Goal: Task Accomplishment & Management: Complete application form

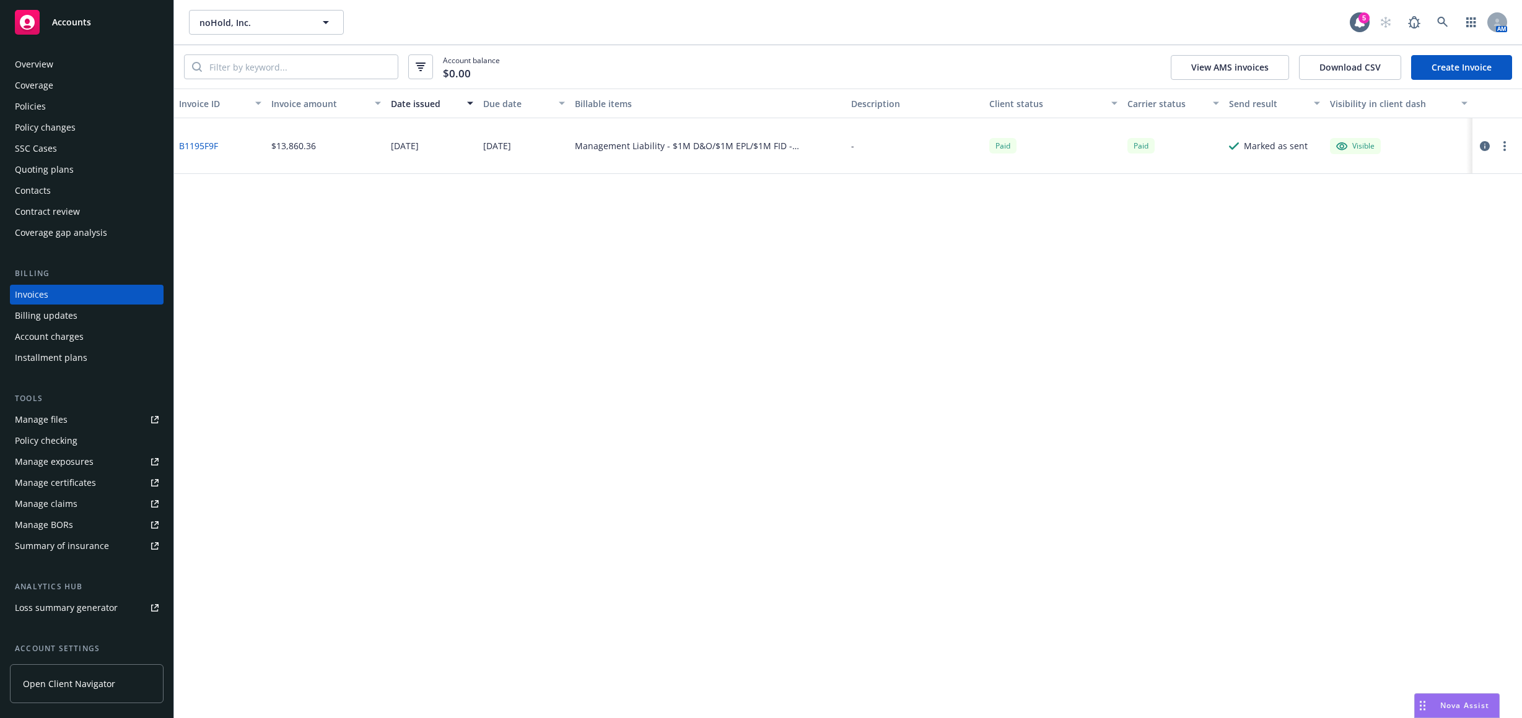
click at [46, 99] on div "Policies" at bounding box center [87, 107] width 144 height 20
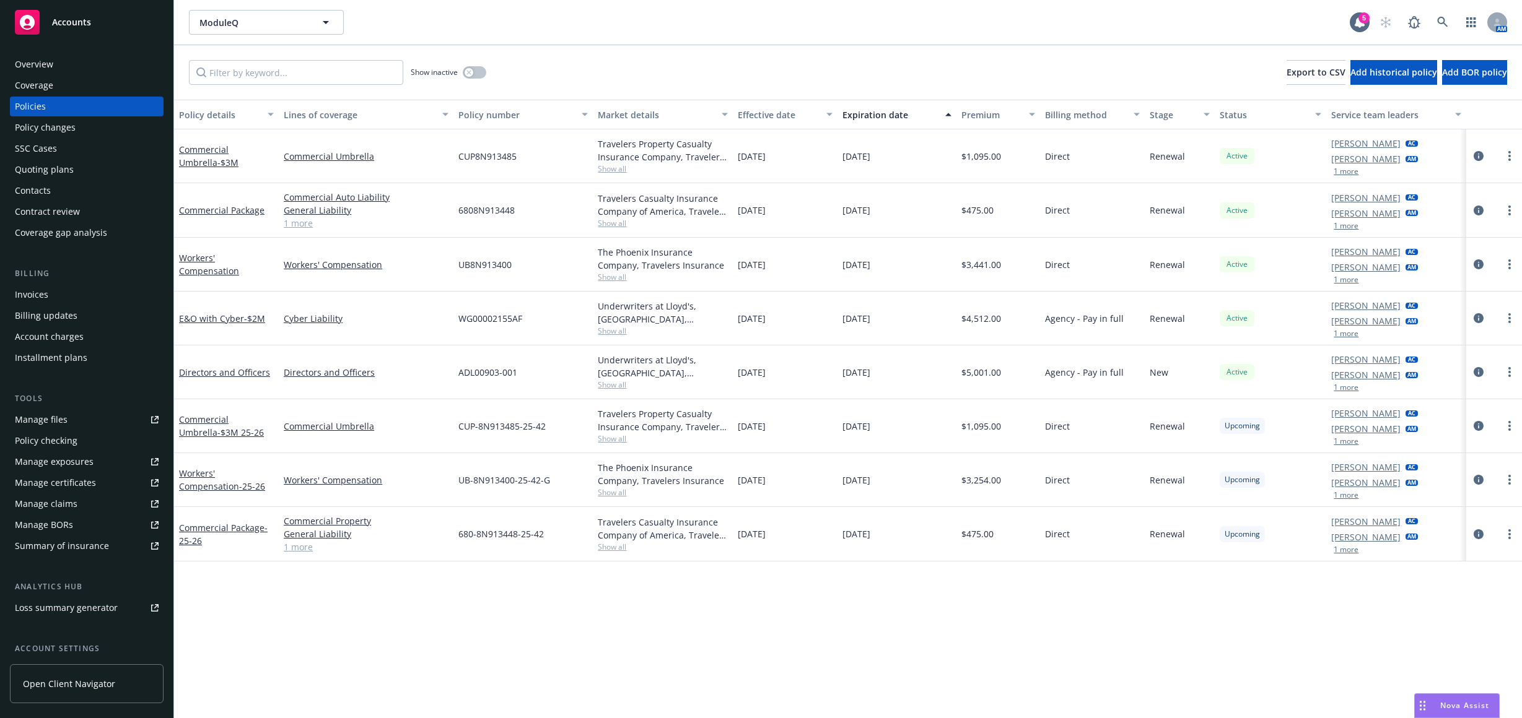
click at [883, 108] on div "Expiration date" at bounding box center [889, 114] width 95 height 13
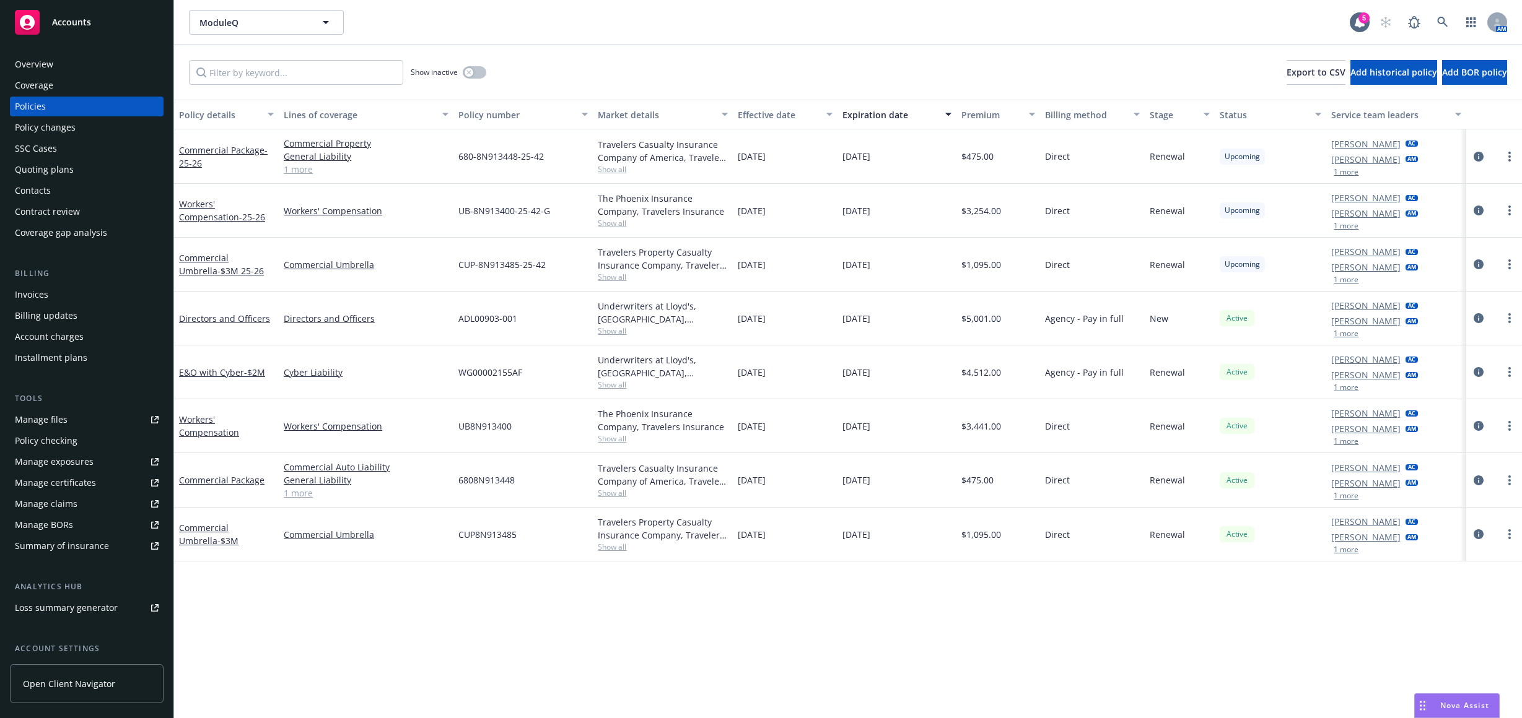
click at [865, 377] on span "09/09/2025" at bounding box center [856, 372] width 28 height 13
click at [460, 603] on div "Policy details Lines of coverage Policy number Market details Effective date Ex…" at bounding box center [848, 409] width 1348 height 619
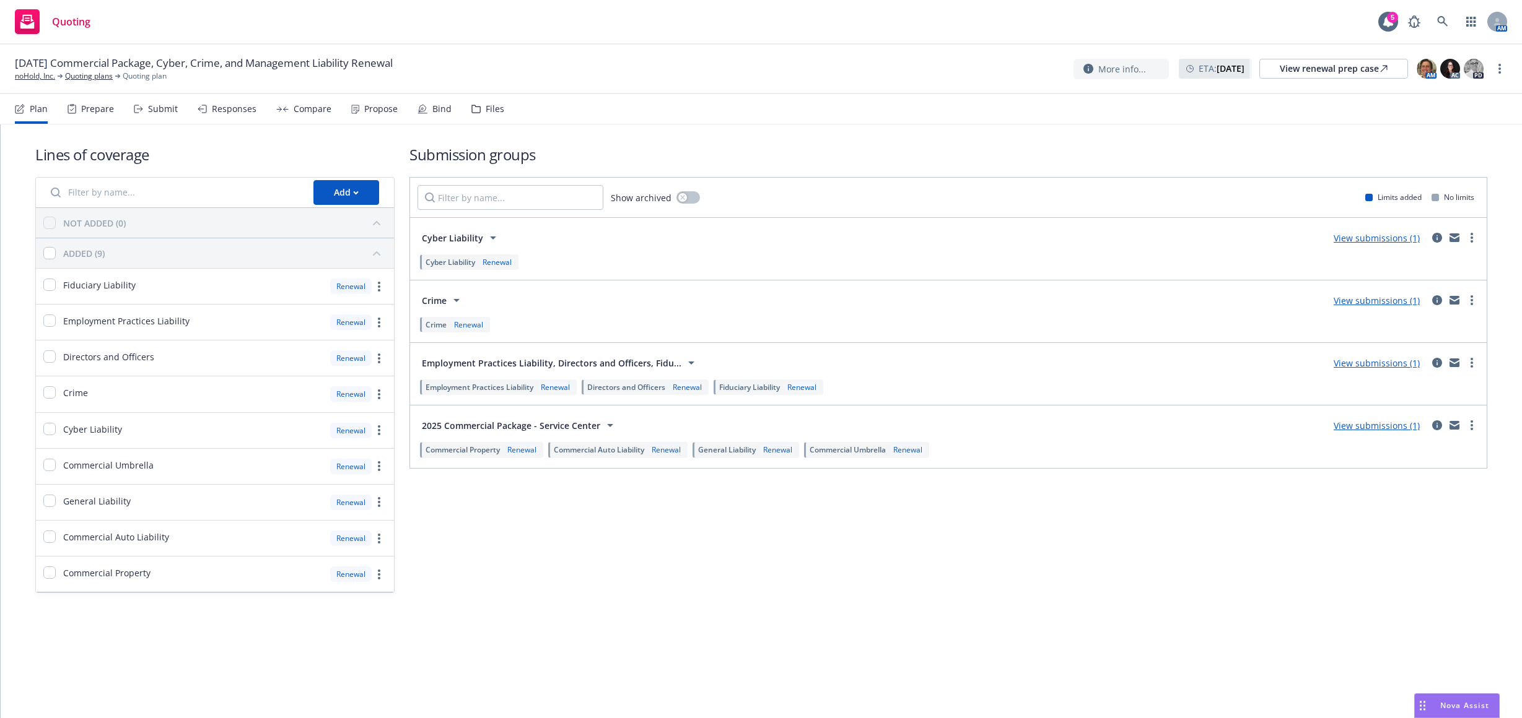
click at [375, 105] on div "Propose" at bounding box center [380, 109] width 33 height 10
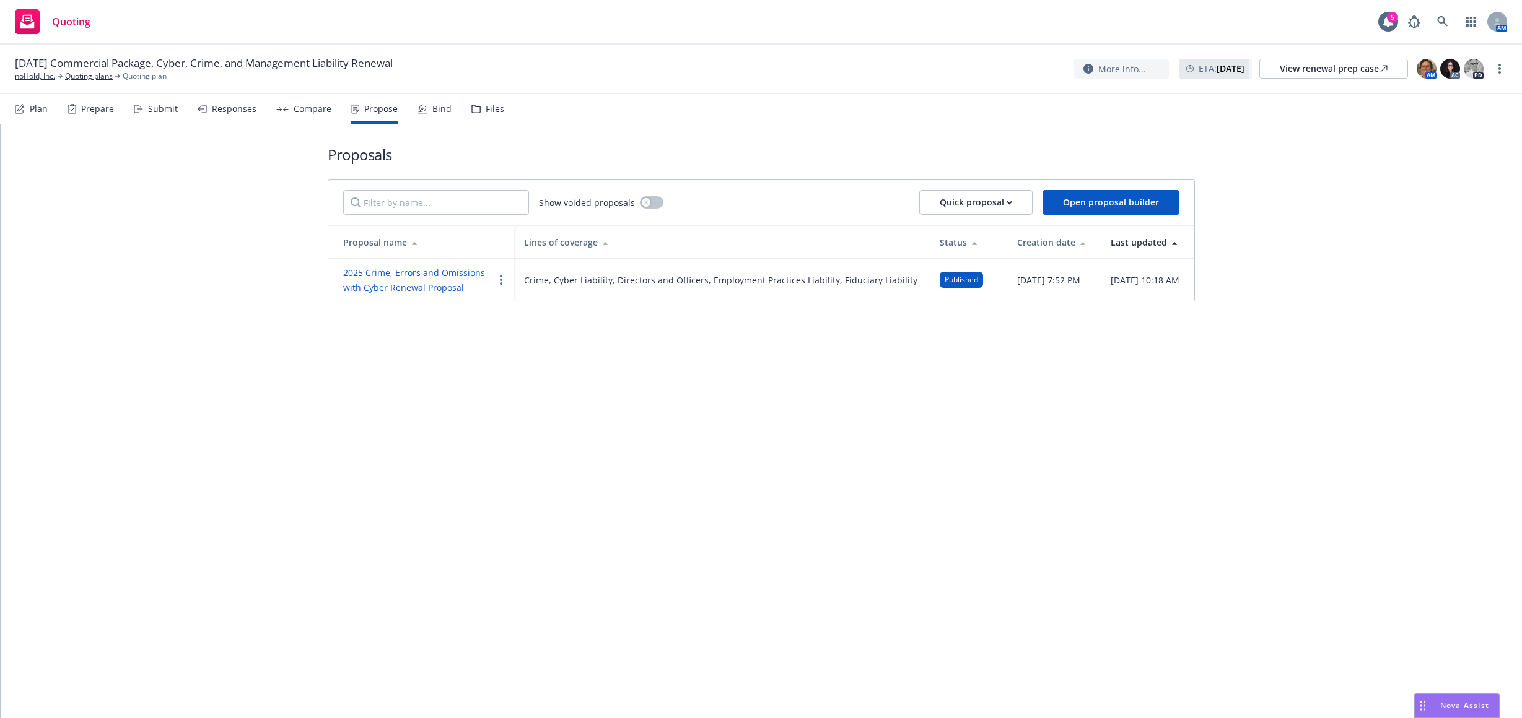
click at [219, 107] on div "Responses" at bounding box center [234, 109] width 45 height 10
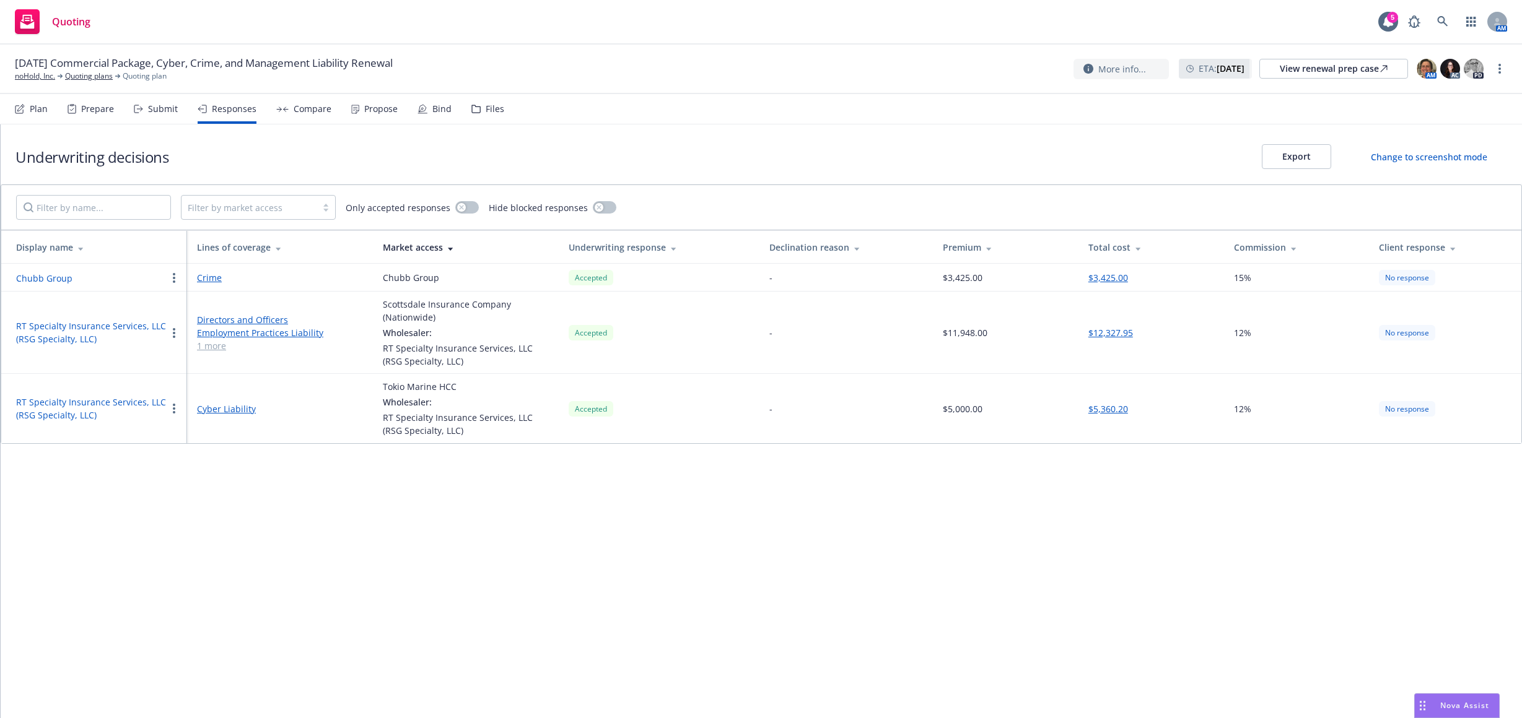
click at [360, 115] on div "Propose" at bounding box center [374, 109] width 46 height 30
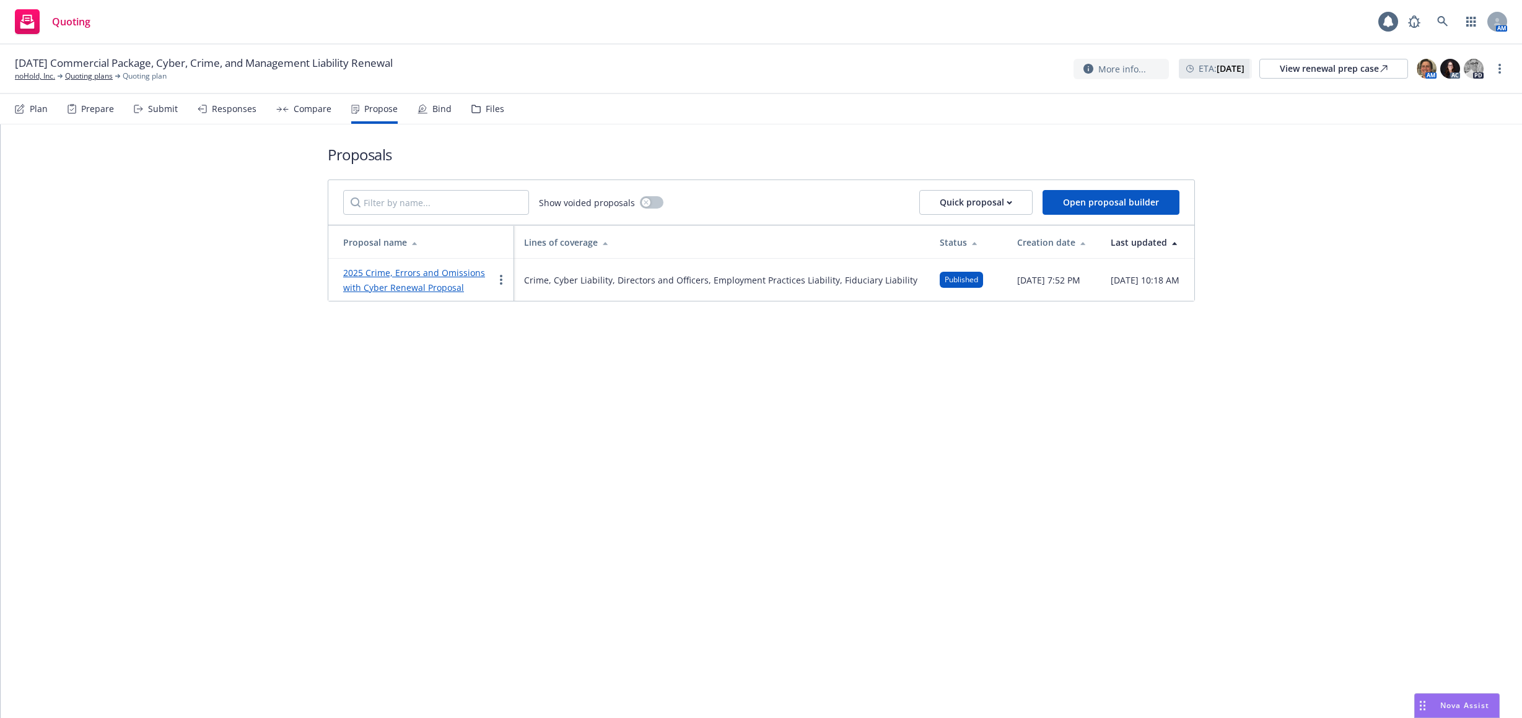
click at [417, 275] on link "2025 Crime, Errors and Omissions with Cyber Renewal Proposal" at bounding box center [414, 280] width 142 height 27
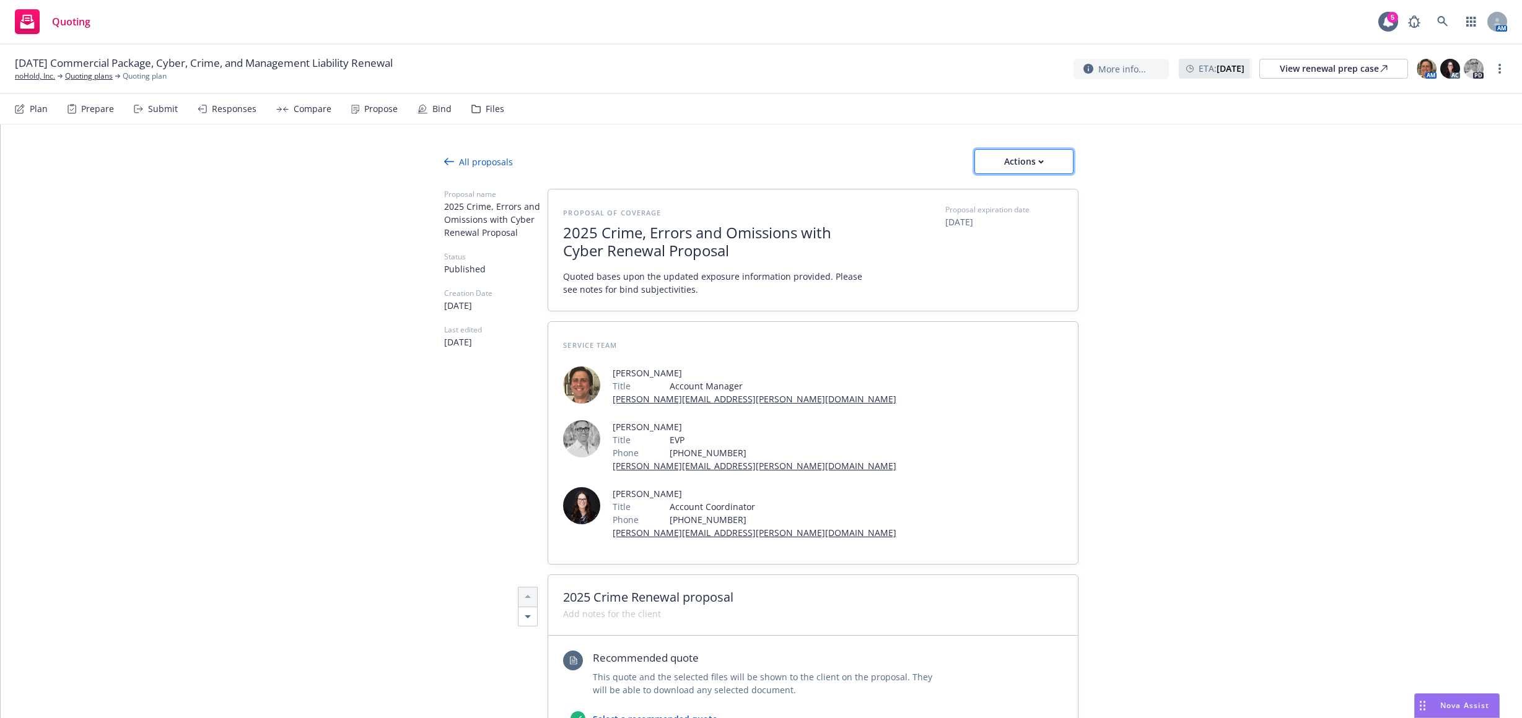
click at [1009, 161] on div "Actions" at bounding box center [1024, 162] width 58 height 24
click at [1011, 212] on span "See client view" at bounding box center [1015, 218] width 91 height 12
type textarea "x"
click at [39, 77] on link "noHold, Inc." at bounding box center [35, 76] width 40 height 11
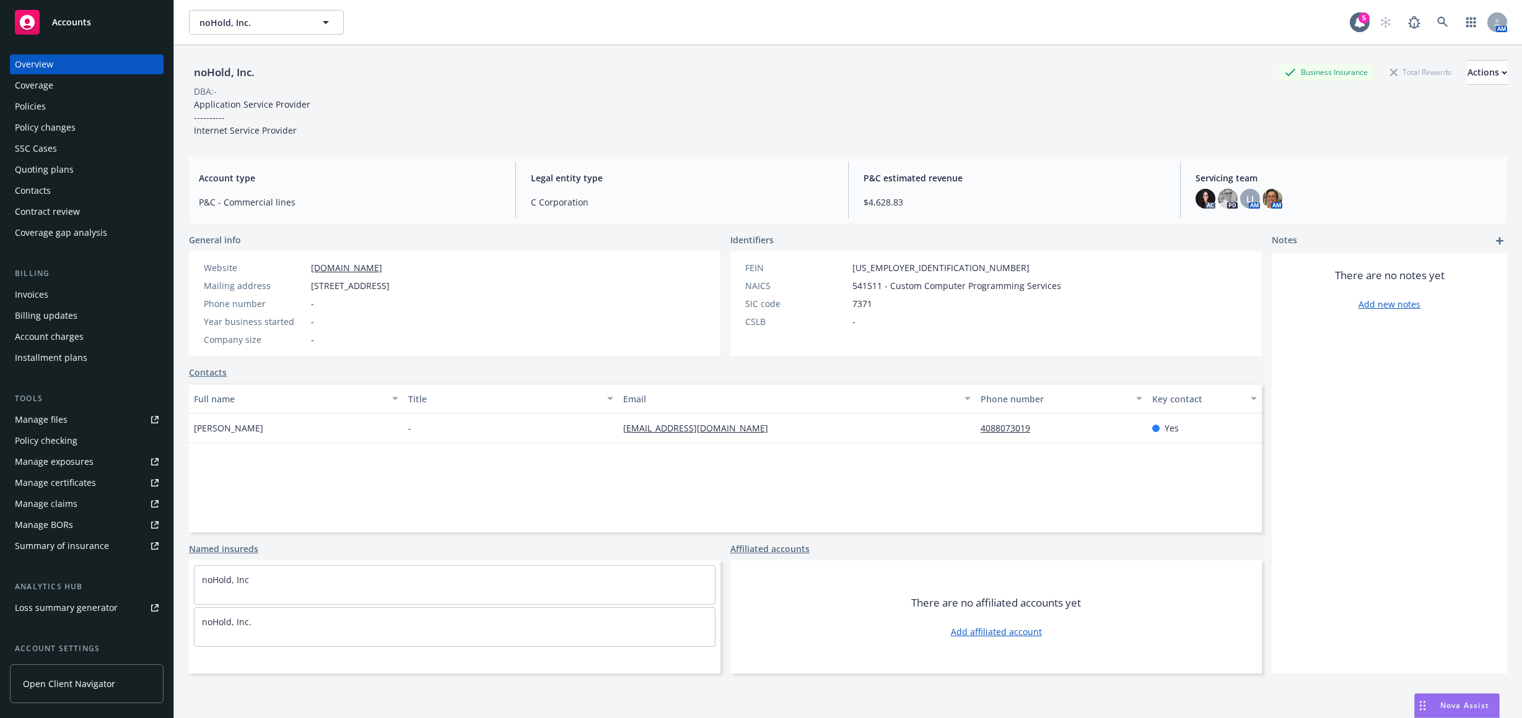
click at [107, 103] on div "Policies" at bounding box center [87, 107] width 144 height 20
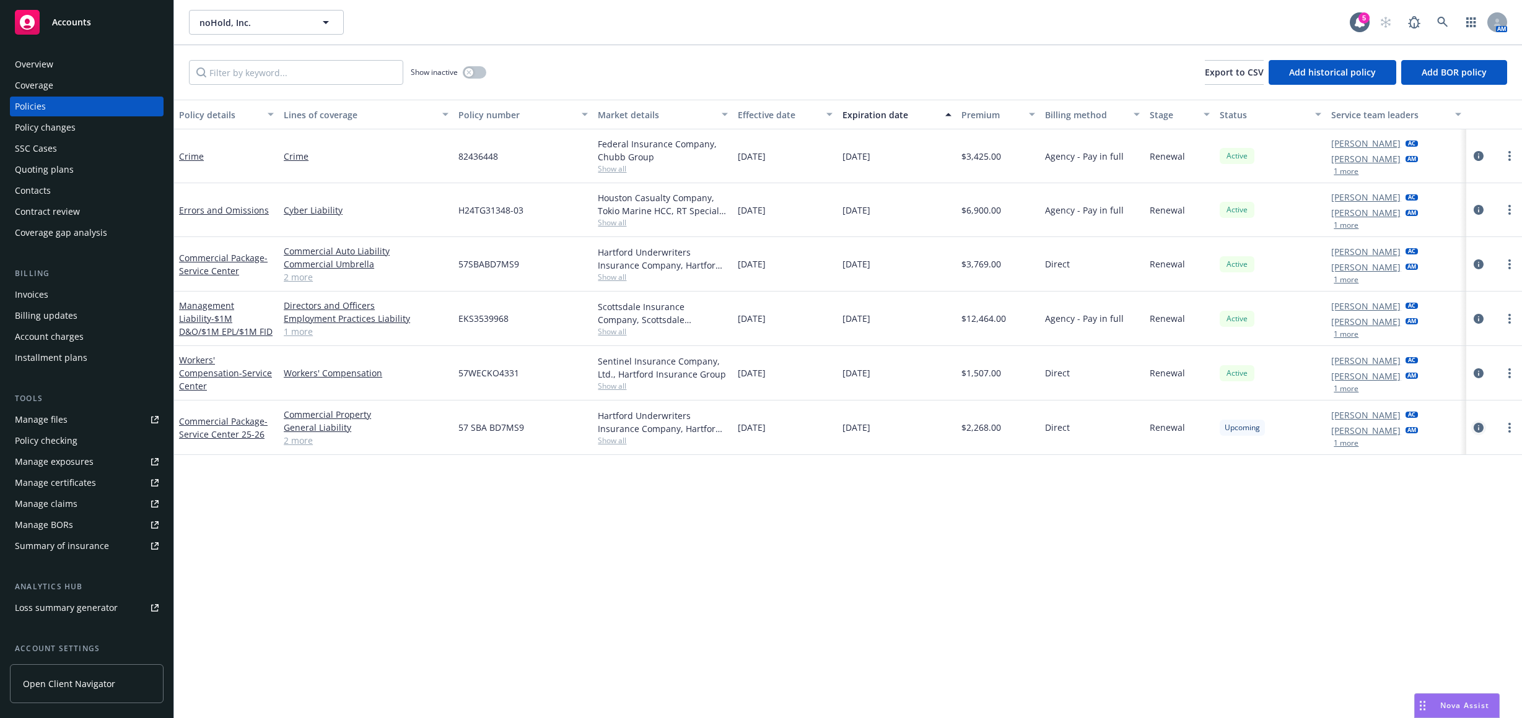
click at [1481, 423] on icon "circleInformation" at bounding box center [1478, 428] width 10 height 10
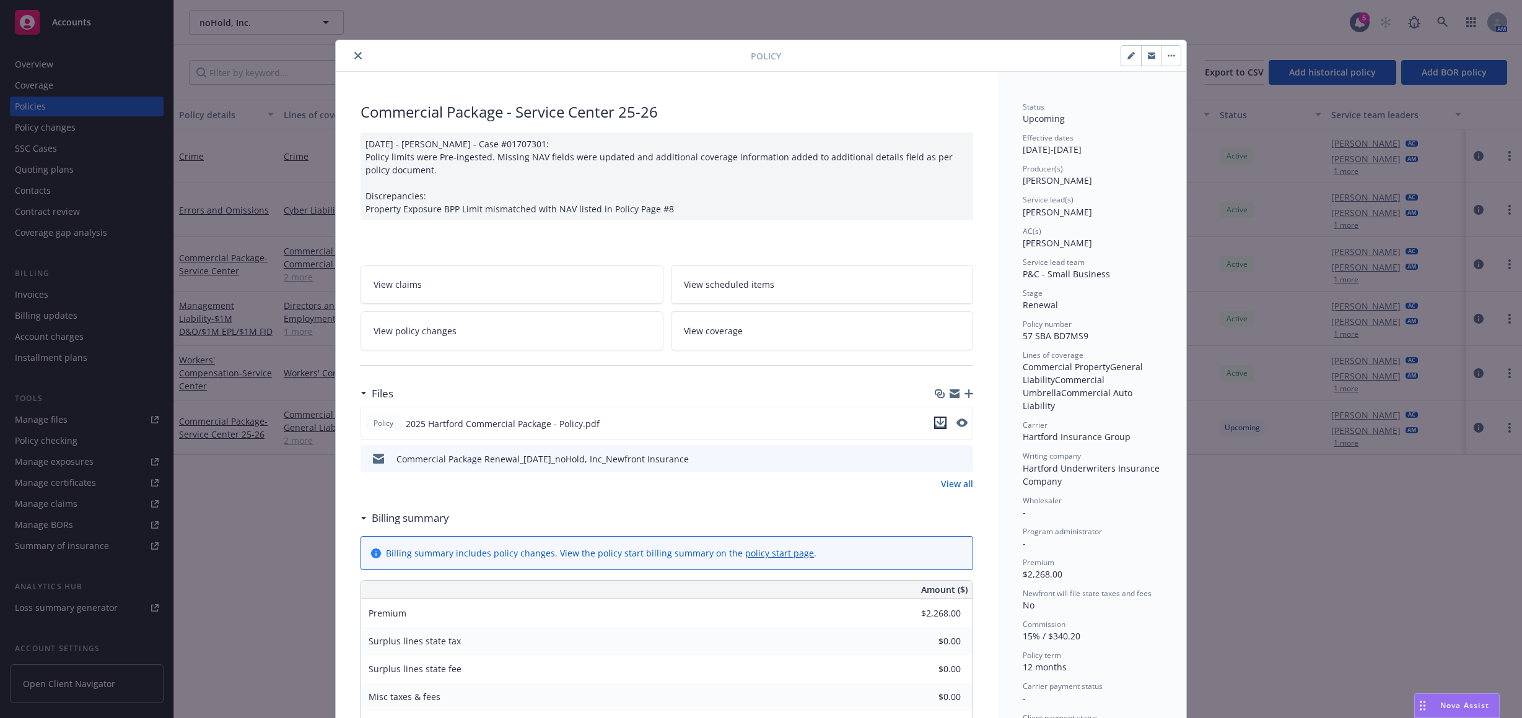
click at [936, 421] on icon "download file" at bounding box center [940, 423] width 10 height 10
click at [258, 512] on div "Policy Commercial Package - Service Center 25-26 07/29/2025 - Srilakshmi Netela…" at bounding box center [761, 359] width 1522 height 718
click at [354, 53] on icon "close" at bounding box center [357, 55] width 7 height 7
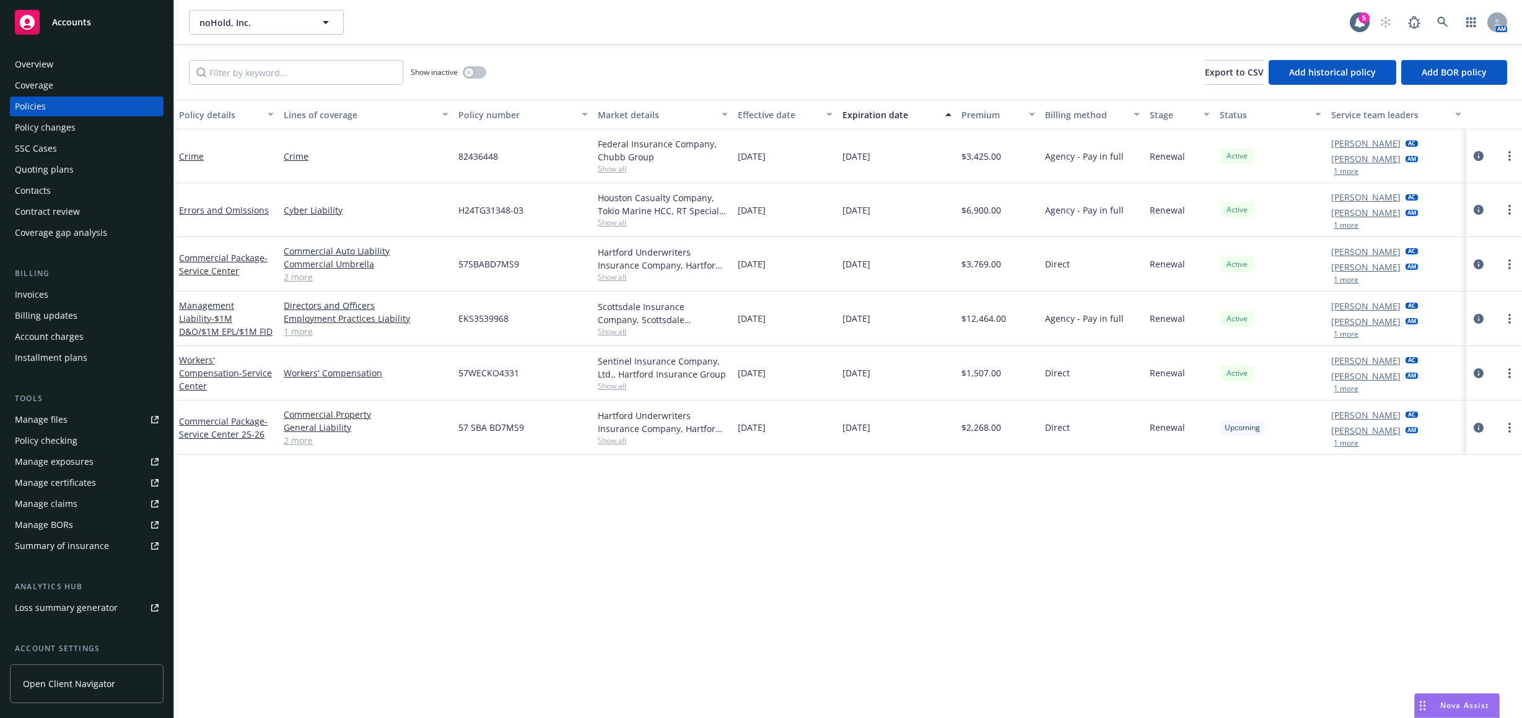
click at [81, 169] on div "Quoting plans" at bounding box center [87, 170] width 144 height 20
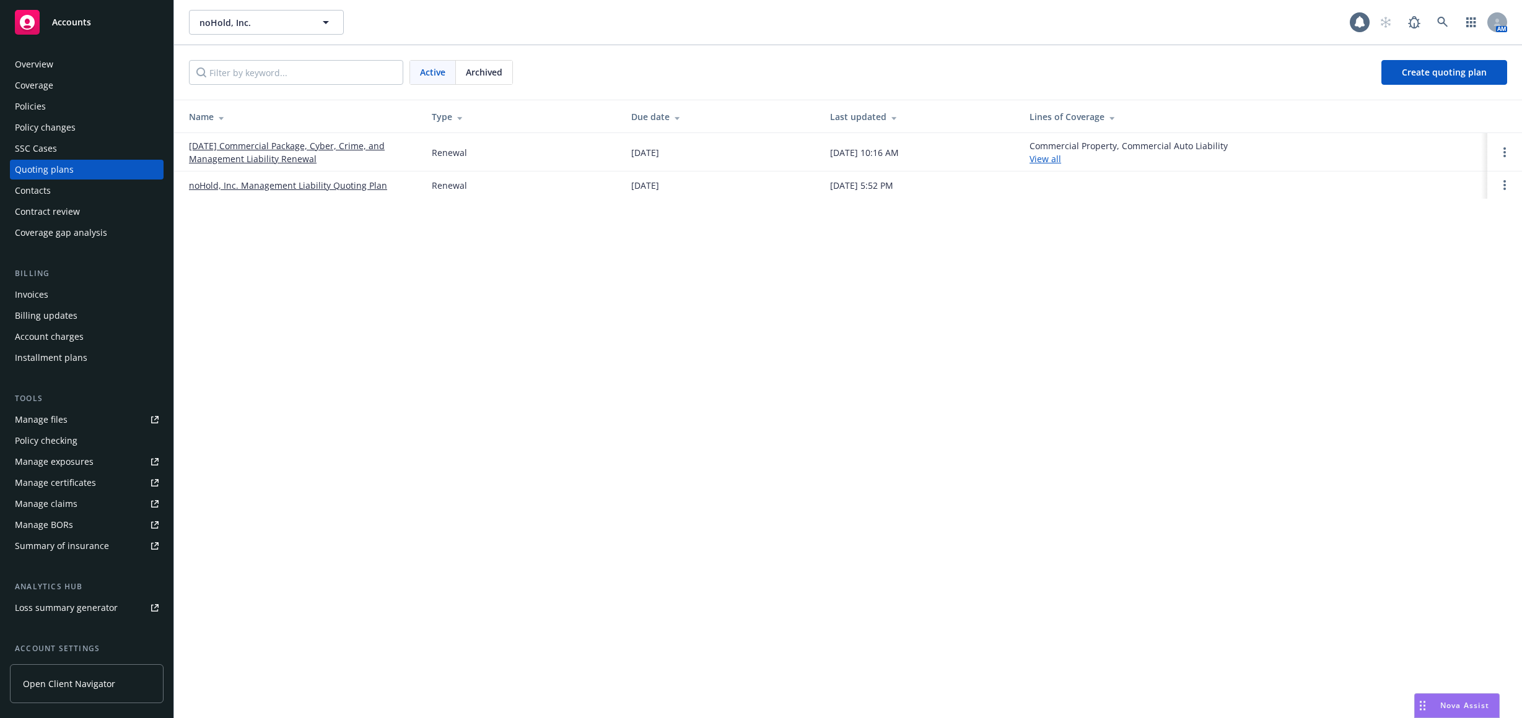
click at [357, 147] on link "09/01/25 Commercial Package, Cyber, Crime, and Management Liability Renewal" at bounding box center [300, 152] width 223 height 26
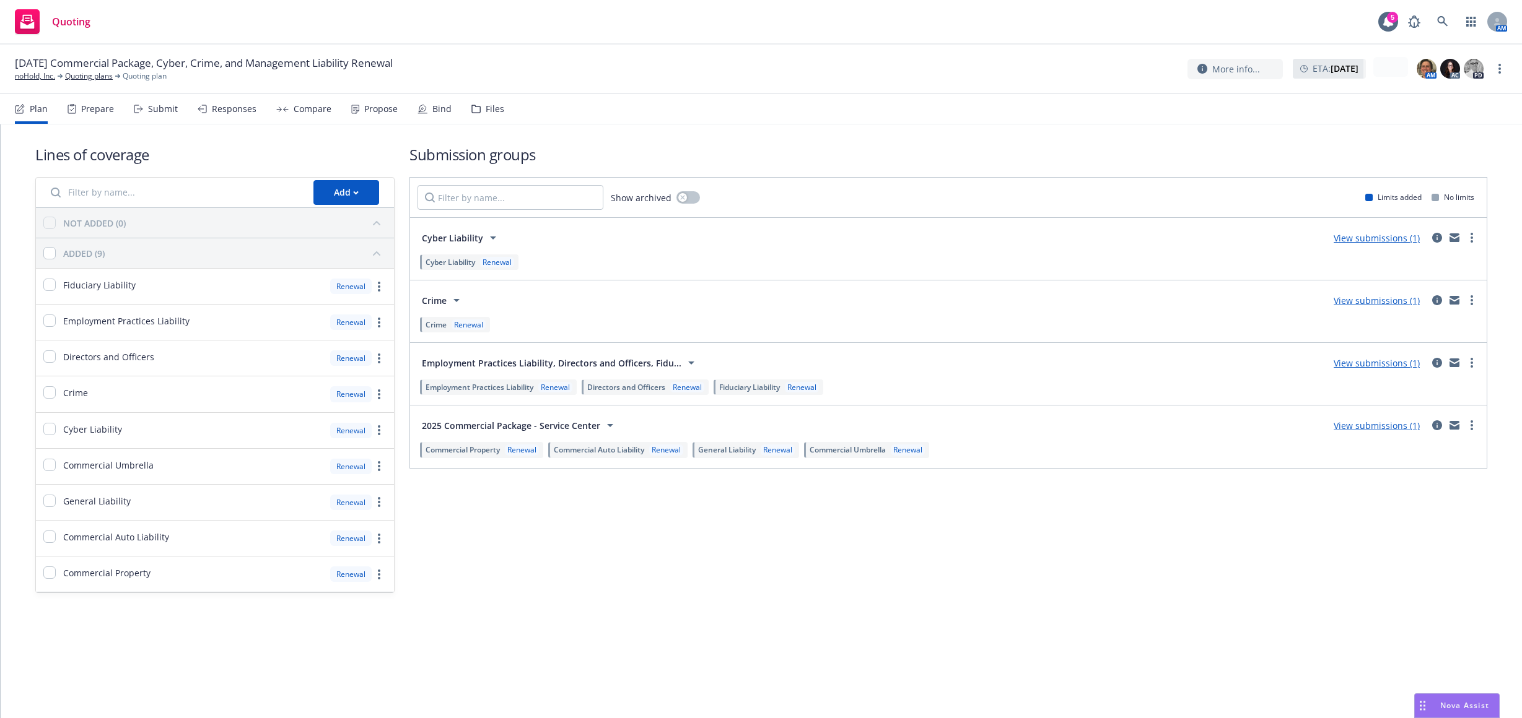
click at [148, 110] on div "Submit" at bounding box center [163, 109] width 30 height 10
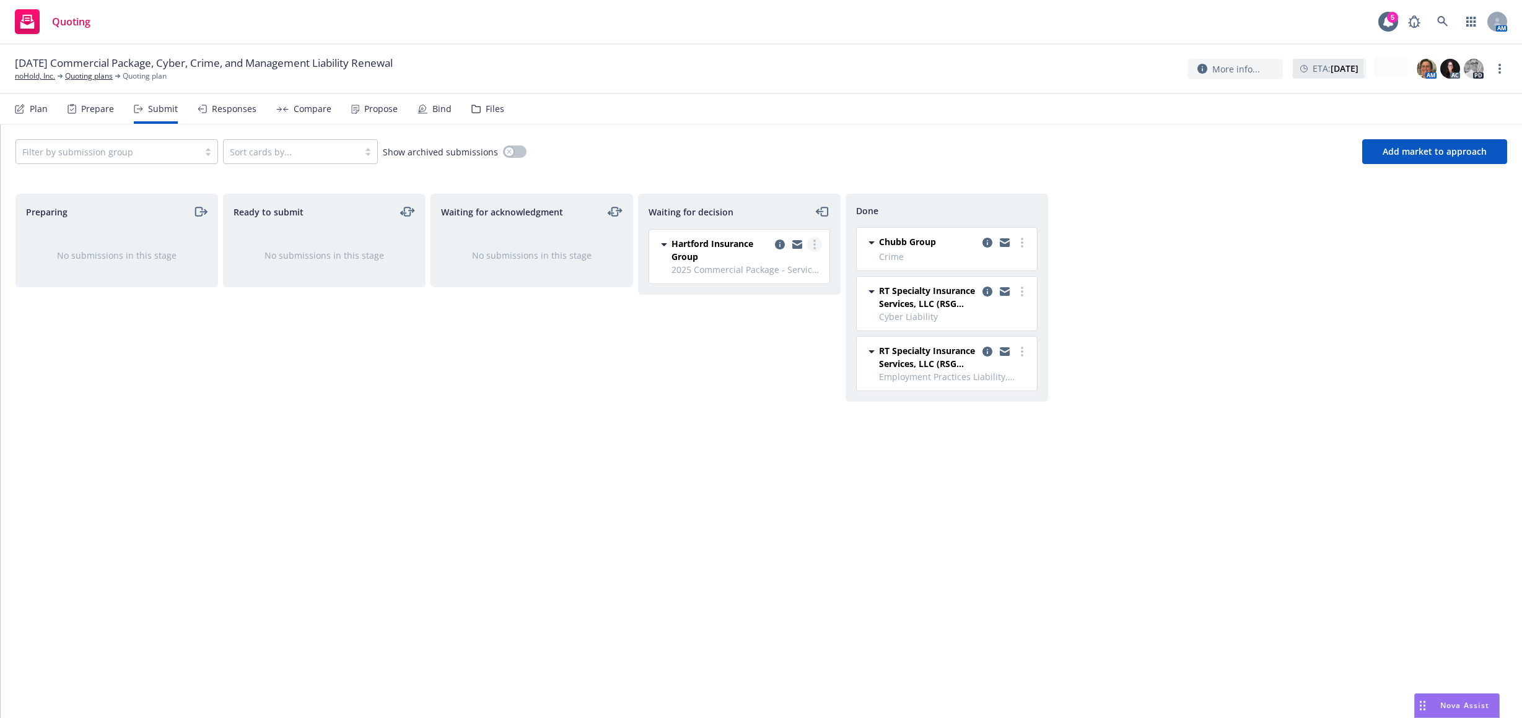
click at [816, 245] on link "more" at bounding box center [814, 244] width 15 height 15
click at [783, 319] on span "Add accepted decision" at bounding box center [759, 319] width 124 height 12
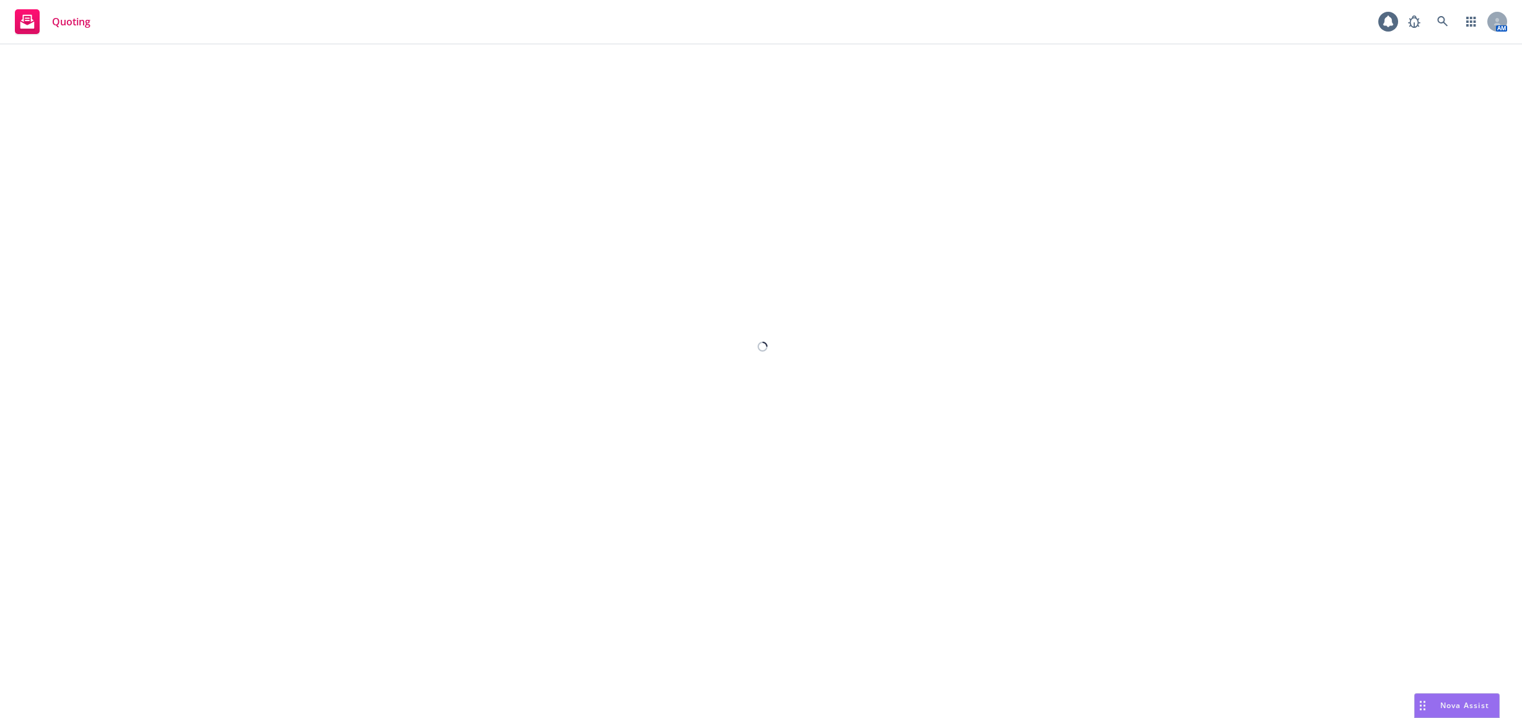
select select "12"
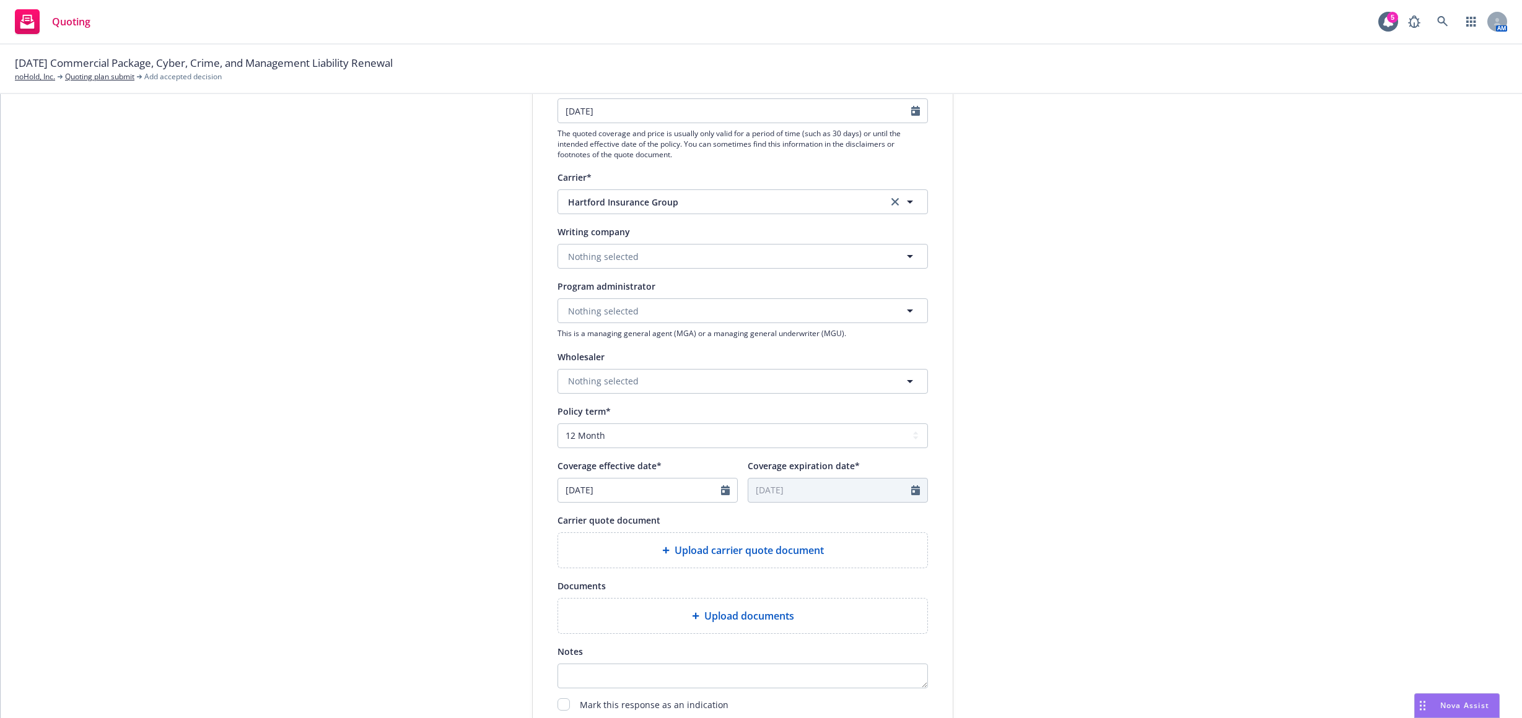
scroll to position [186, 0]
click at [710, 541] on div "Upload carrier quote document" at bounding box center [742, 550] width 369 height 35
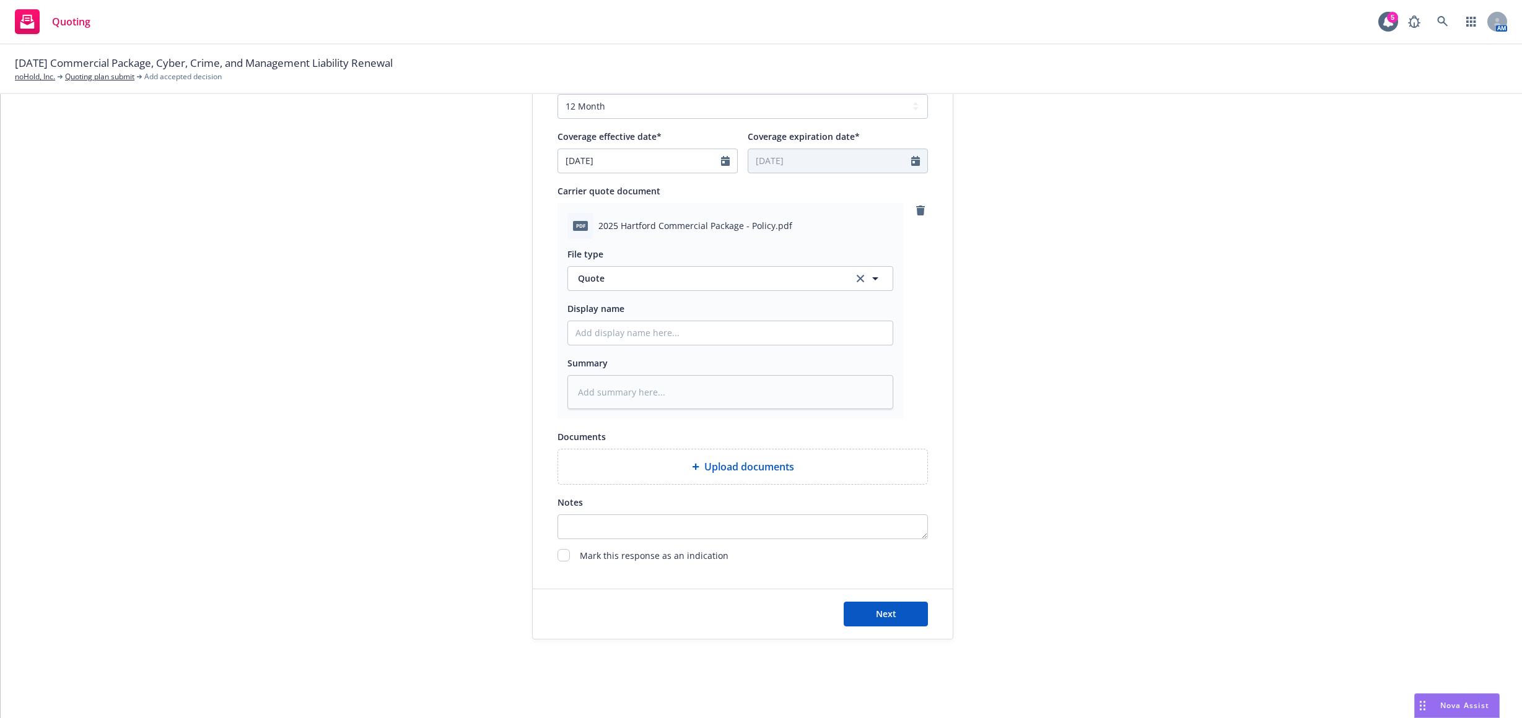
scroll to position [515, 0]
click at [864, 609] on button "Next" at bounding box center [886, 613] width 84 height 25
type textarea "x"
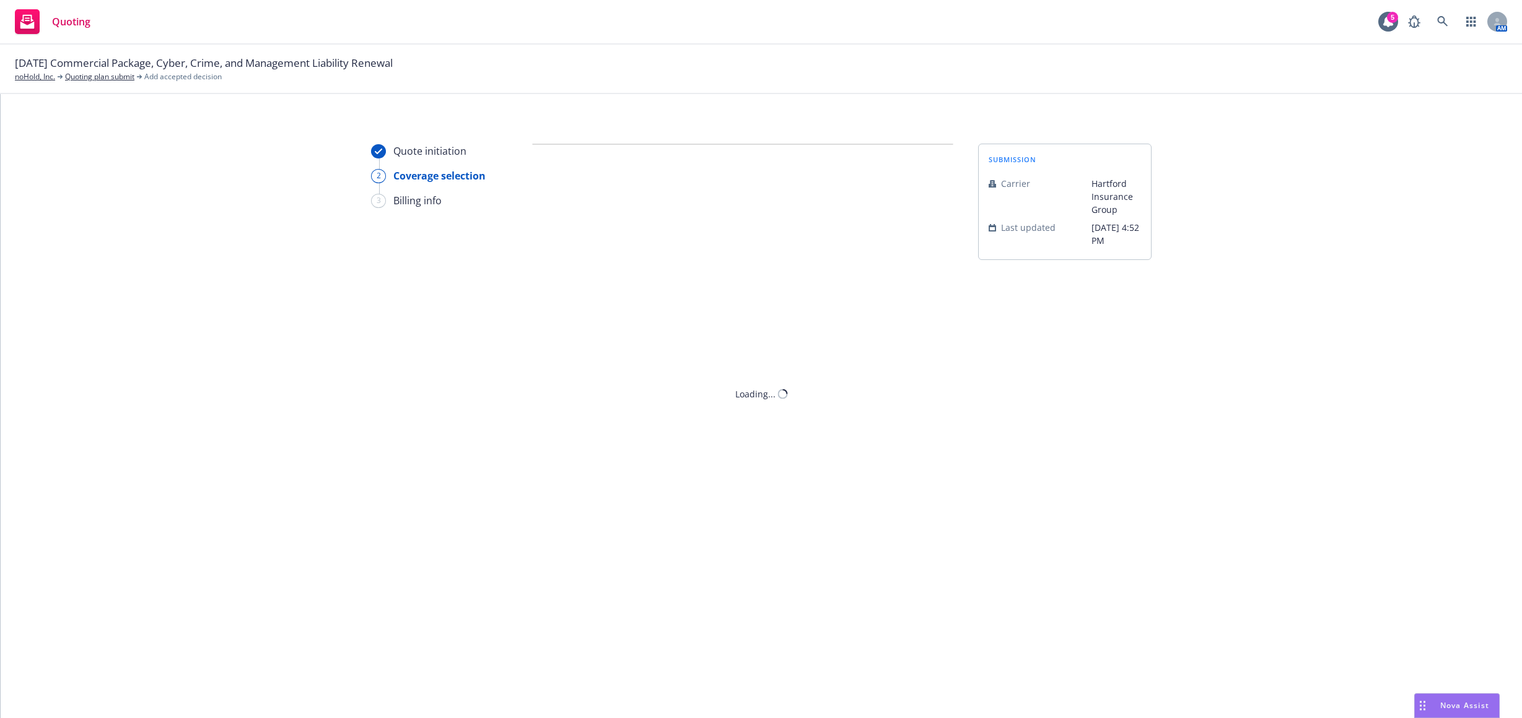
scroll to position [0, 0]
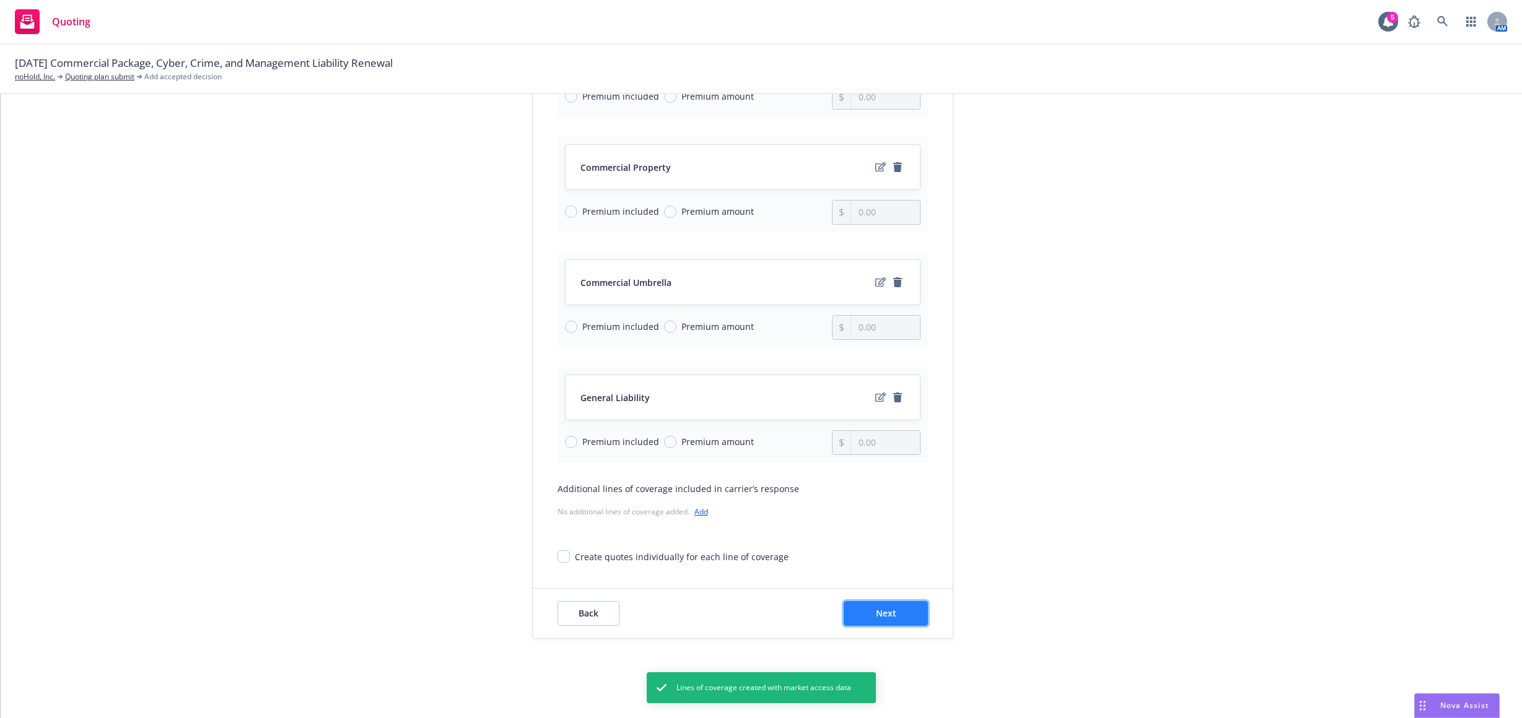
click at [892, 617] on button "Next" at bounding box center [886, 613] width 84 height 25
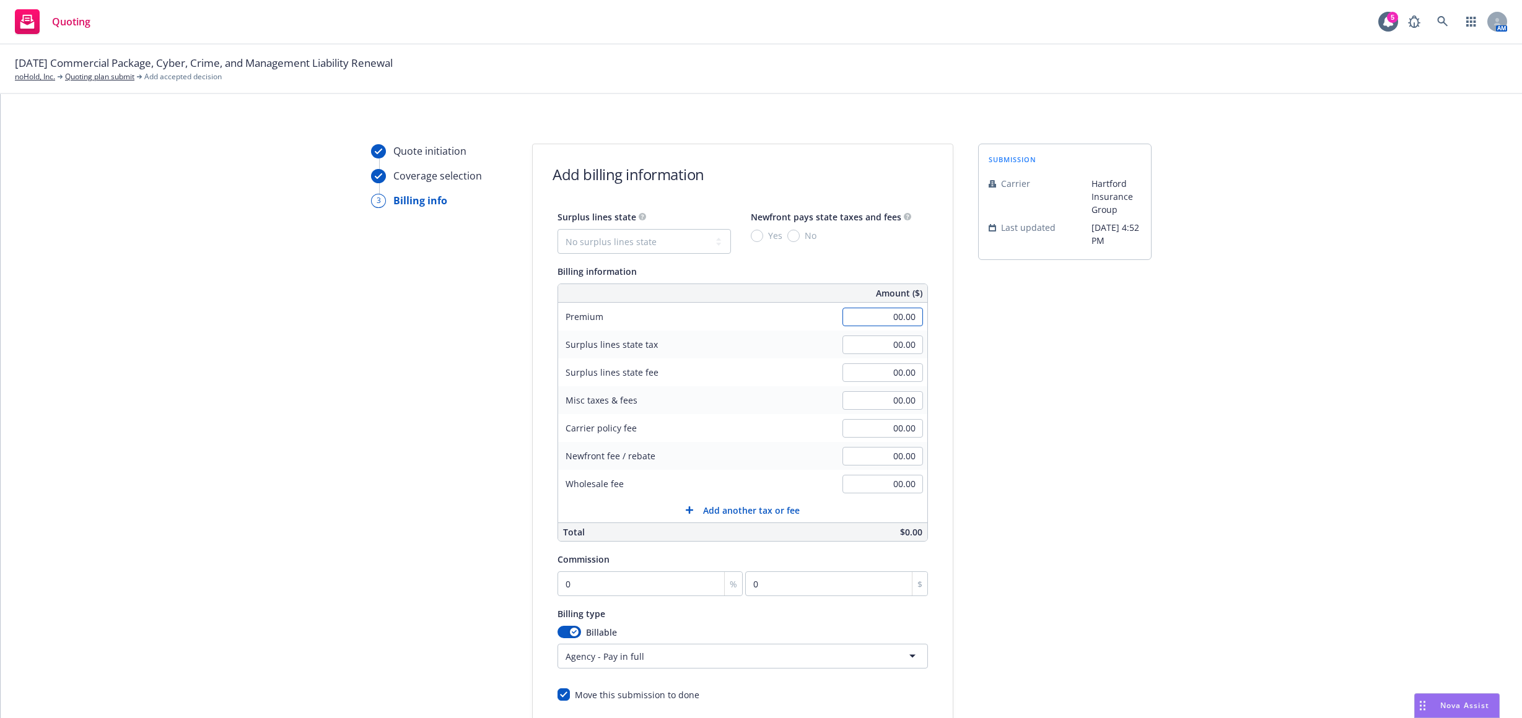
click at [886, 315] on input "00.00" at bounding box center [882, 317] width 81 height 19
type input "2,268.00"
click at [1016, 373] on div "submission Carrier Hartford Insurance Group Last updated 4/17, 4:52 PM" at bounding box center [1064, 461] width 173 height 634
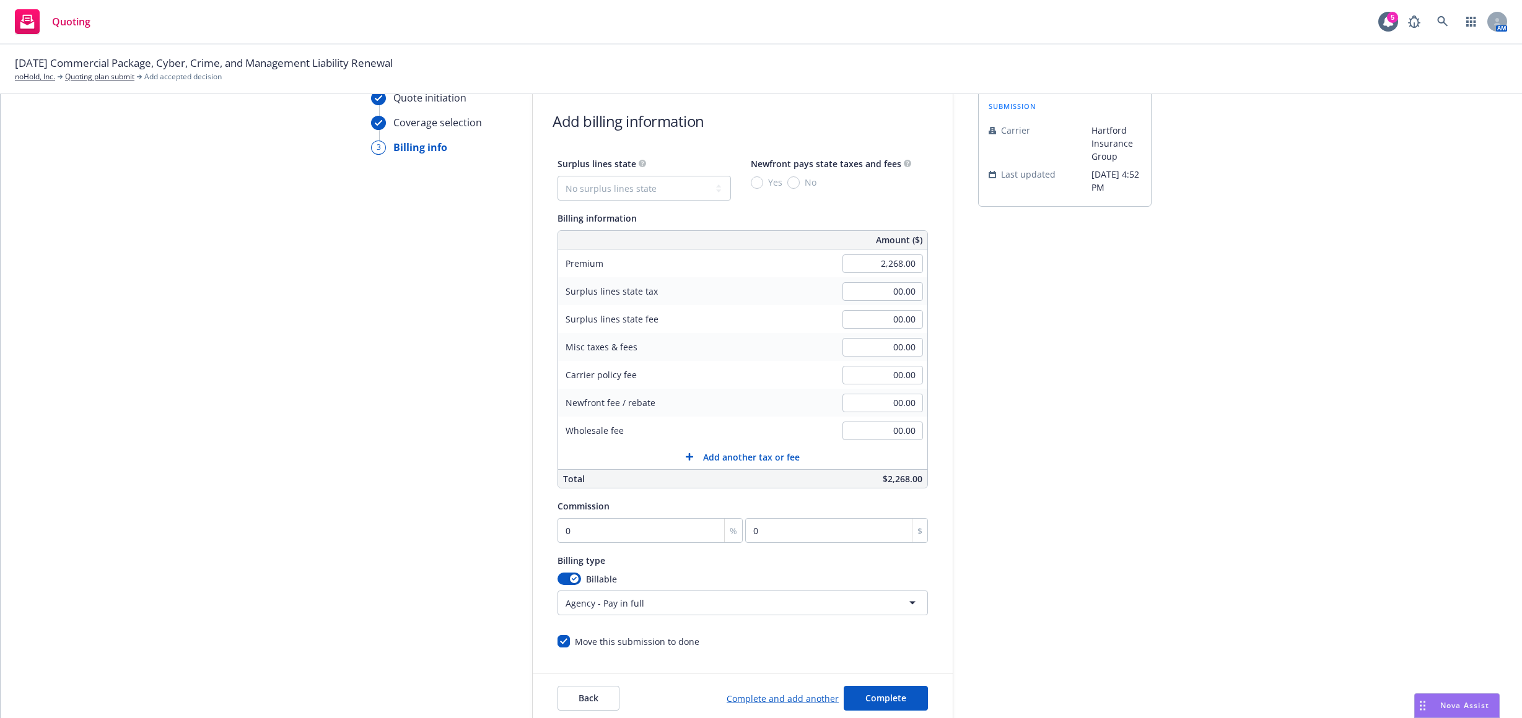
scroll to position [138, 0]
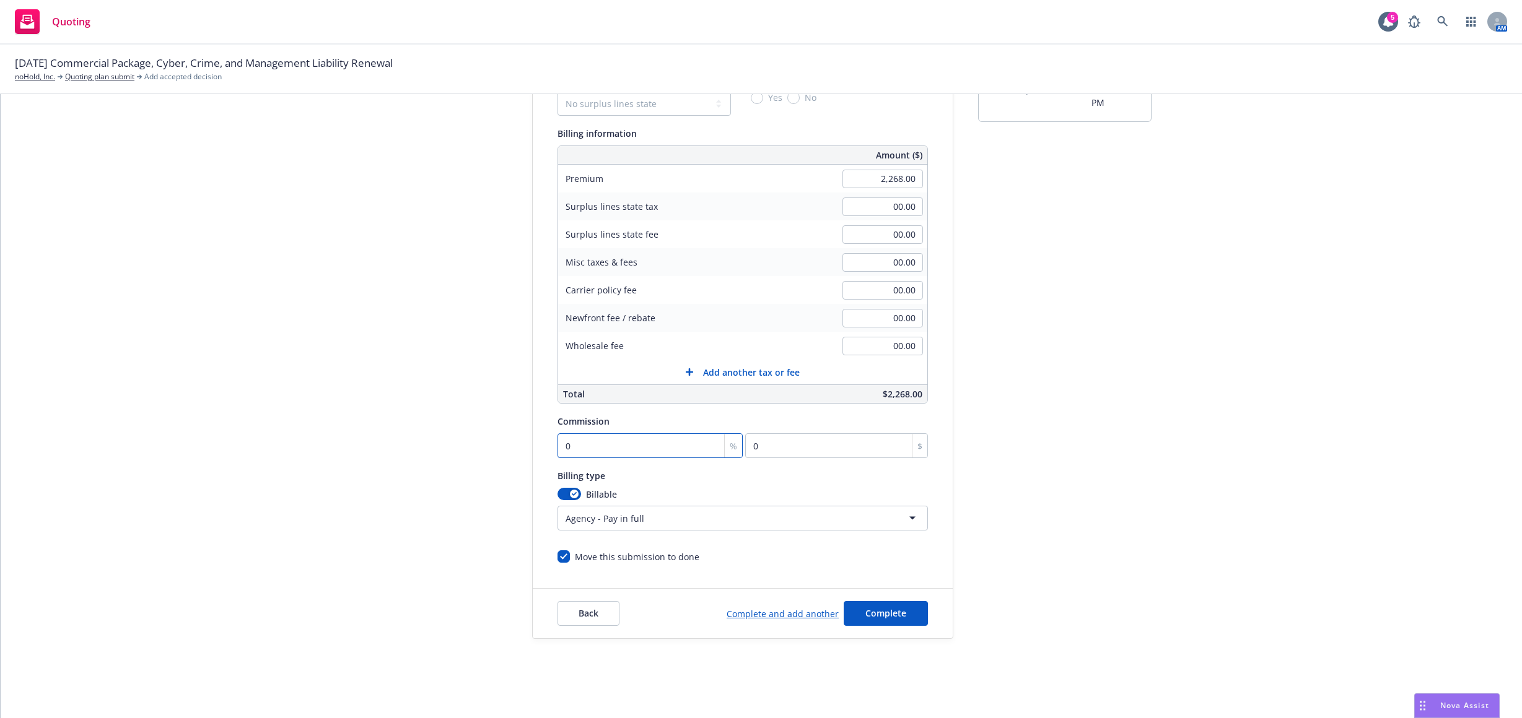
click at [668, 434] on input "0" at bounding box center [649, 446] width 185 height 25
type input "1"
type input "22.68"
type input "15"
type input "340.2"
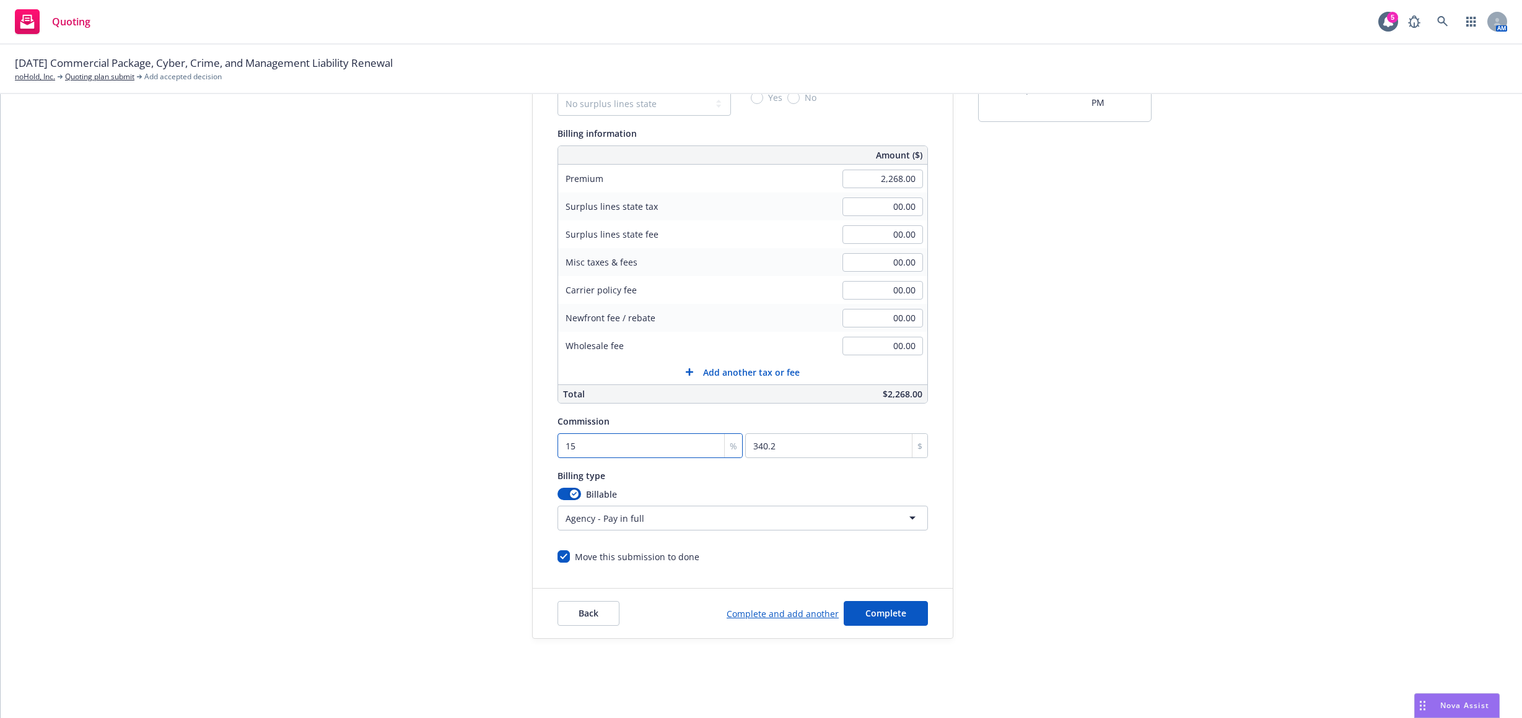
type input "15"
click at [1182, 525] on div "Quote initiation Coverage selection 3 Billing info Add billing information Surp…" at bounding box center [760, 323] width 1491 height 634
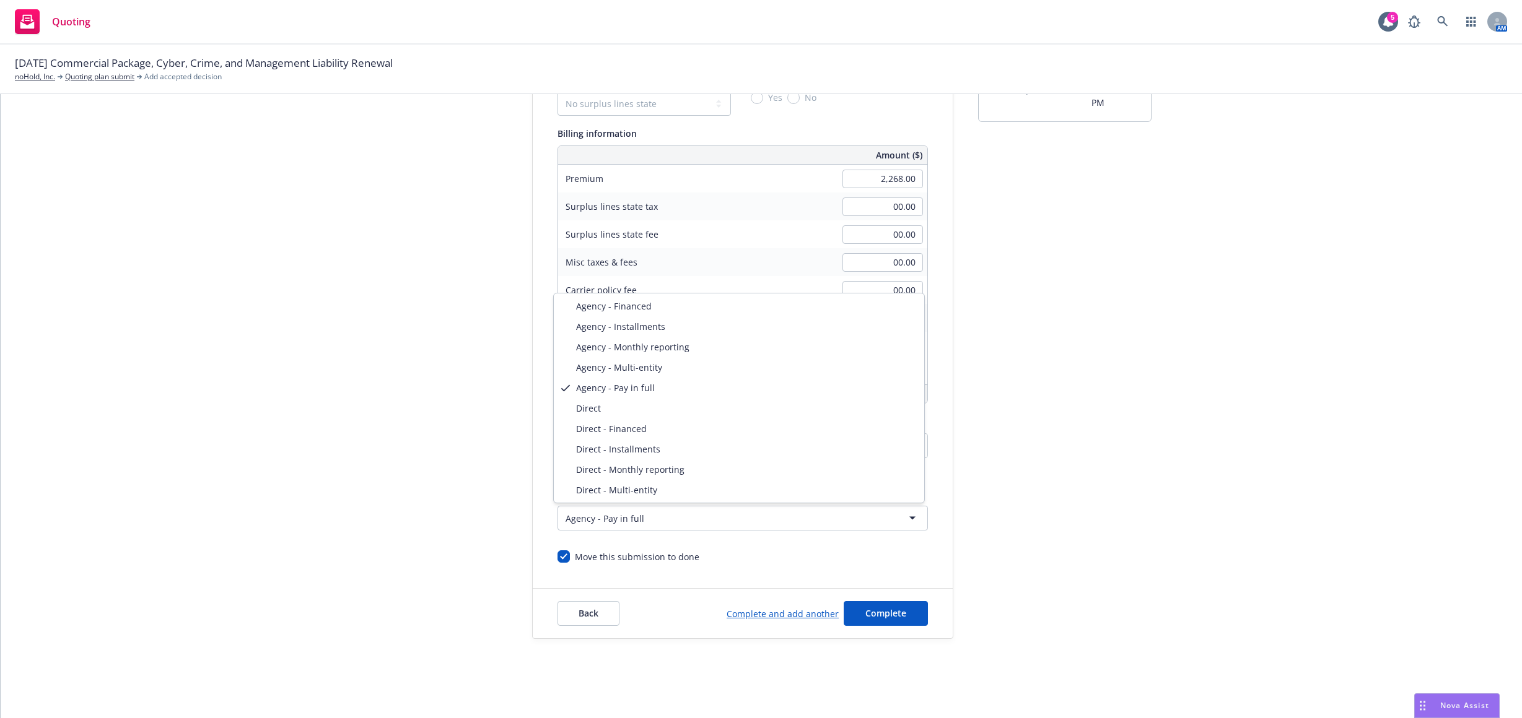
click at [889, 526] on html "Quoting 5 AM 09/01/25 Commercial Package, Cyber, Crime, and Management Liabilit…" at bounding box center [761, 359] width 1522 height 718
select select "DIRECT"
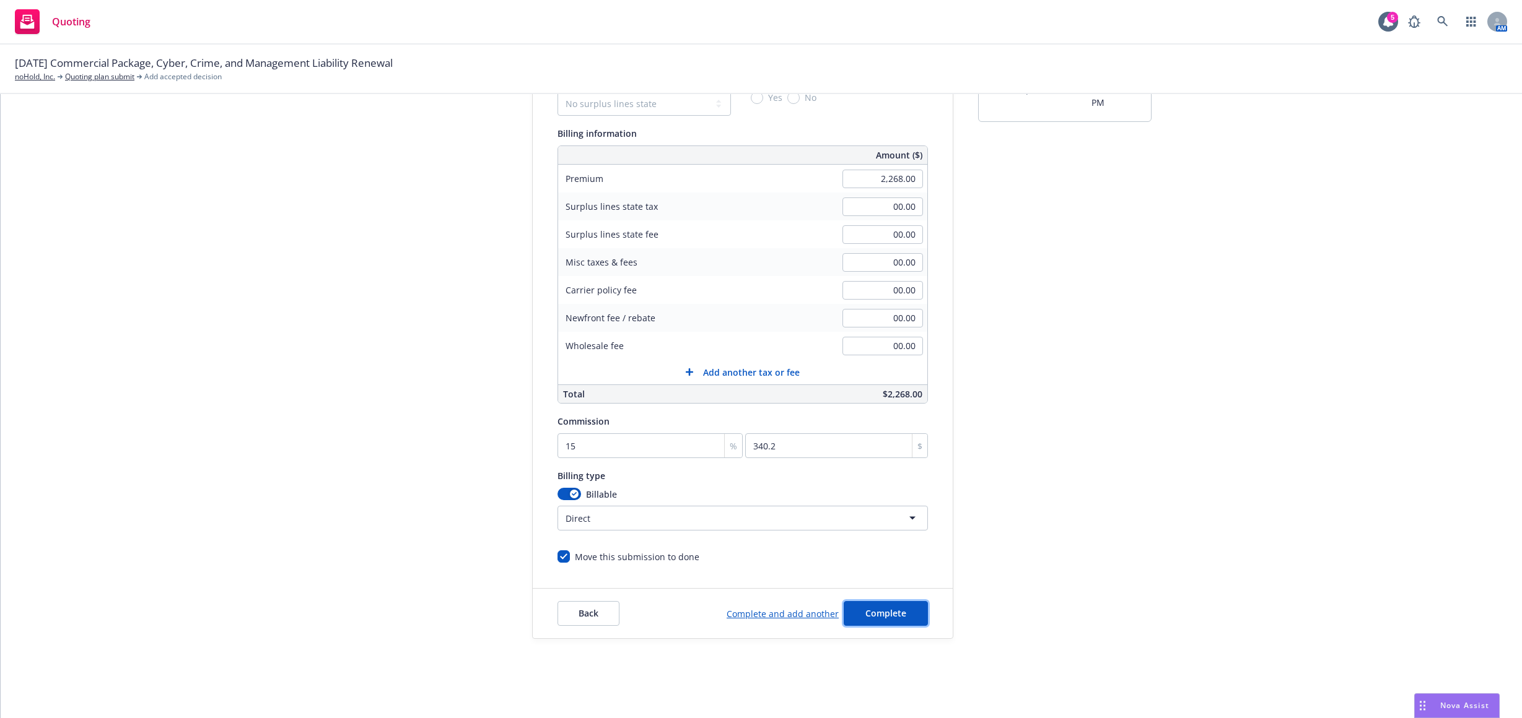
click at [878, 614] on span "Complete" at bounding box center [885, 614] width 41 height 12
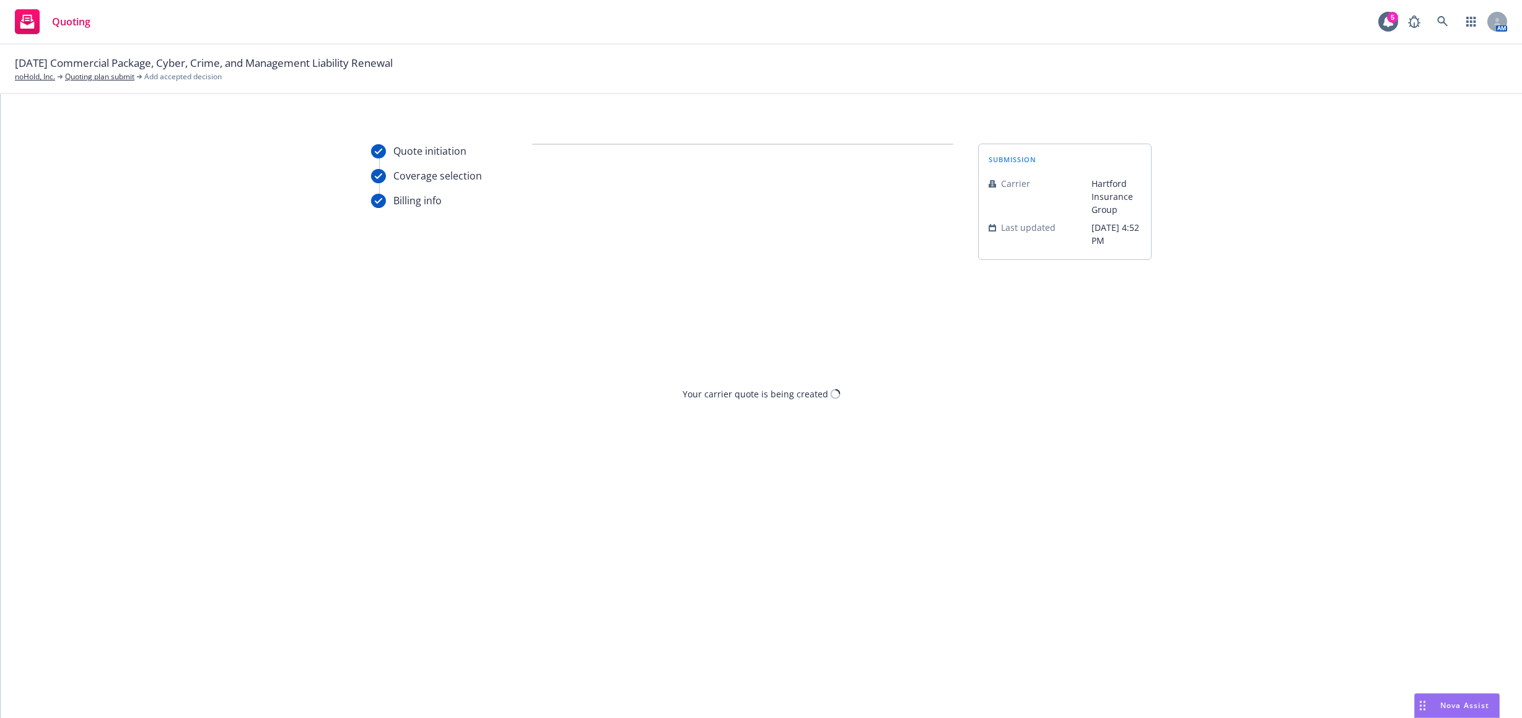
scroll to position [0, 0]
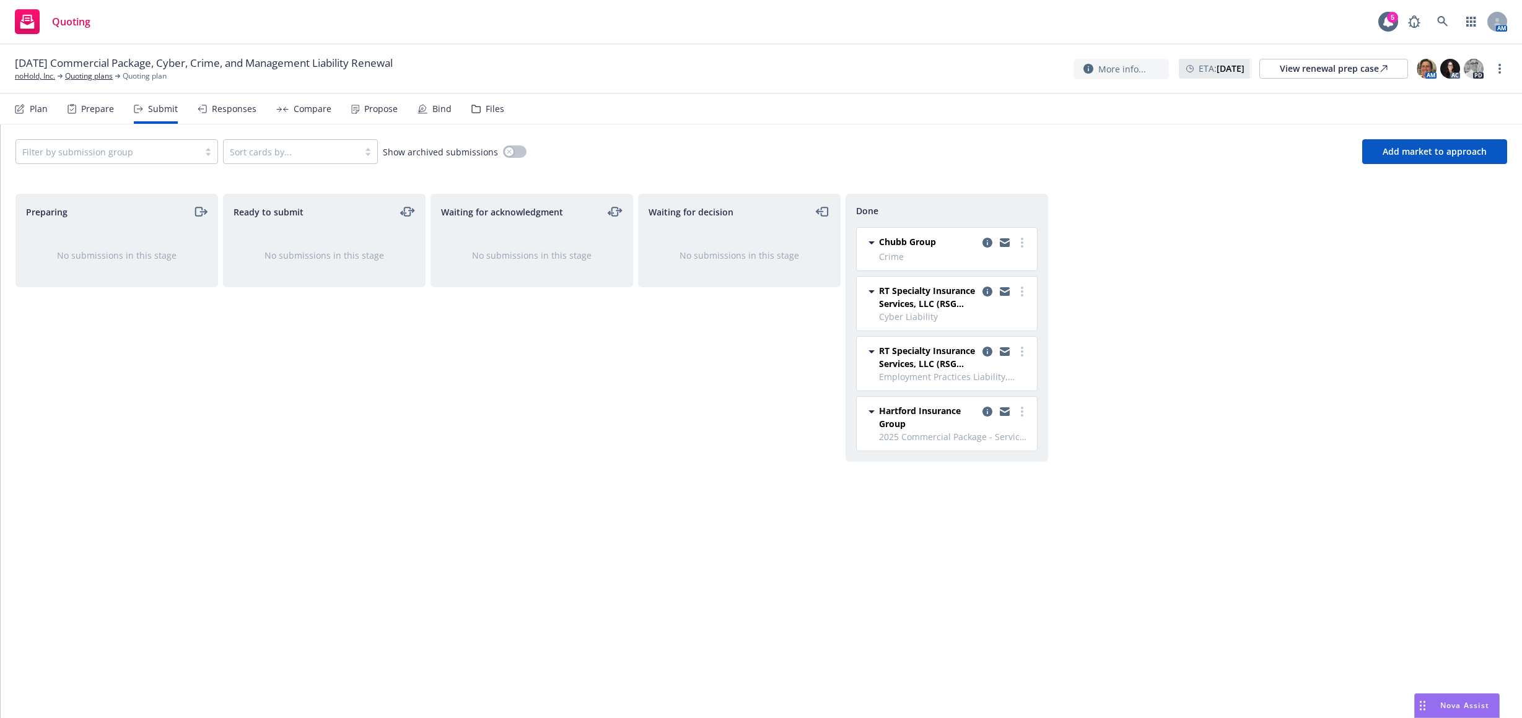
click at [371, 105] on div "Propose" at bounding box center [380, 109] width 33 height 10
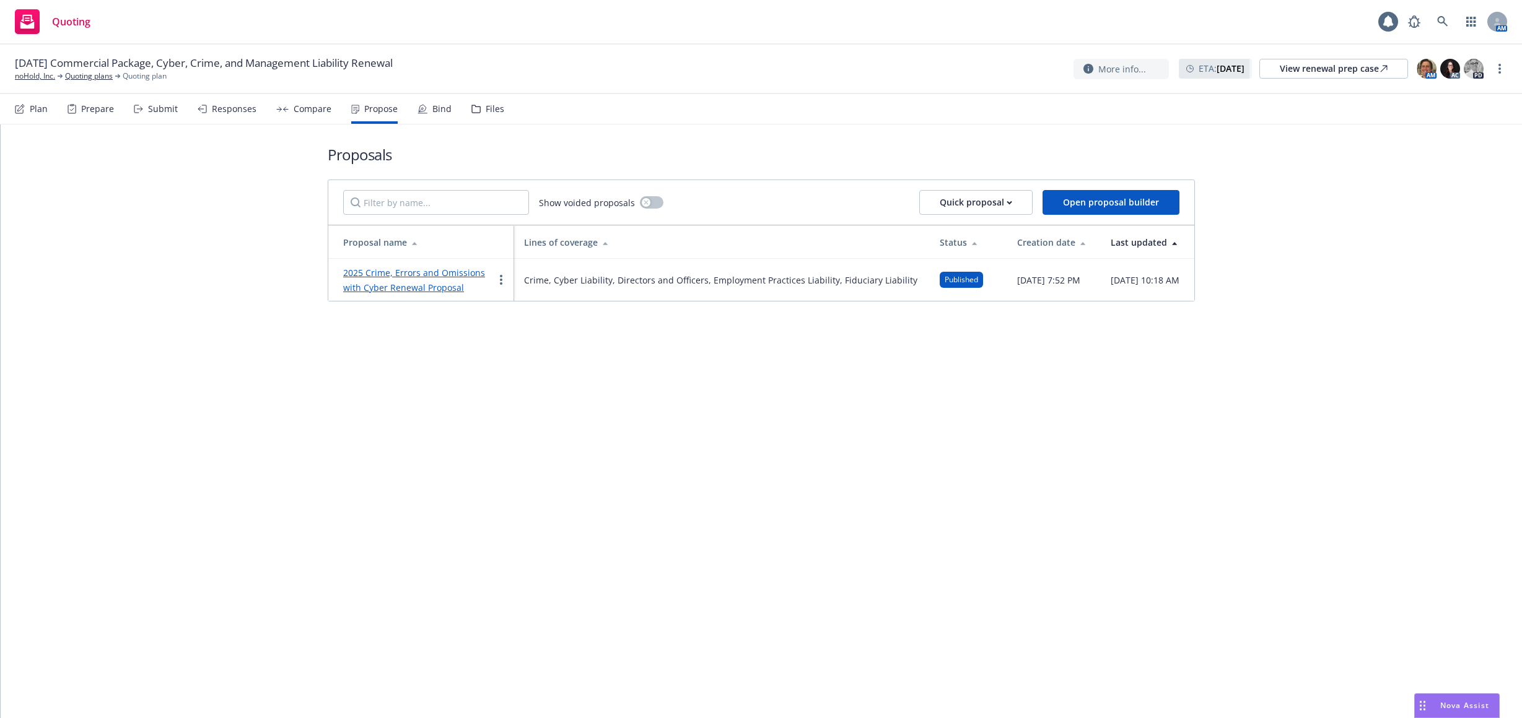
click at [456, 268] on link "2025 Crime, Errors and Omissions with Cyber Renewal Proposal" at bounding box center [414, 280] width 142 height 27
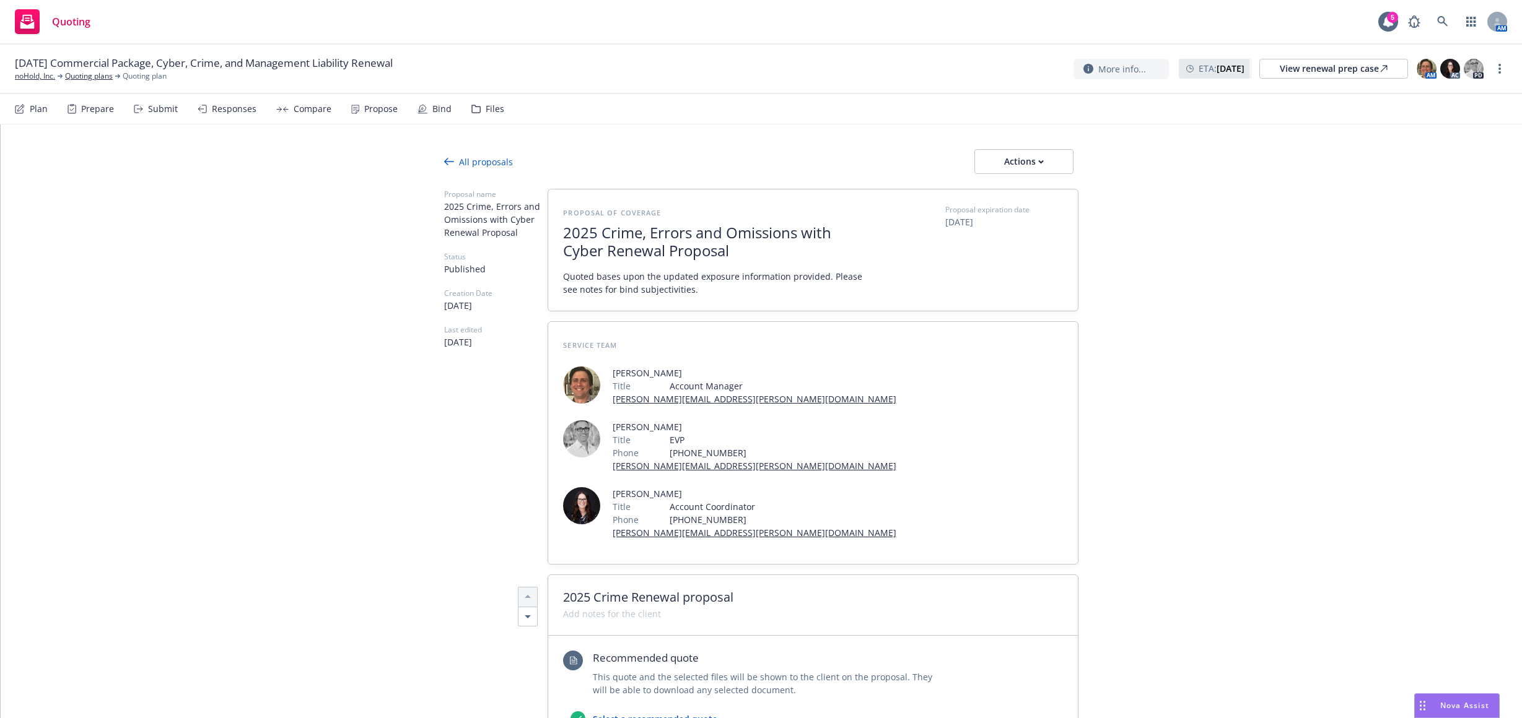
click at [595, 235] on span "2025 Crime, Errors and Omissions with Cyber Renewal Proposal" at bounding box center [714, 242] width 303 height 36
click at [596, 235] on span "2025 Crime, Errors and Omissions with Cyber Renewal Proposal" at bounding box center [714, 242] width 303 height 36
click at [744, 246] on span "2025 Crime, Errors and Omissions with Cyber Renewal Proposal" at bounding box center [714, 242] width 303 height 36
click at [732, 253] on span "2025 Crime, Errors and Omissions with Cyber Renewal Proposal" at bounding box center [714, 242] width 303 height 36
click at [713, 259] on span "2025 Crime, Errors and Omissions with Cyber Renewal Proposal" at bounding box center [714, 242] width 303 height 36
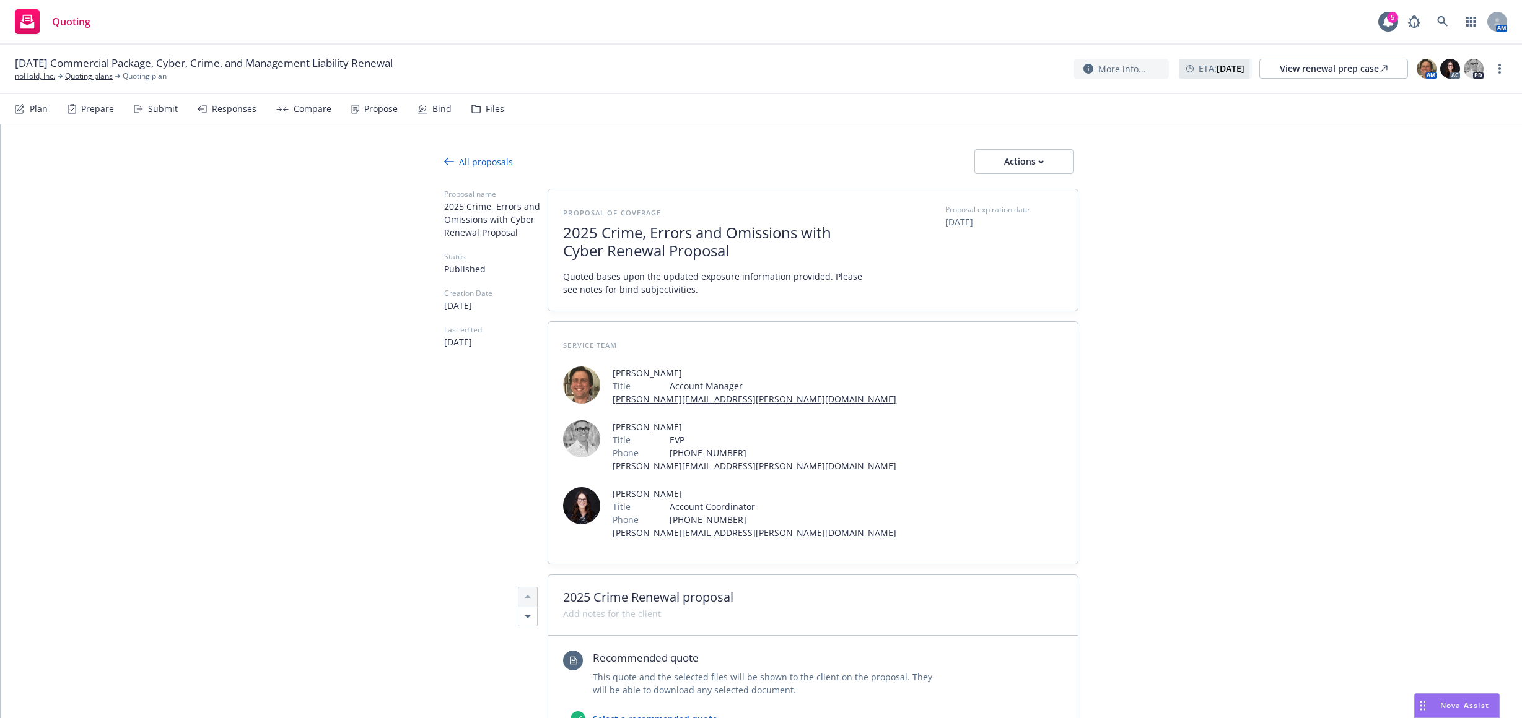
click at [461, 162] on div "All proposals" at bounding box center [478, 161] width 69 height 13
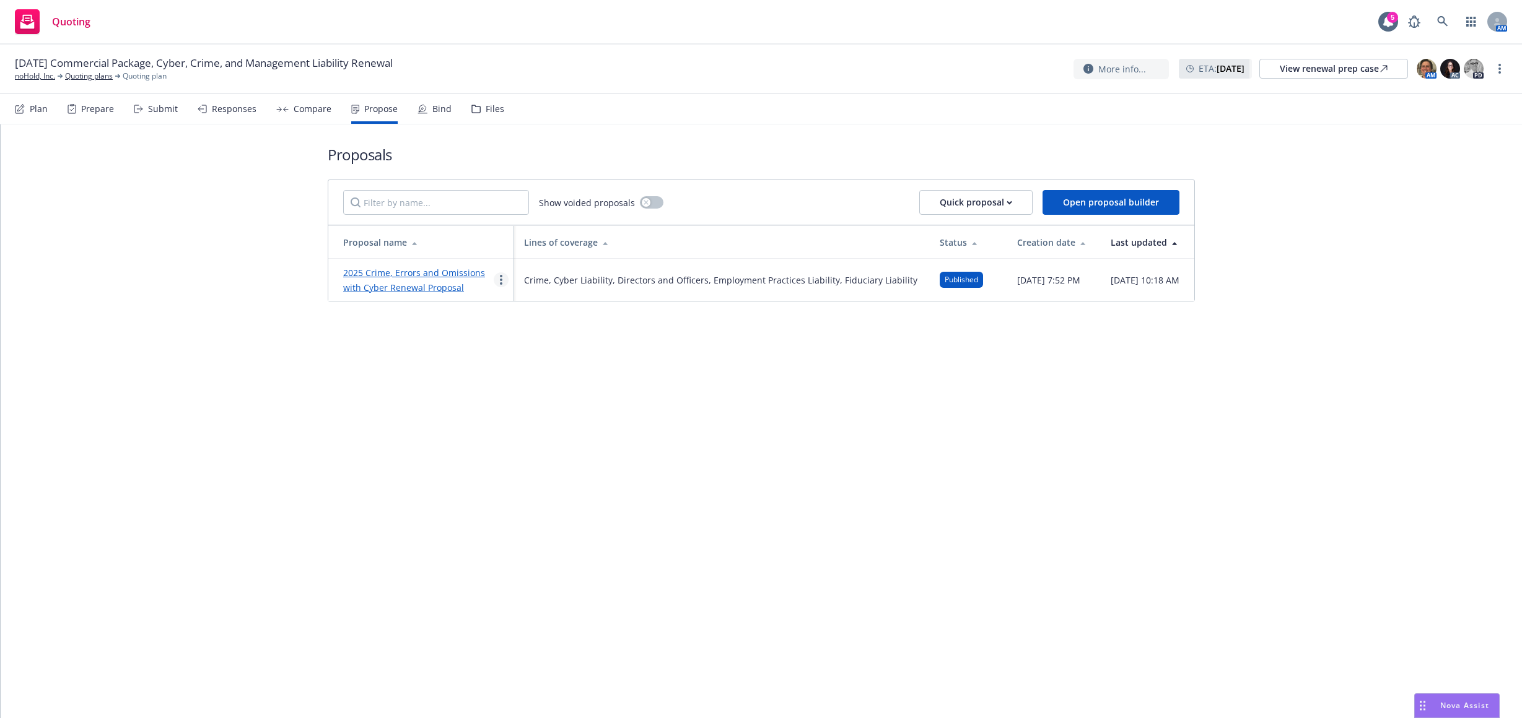
click at [499, 281] on link "more" at bounding box center [501, 280] width 15 height 15
click at [539, 335] on span "Duplicate" at bounding box center [528, 335] width 69 height 12
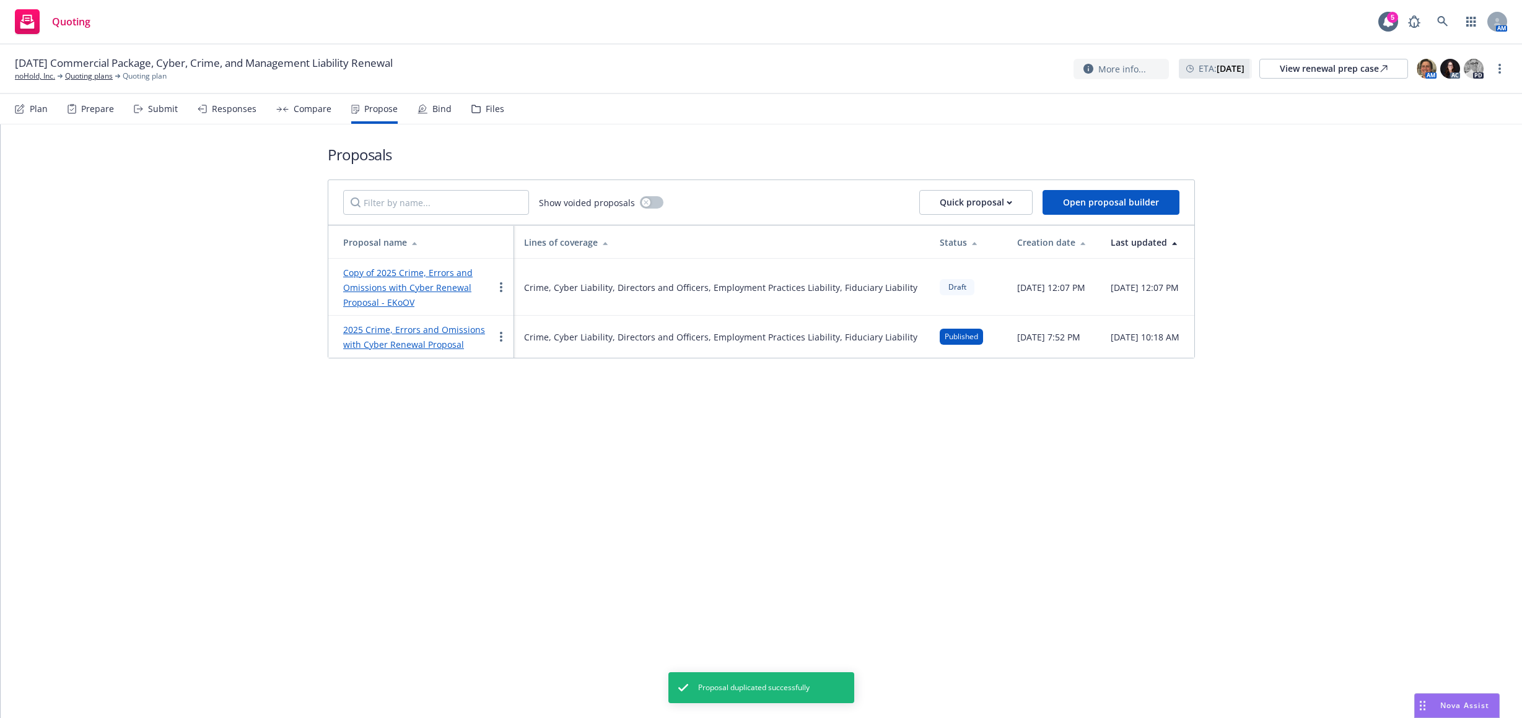
click at [461, 269] on link "Copy of 2025 Crime, Errors and Omissions with Cyber Renewal Proposal - EKoOV" at bounding box center [407, 287] width 129 height 41
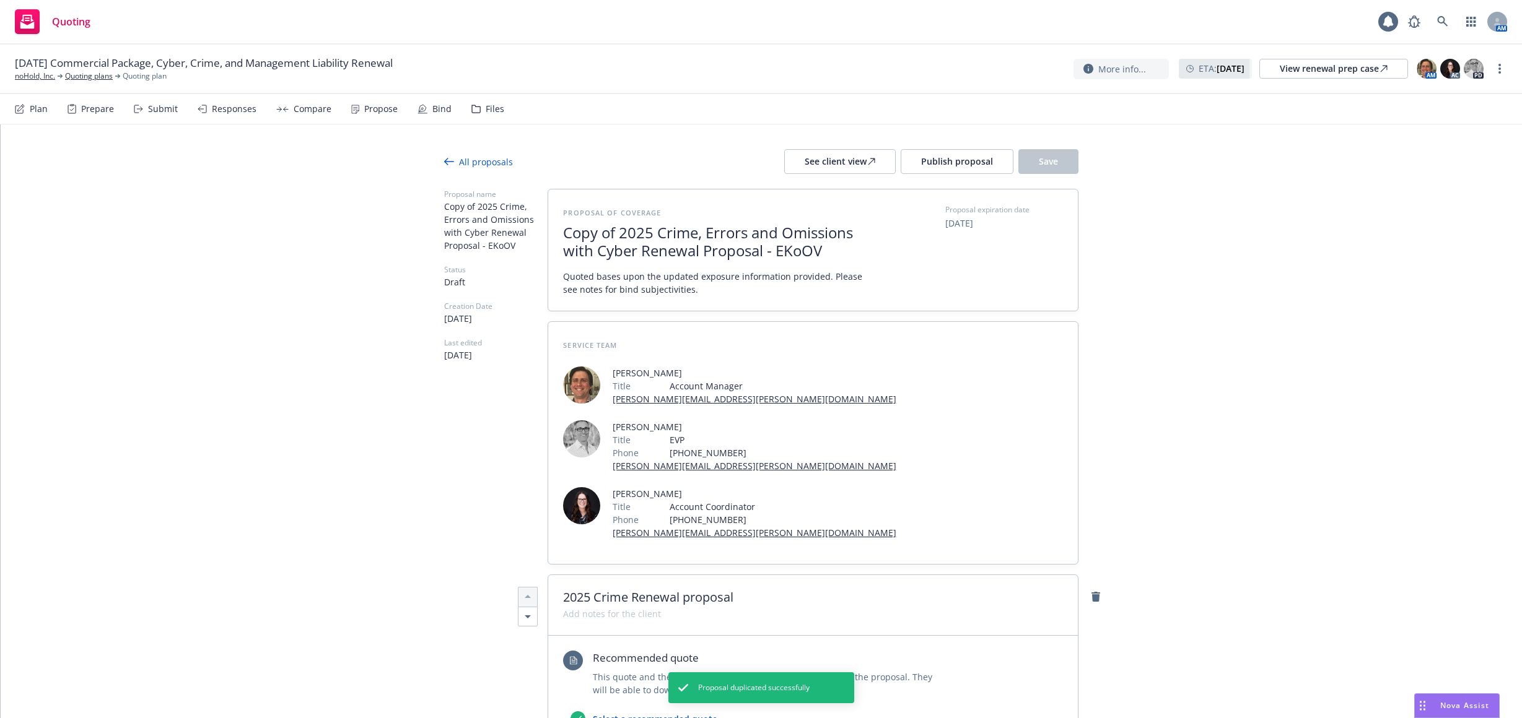
type textarea "x"
click at [613, 229] on span "Copy of 2025 Crime, Errors and Omissions with Cyber Renewal Proposal - EKoOV" at bounding box center [714, 242] width 303 height 36
drag, startPoint x: 619, startPoint y: 229, endPoint x: 513, endPoint y: 229, distance: 105.9
click at [597, 235] on span "2025 Crime, Errors and Omissions with Cyber Renewal Proposal - EKoOV" at bounding box center [714, 242] width 303 height 36
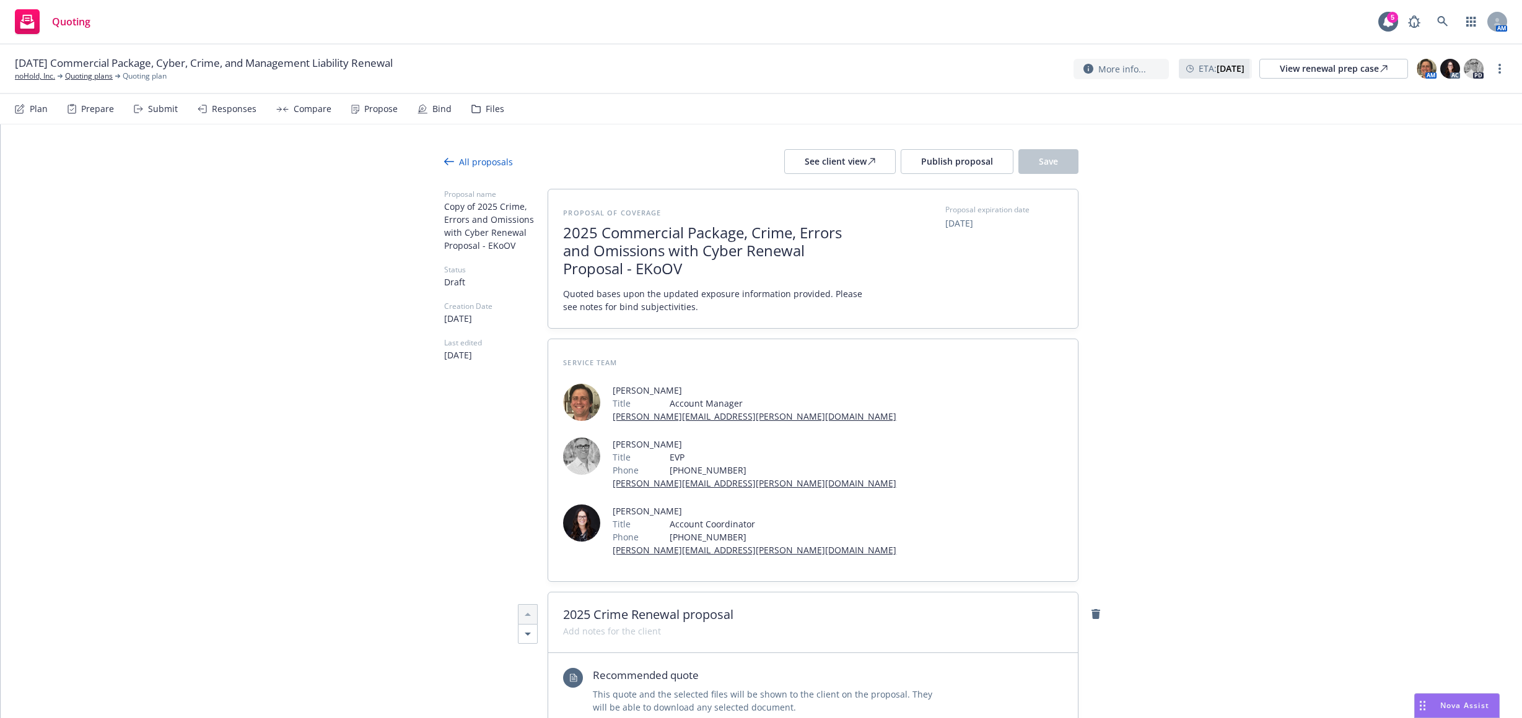
click at [665, 270] on span "2025 Commercial Package, Crime, Errors and Omissions with Cyber Renewal Proposa…" at bounding box center [714, 250] width 303 height 53
click at [665, 270] on span "2025 Commercial Package, Crime, Errors and Omissions with Cyber Renewal Proposal" at bounding box center [714, 249] width 303 height 53
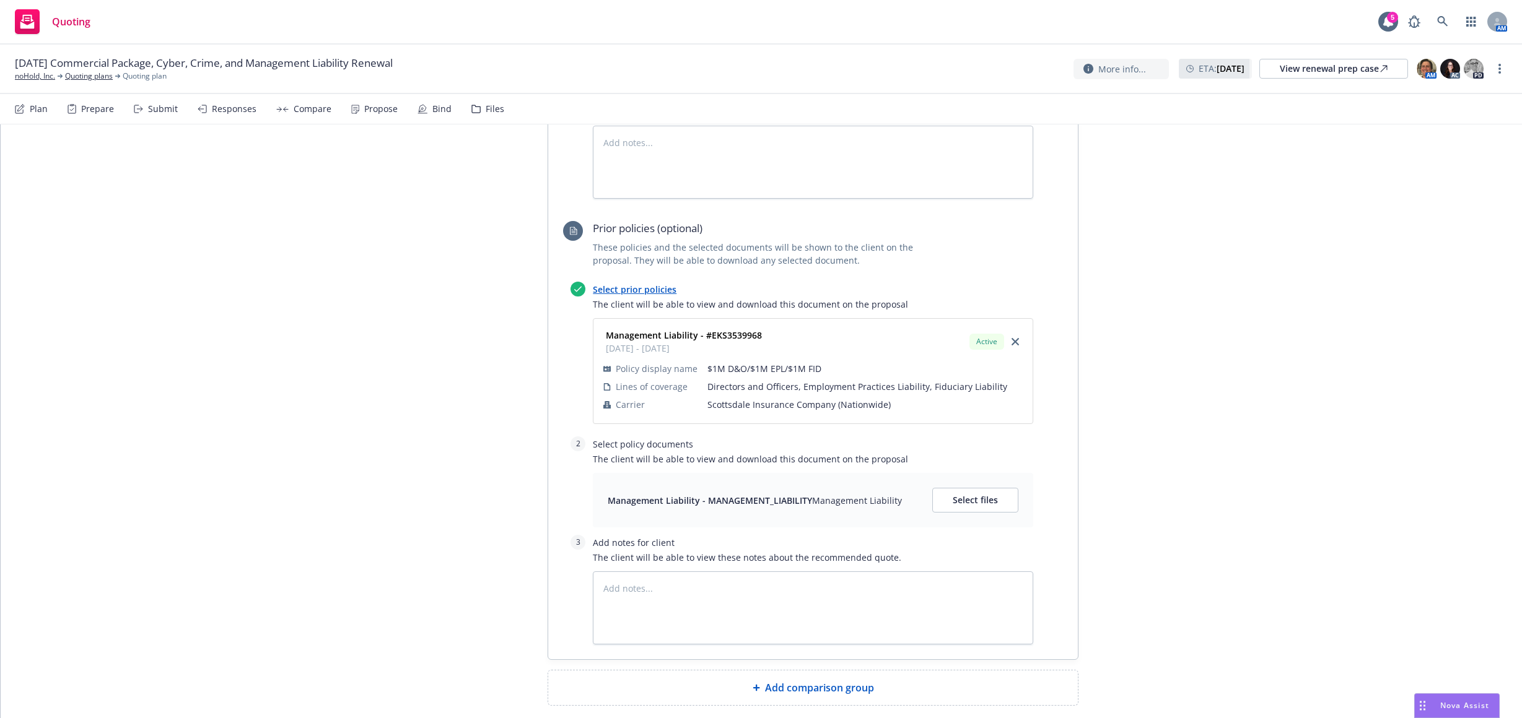
scroll to position [2798, 0]
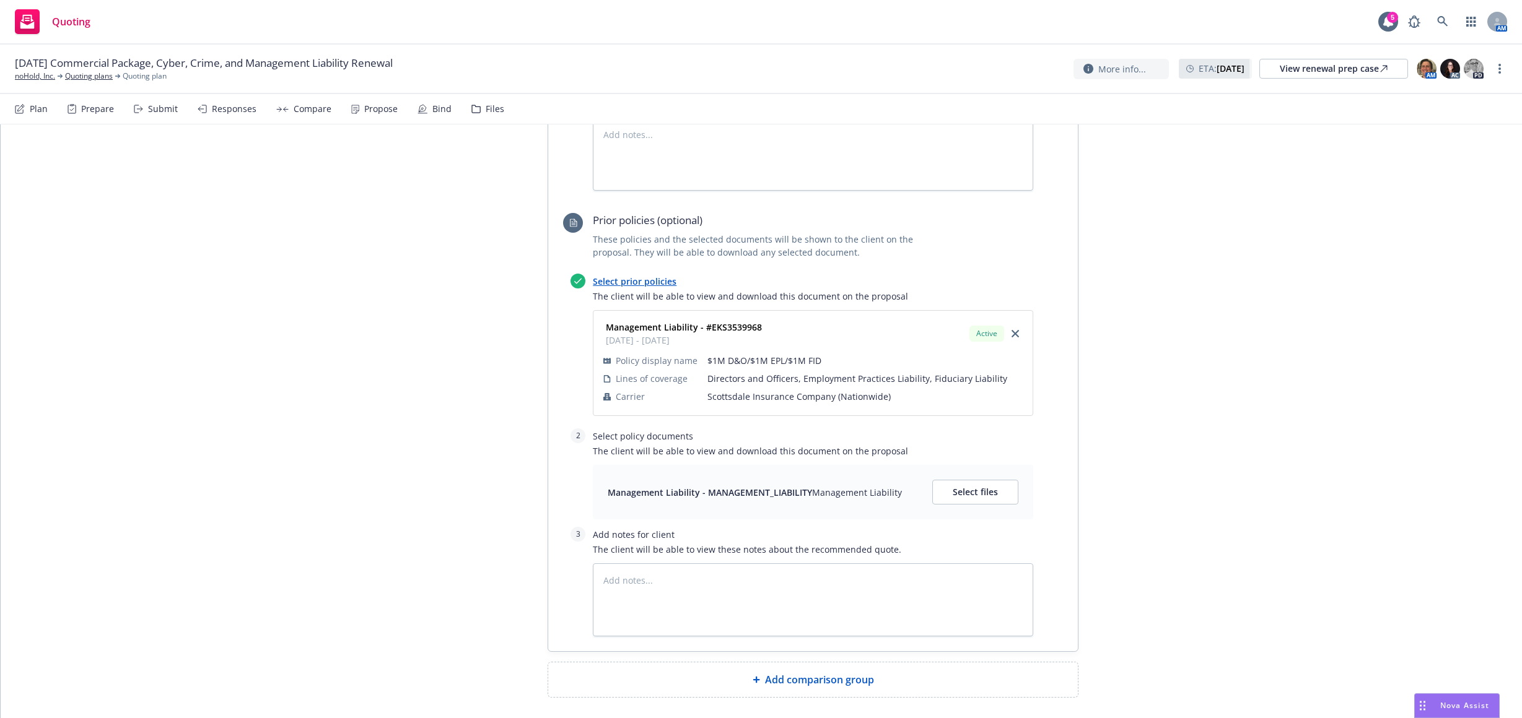
click at [773, 673] on span "Add comparison group" at bounding box center [819, 680] width 109 height 15
type textarea "x"
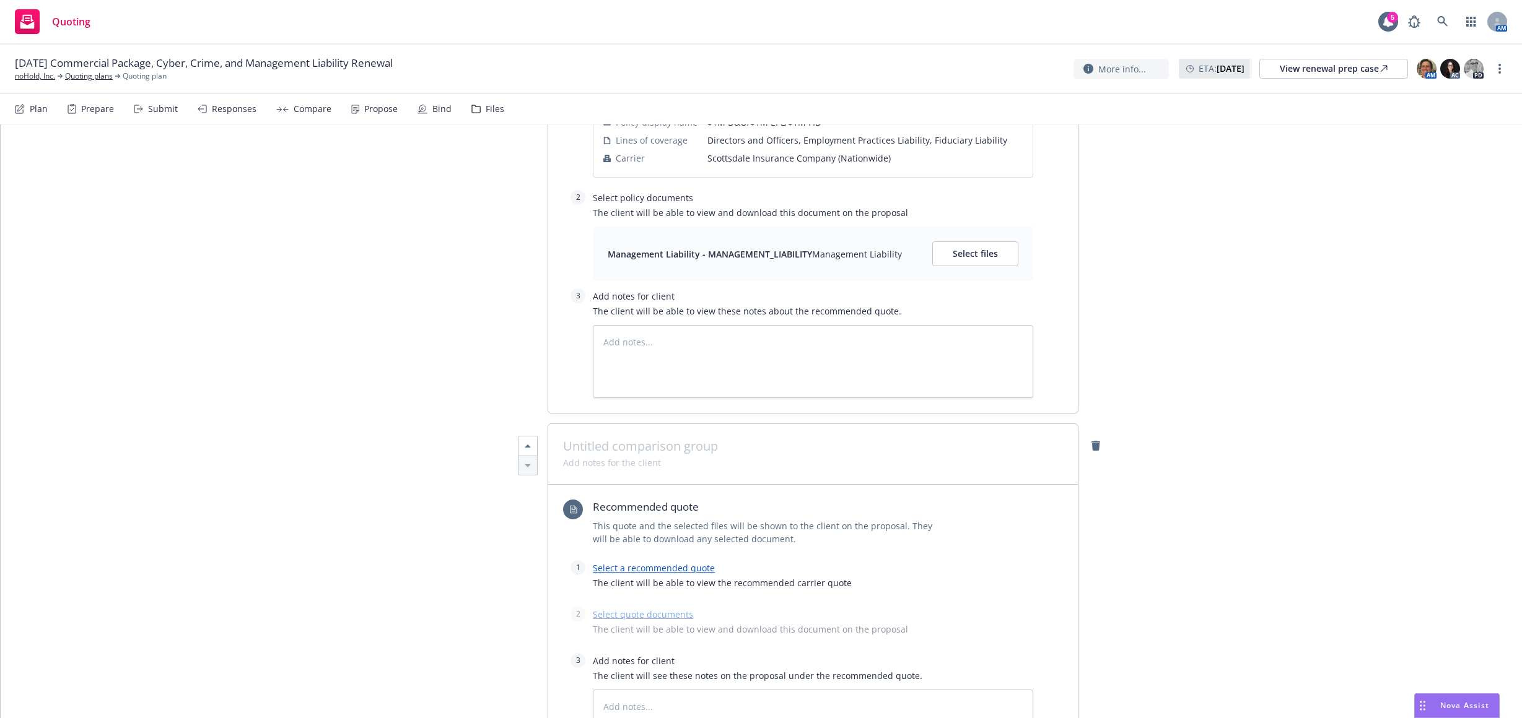
scroll to position [3046, 0]
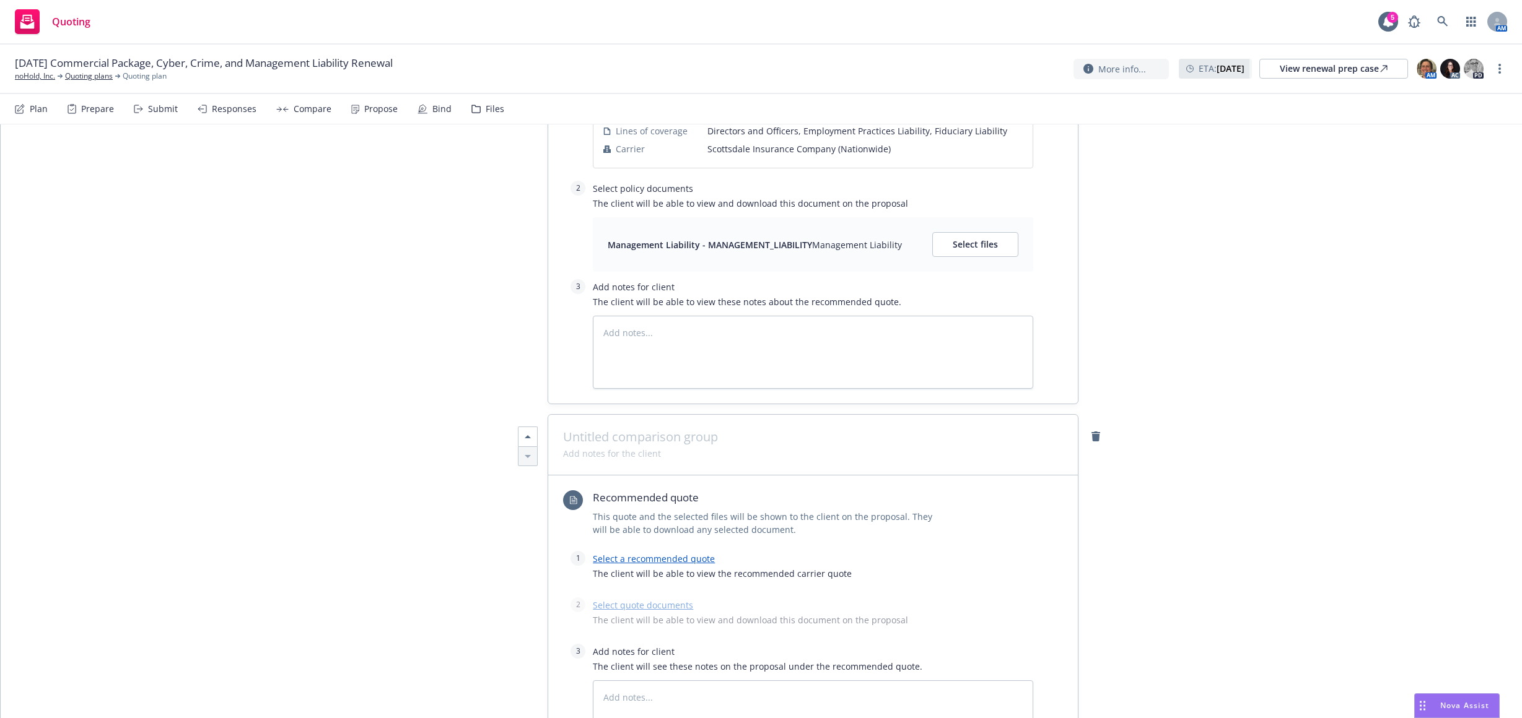
click at [670, 430] on span at bounding box center [813, 437] width 500 height 15
click at [682, 553] on link "Select a recommended quote" at bounding box center [654, 559] width 122 height 12
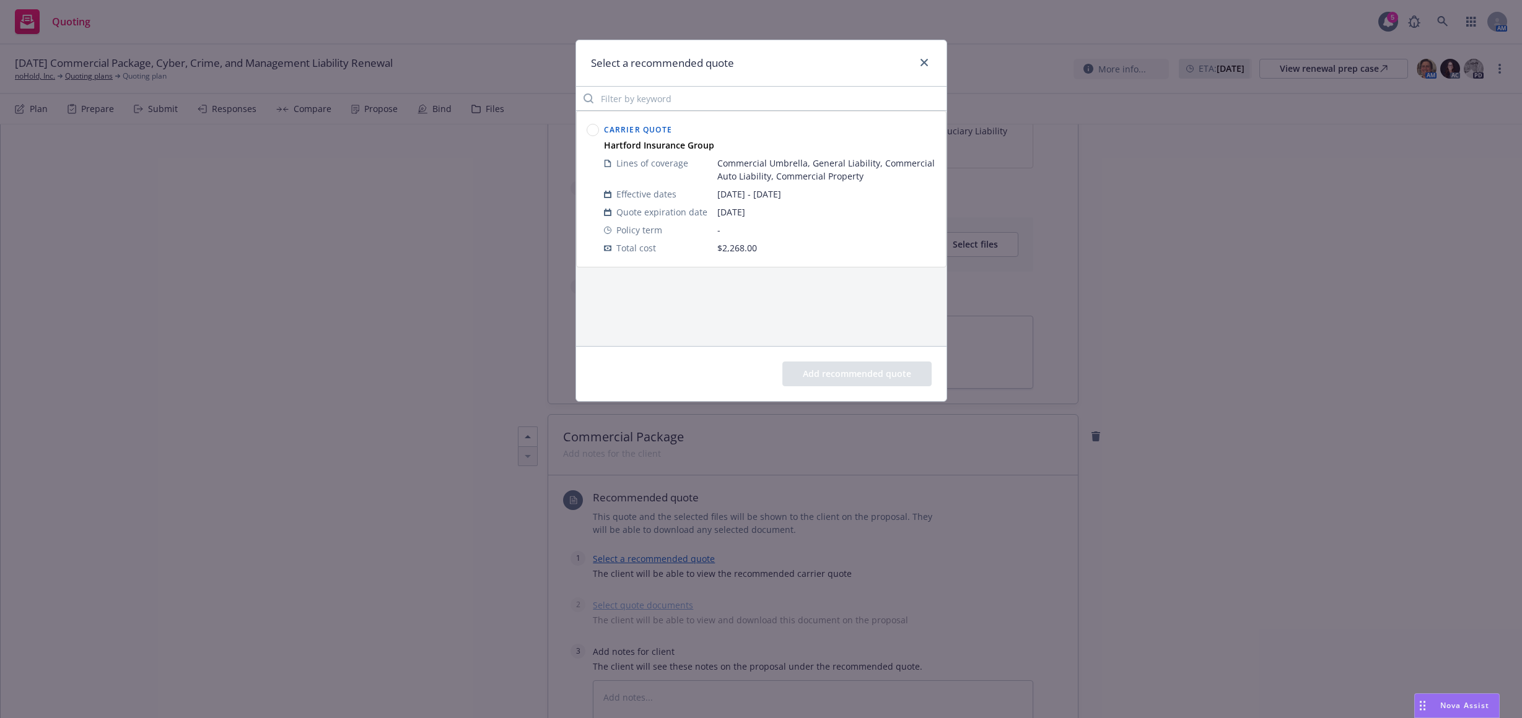
click at [595, 133] on circle at bounding box center [592, 130] width 12 height 12
drag, startPoint x: 814, startPoint y: 366, endPoint x: 811, endPoint y: 378, distance: 12.3
click at [815, 367] on button "Add recommended quote" at bounding box center [856, 374] width 149 height 25
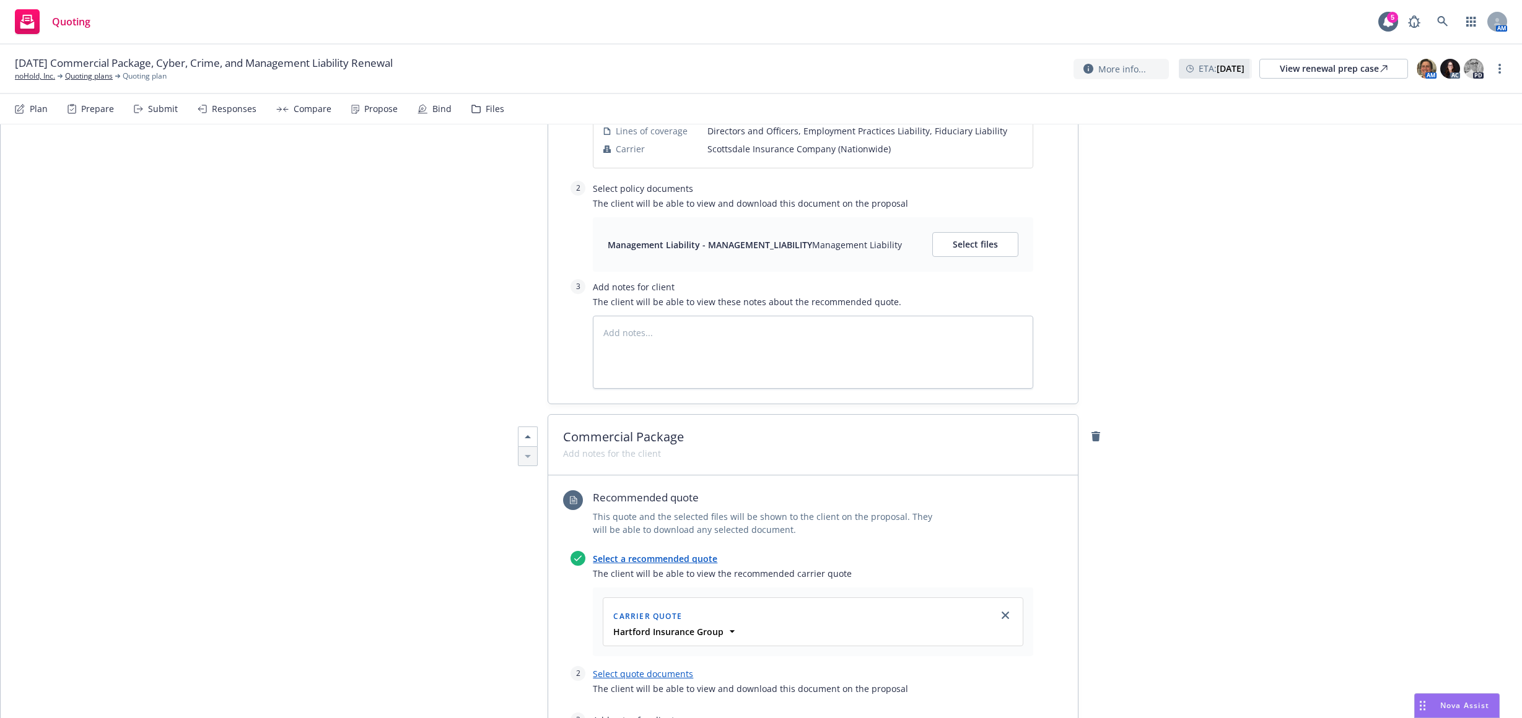
click at [650, 668] on link "Select quote documents" at bounding box center [643, 674] width 100 height 12
type textarea "x"
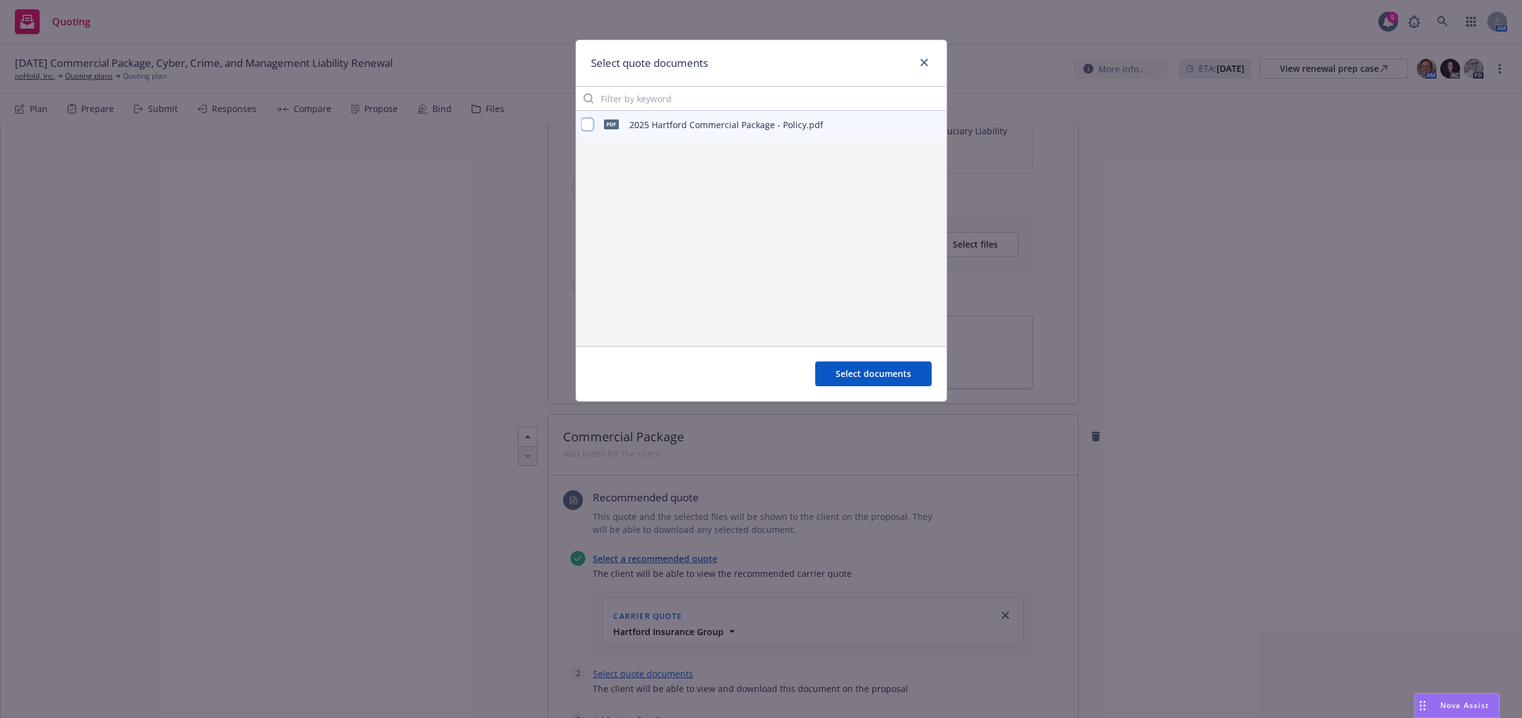
click at [587, 128] on input "checkbox" at bounding box center [587, 124] width 12 height 12
checkbox input "true"
click at [839, 372] on span "Select documents" at bounding box center [873, 374] width 76 height 12
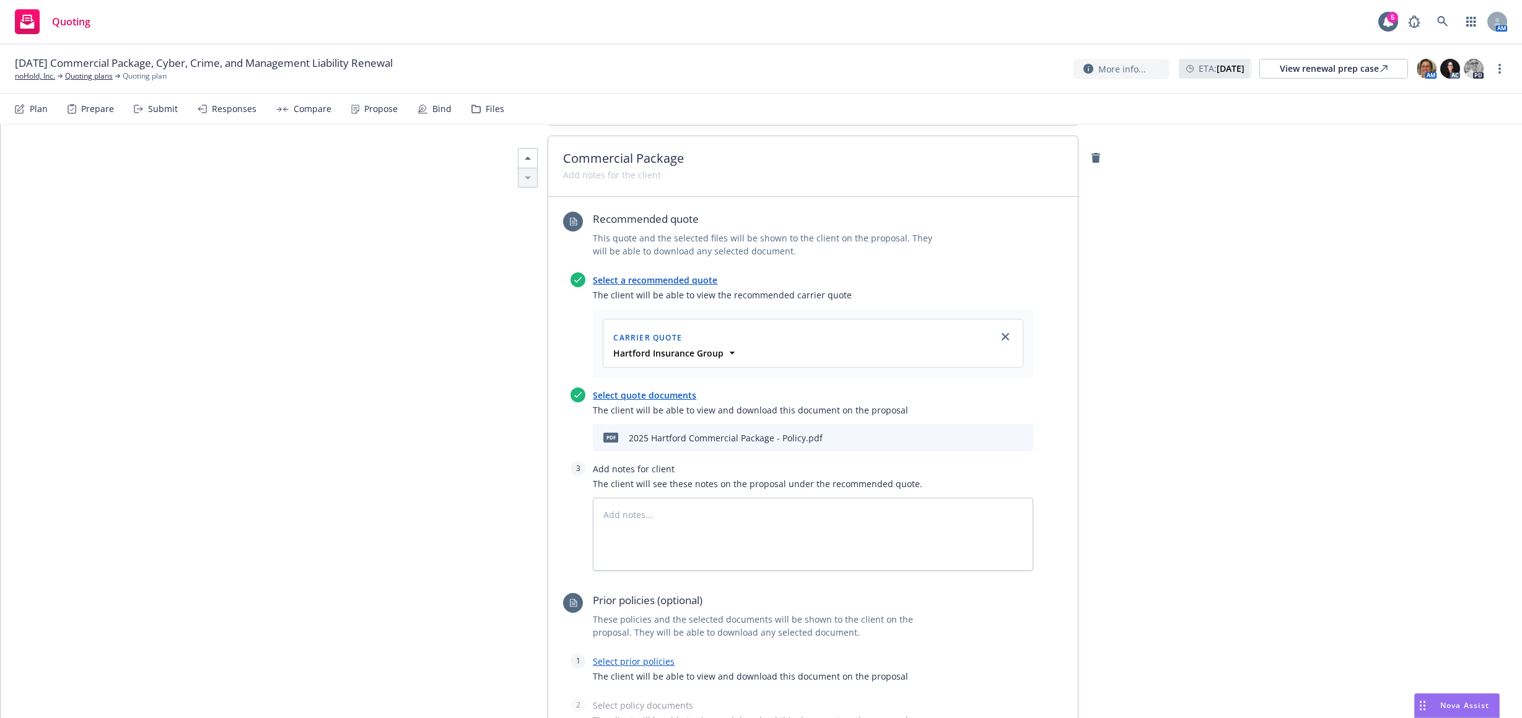
scroll to position [3479, 0]
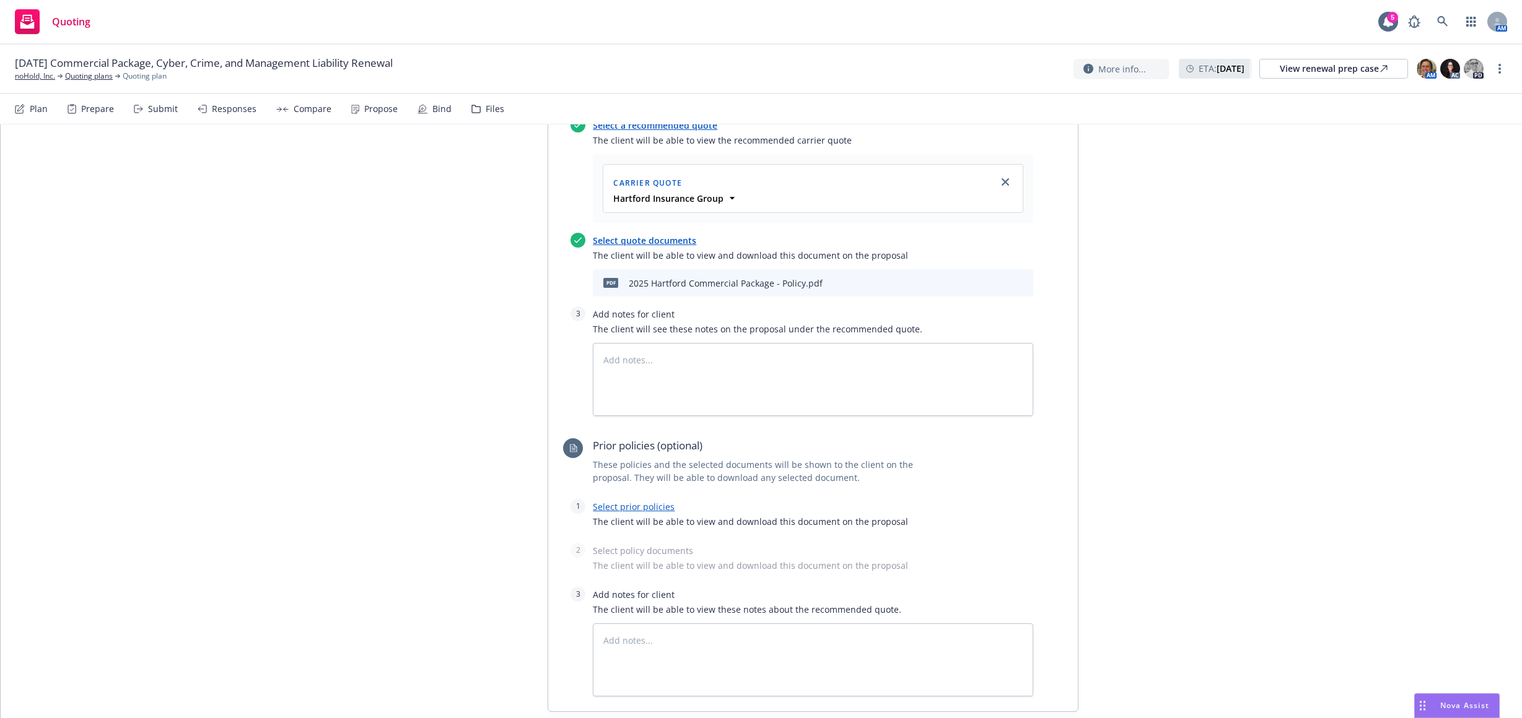
click at [630, 501] on link "Select prior policies" at bounding box center [634, 507] width 82 height 12
type textarea "x"
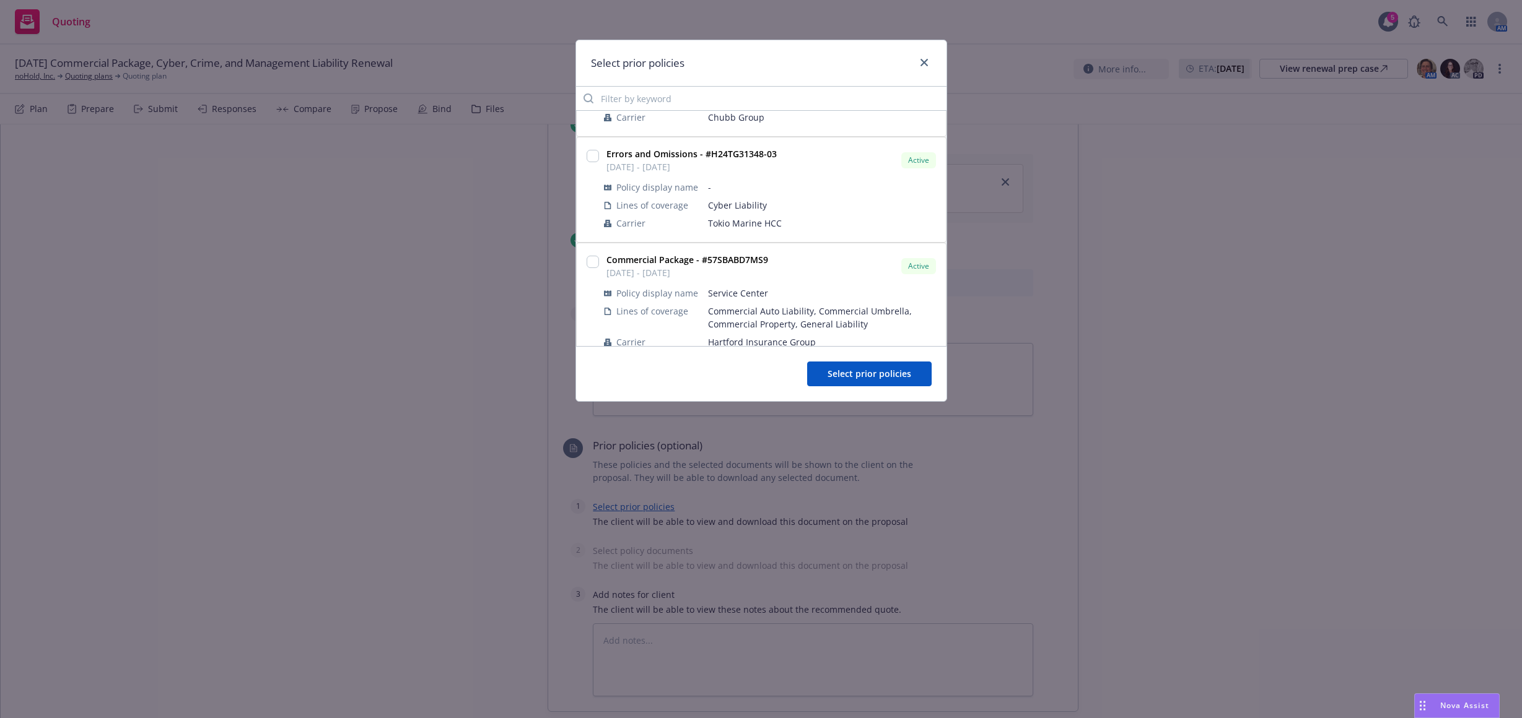
scroll to position [248, 0]
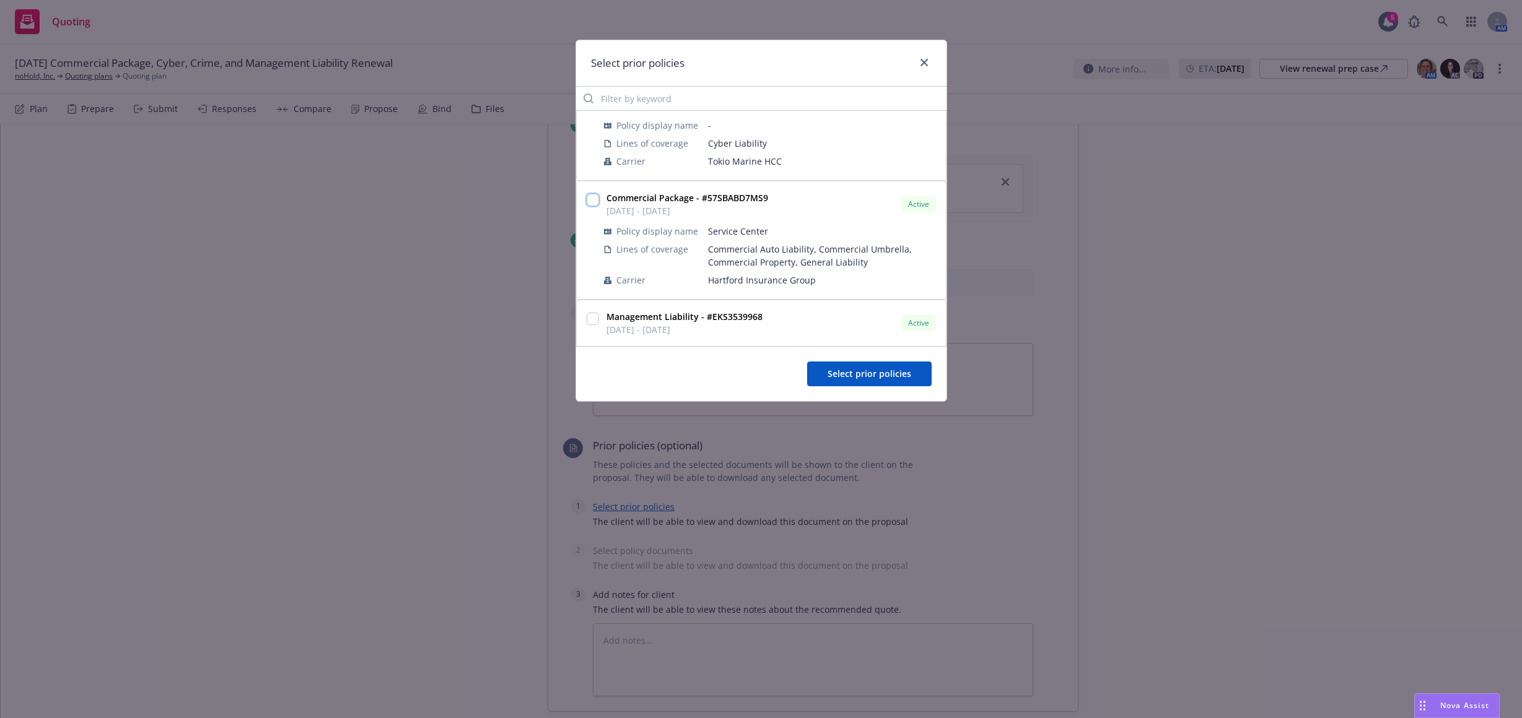
click at [597, 199] on input "checkbox" at bounding box center [592, 200] width 12 height 12
checkbox input "true"
click at [840, 368] on span "Select prior policies" at bounding box center [869, 374] width 84 height 12
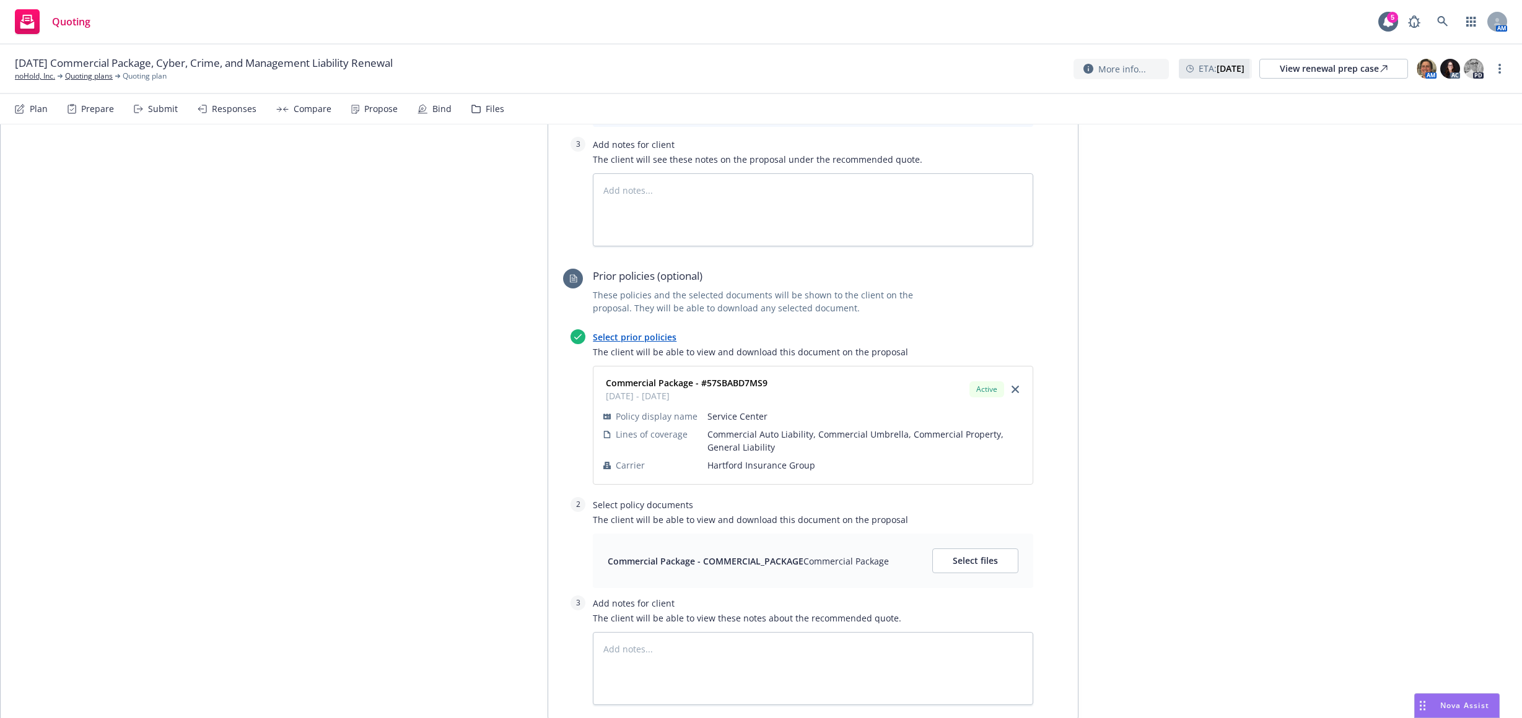
scroll to position [3665, 0]
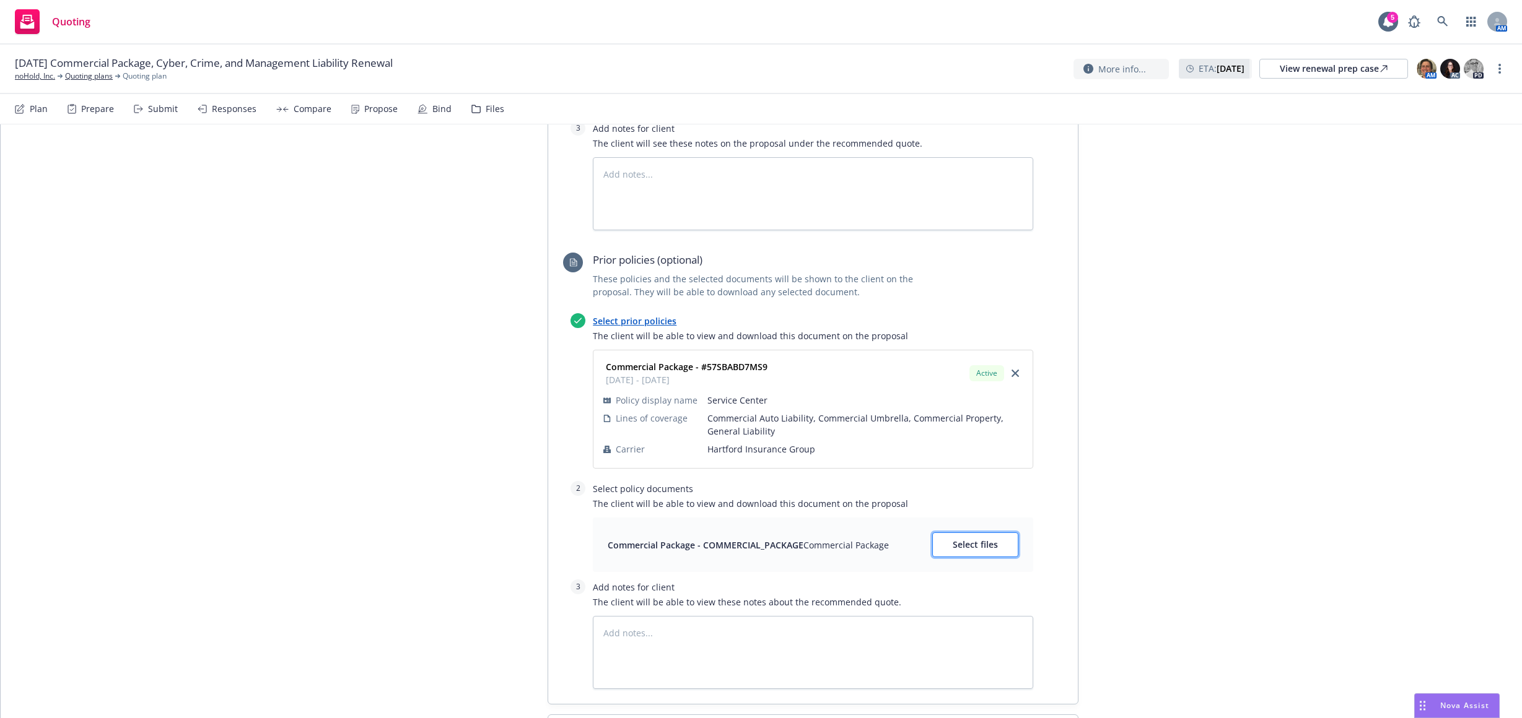
click at [956, 539] on span "Select files" at bounding box center [975, 545] width 45 height 12
type textarea "x"
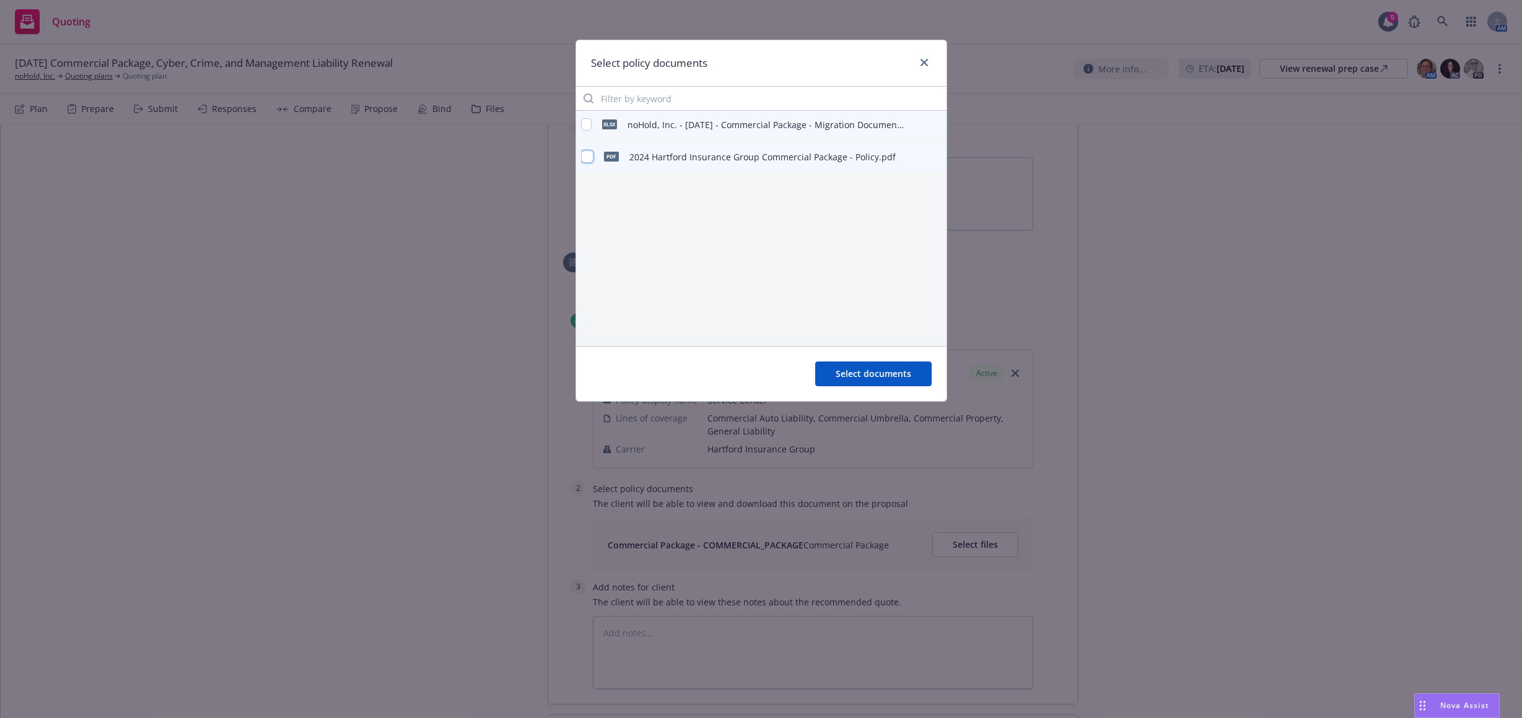
click at [592, 157] on input "checkbox" at bounding box center [587, 156] width 12 height 12
checkbox input "true"
drag, startPoint x: 858, startPoint y: 376, endPoint x: 866, endPoint y: 375, distance: 8.1
click at [858, 376] on span "Select documents" at bounding box center [873, 374] width 76 height 12
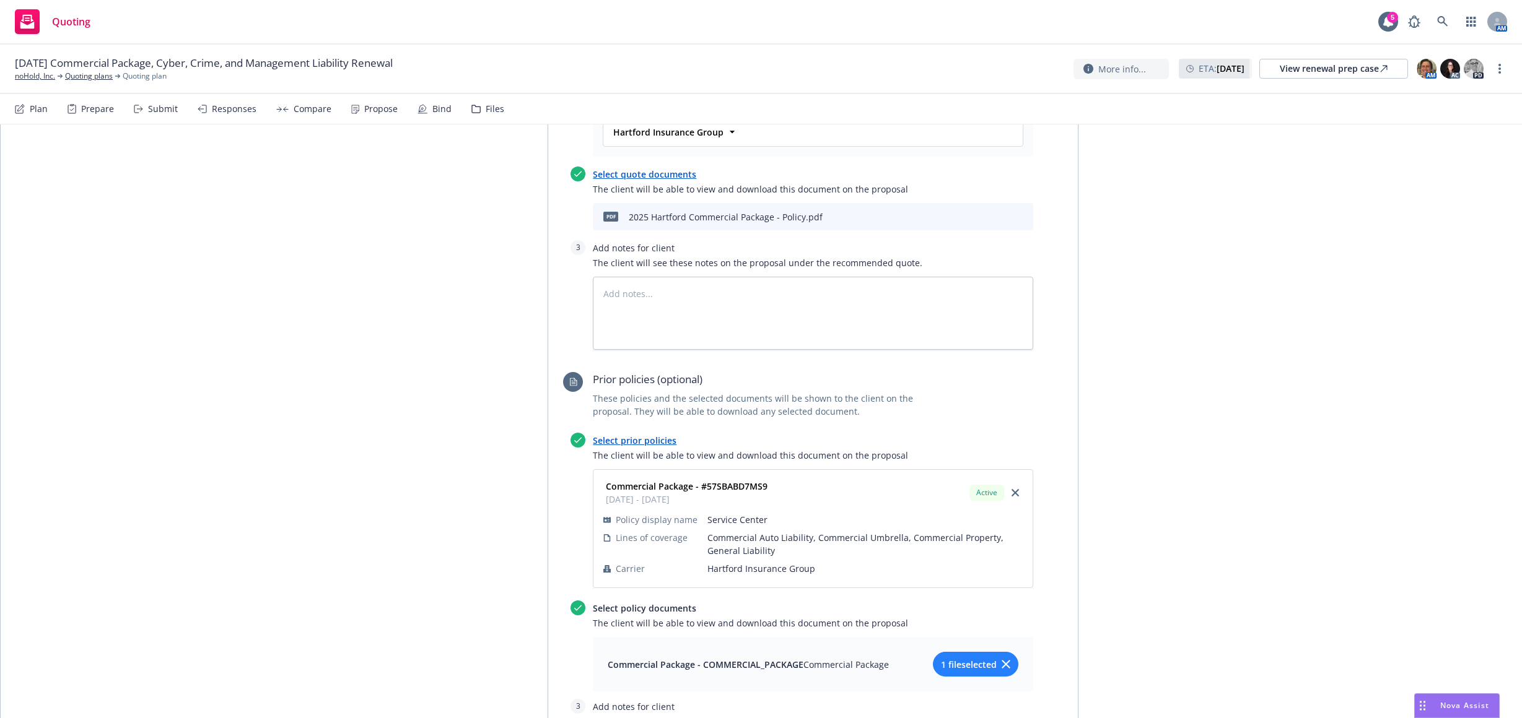
scroll to position [3170, 0]
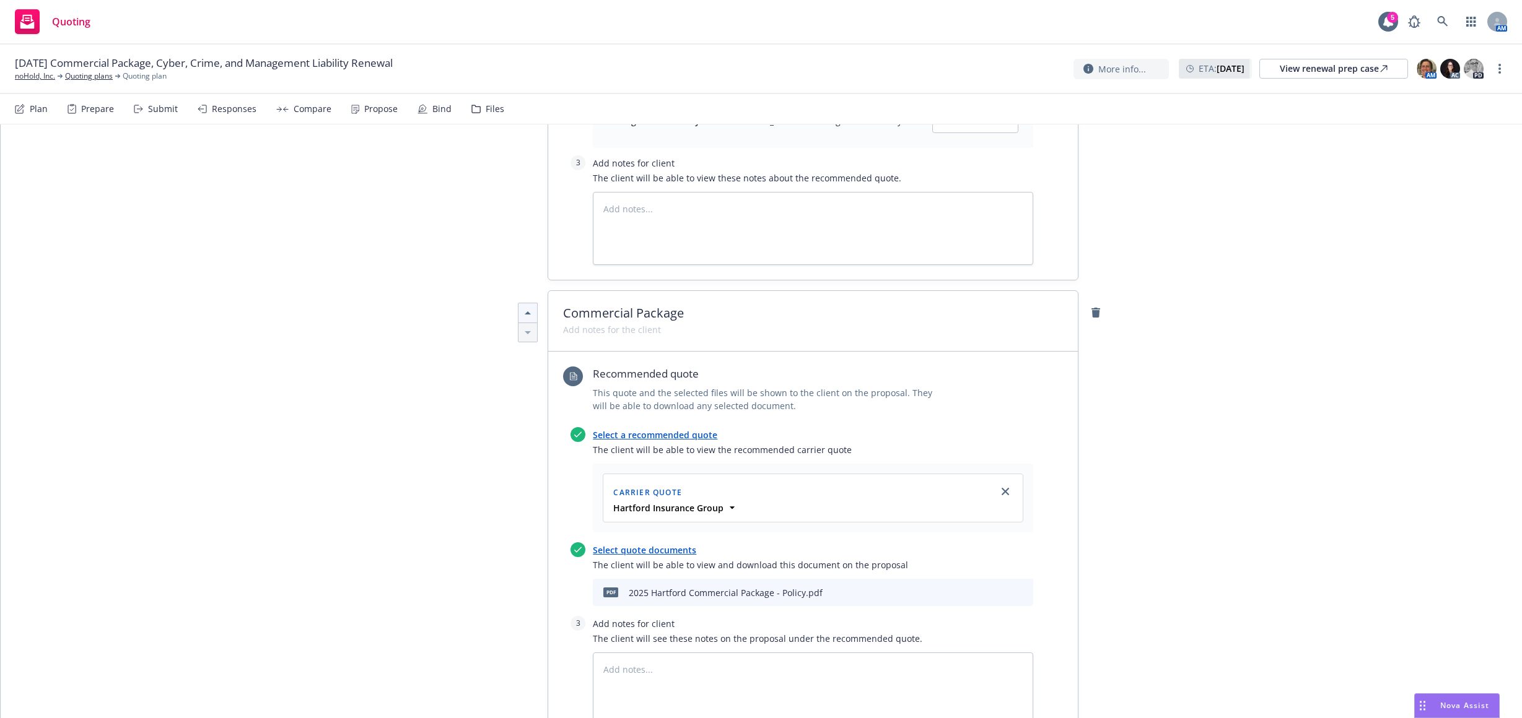
click at [520, 306] on icon at bounding box center [527, 313] width 15 height 15
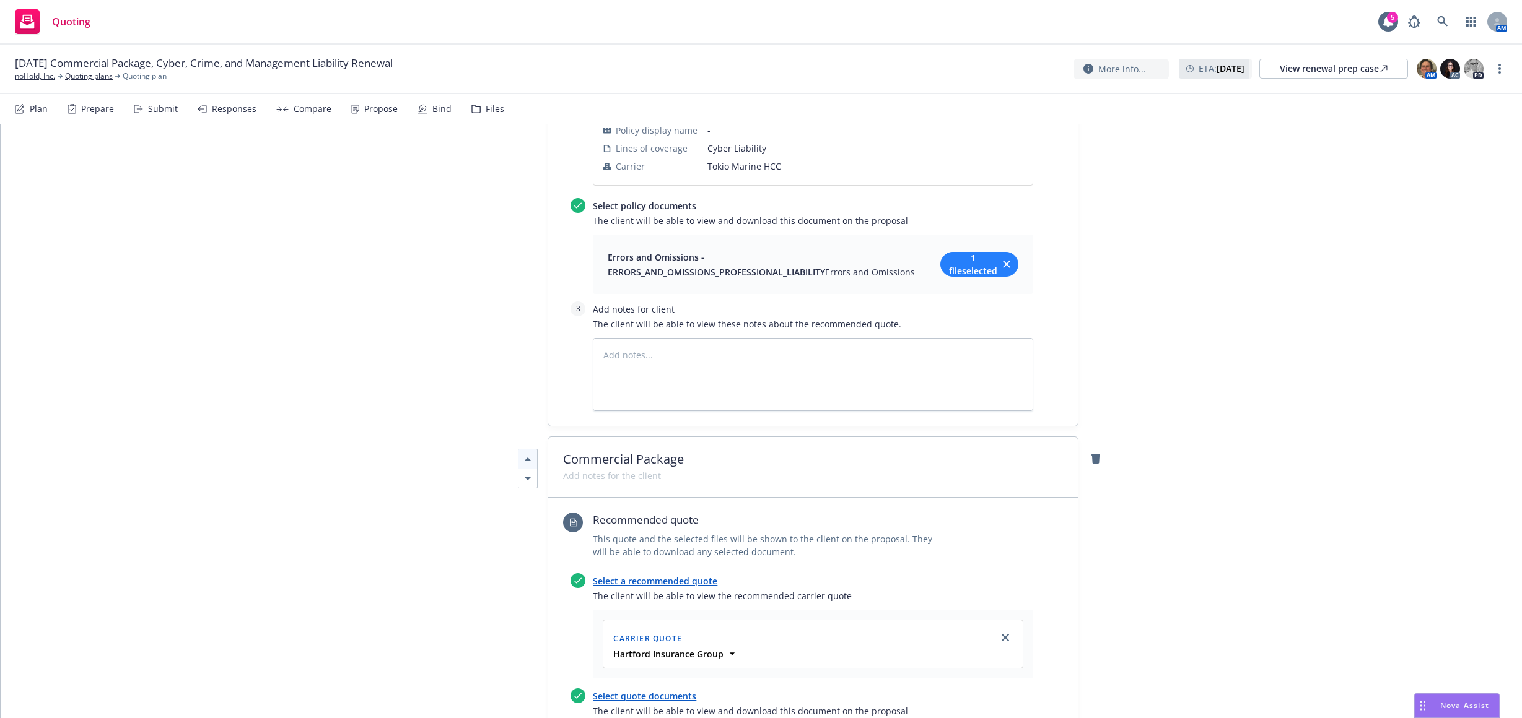
click at [526, 452] on icon at bounding box center [527, 459] width 15 height 15
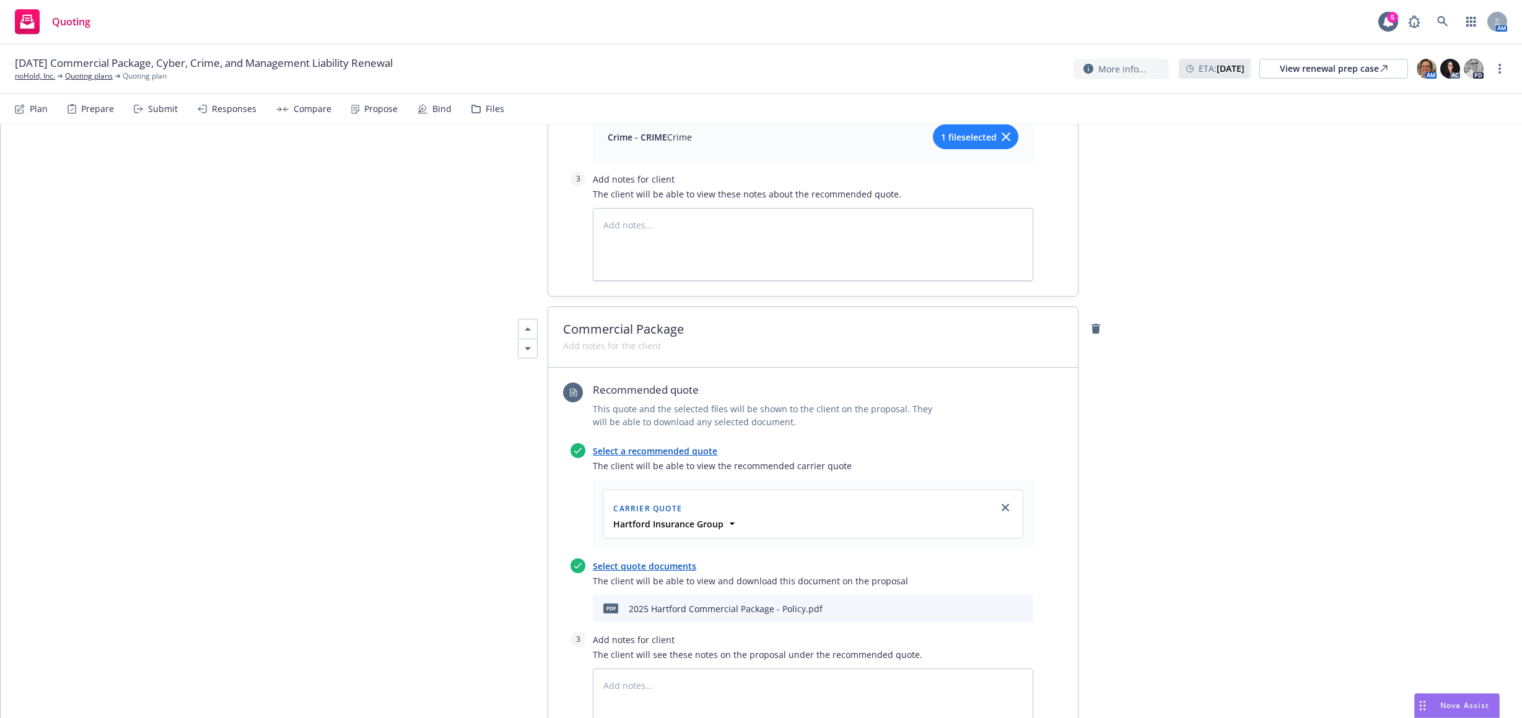
scroll to position [1126, 0]
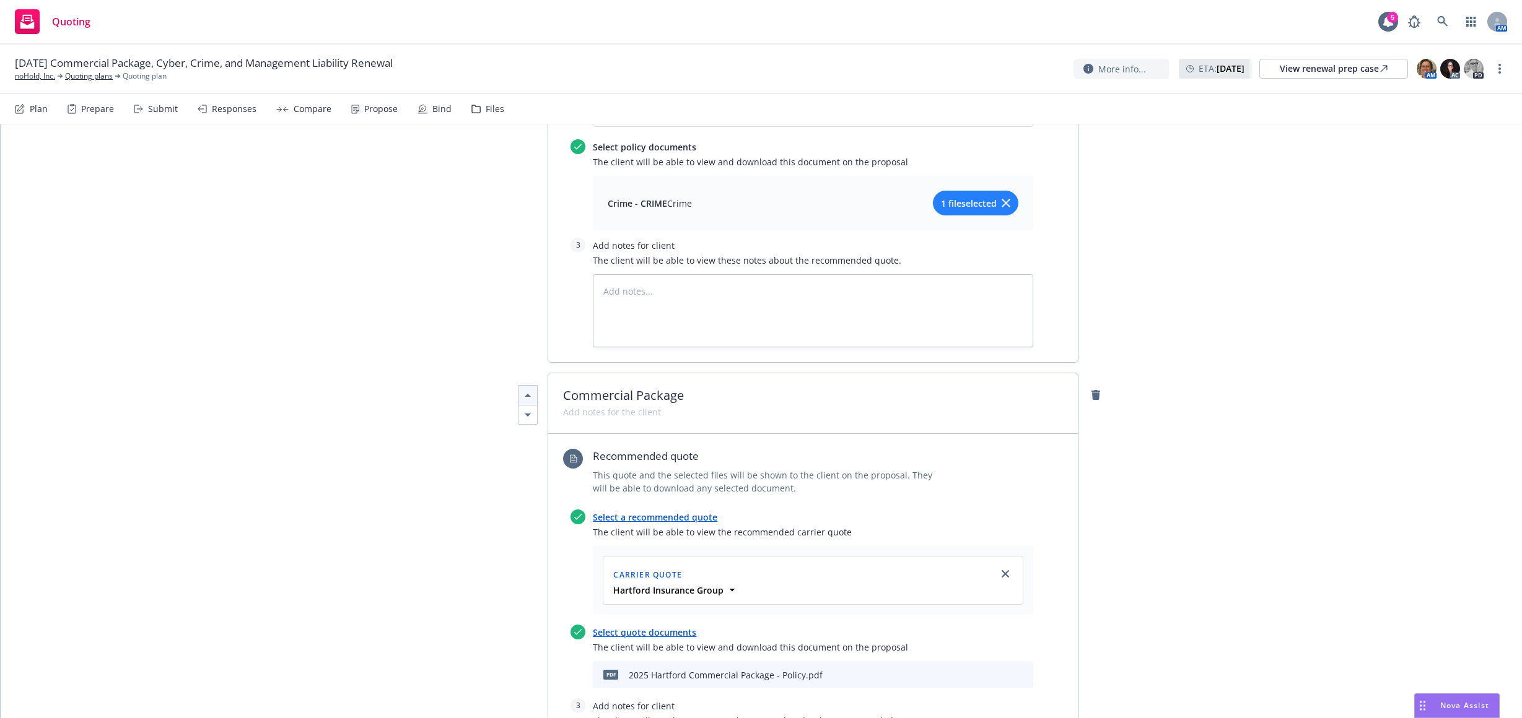
click at [524, 388] on icon at bounding box center [527, 395] width 15 height 15
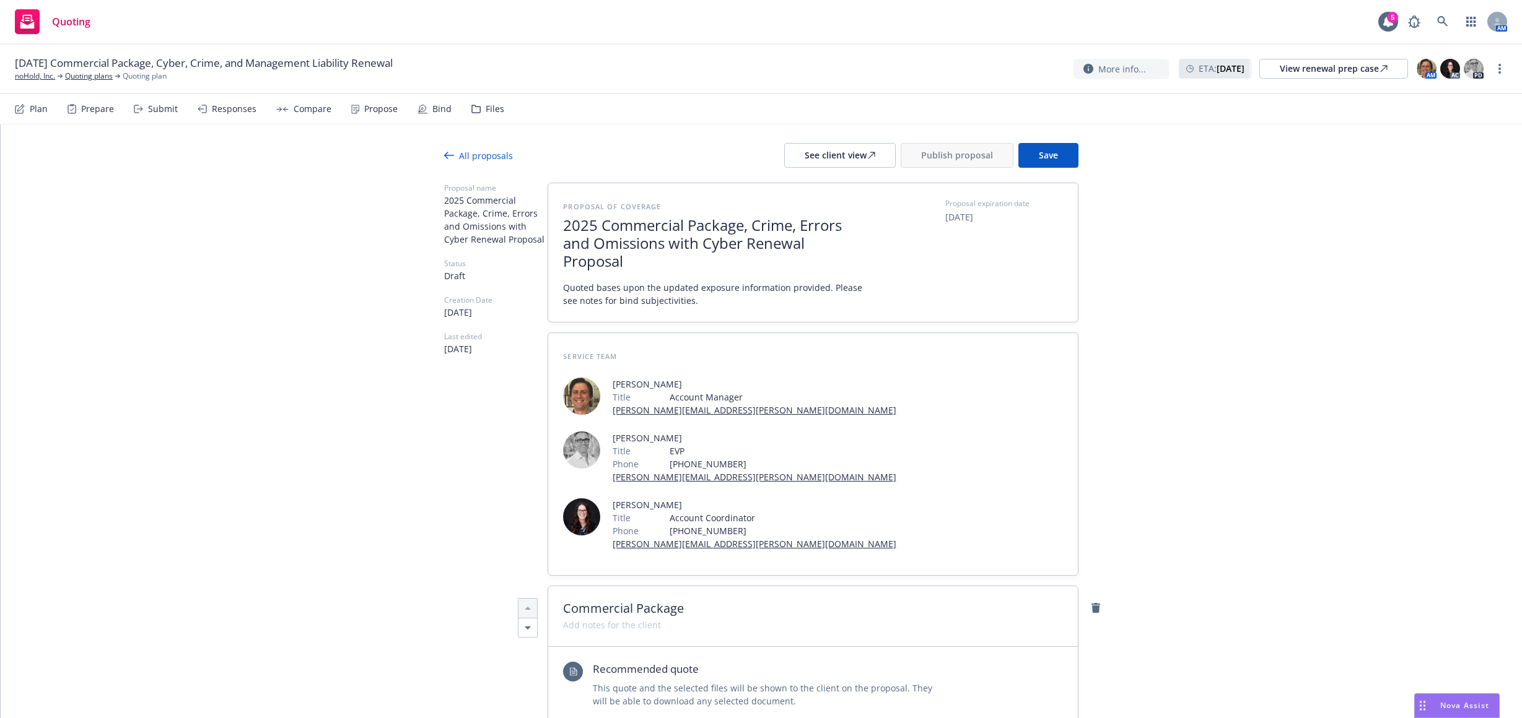
scroll to position [0, 0]
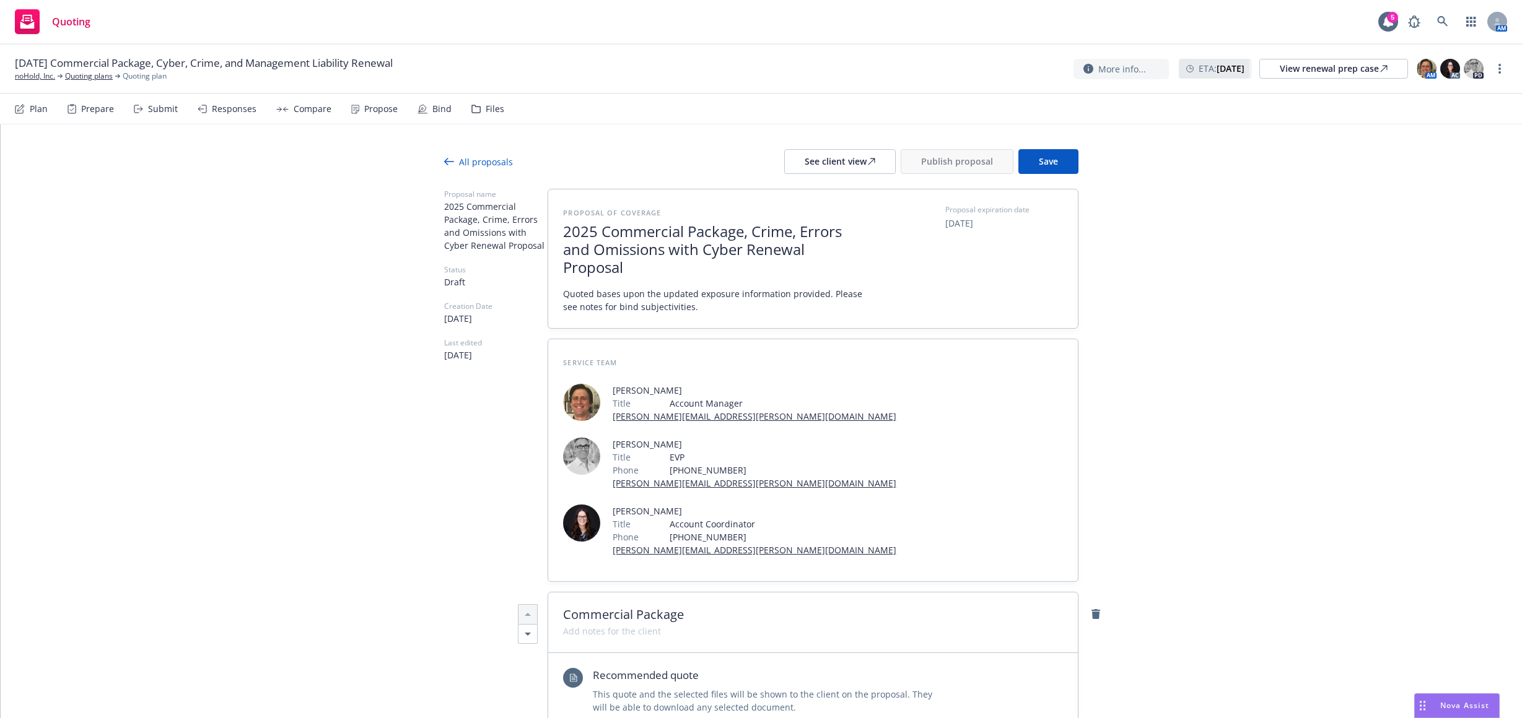
click at [665, 252] on span "2025 Commercial Package, Crime, Errors and Omissions with Cyber Renewal Proposal" at bounding box center [714, 249] width 303 height 53
click at [744, 250] on span "2025 Commercial Package, Crime, Errors and Omissions with Cyber Renewal Proposal" at bounding box center [714, 249] width 303 height 53
click at [1057, 166] on button "Save" at bounding box center [1048, 161] width 60 height 25
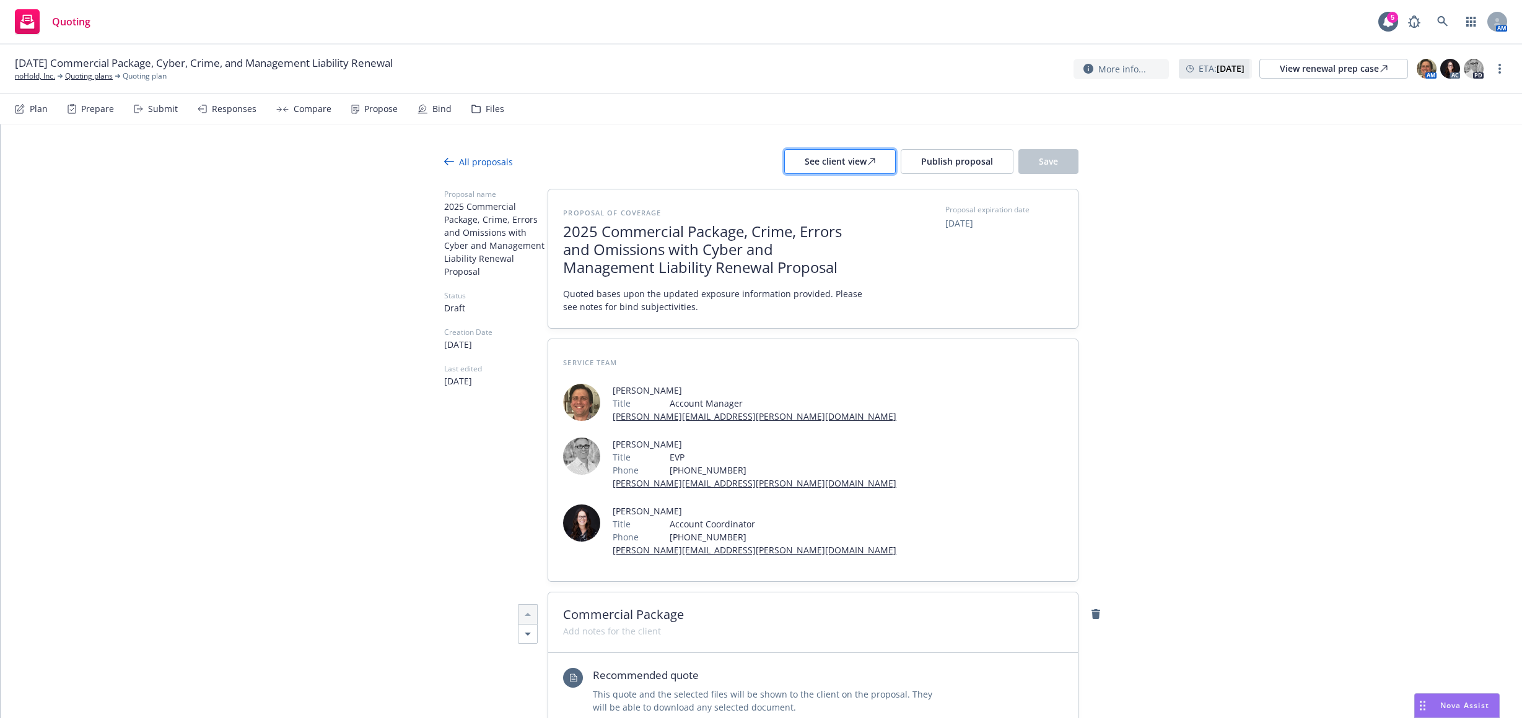
click at [846, 161] on div "See client view" at bounding box center [839, 162] width 71 height 24
click at [957, 158] on span "Publish proposal" at bounding box center [957, 161] width 72 height 12
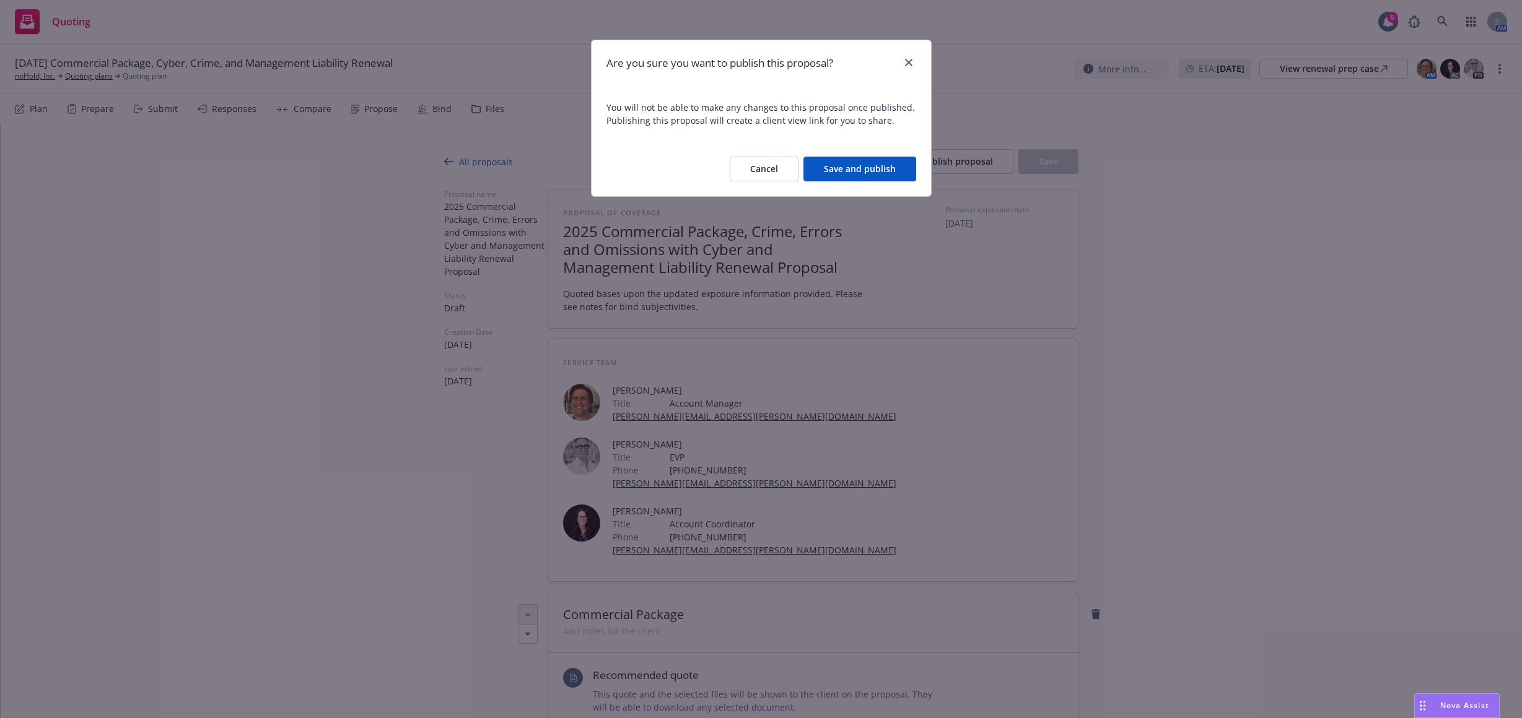
click at [874, 172] on button "Save and publish" at bounding box center [859, 169] width 113 height 25
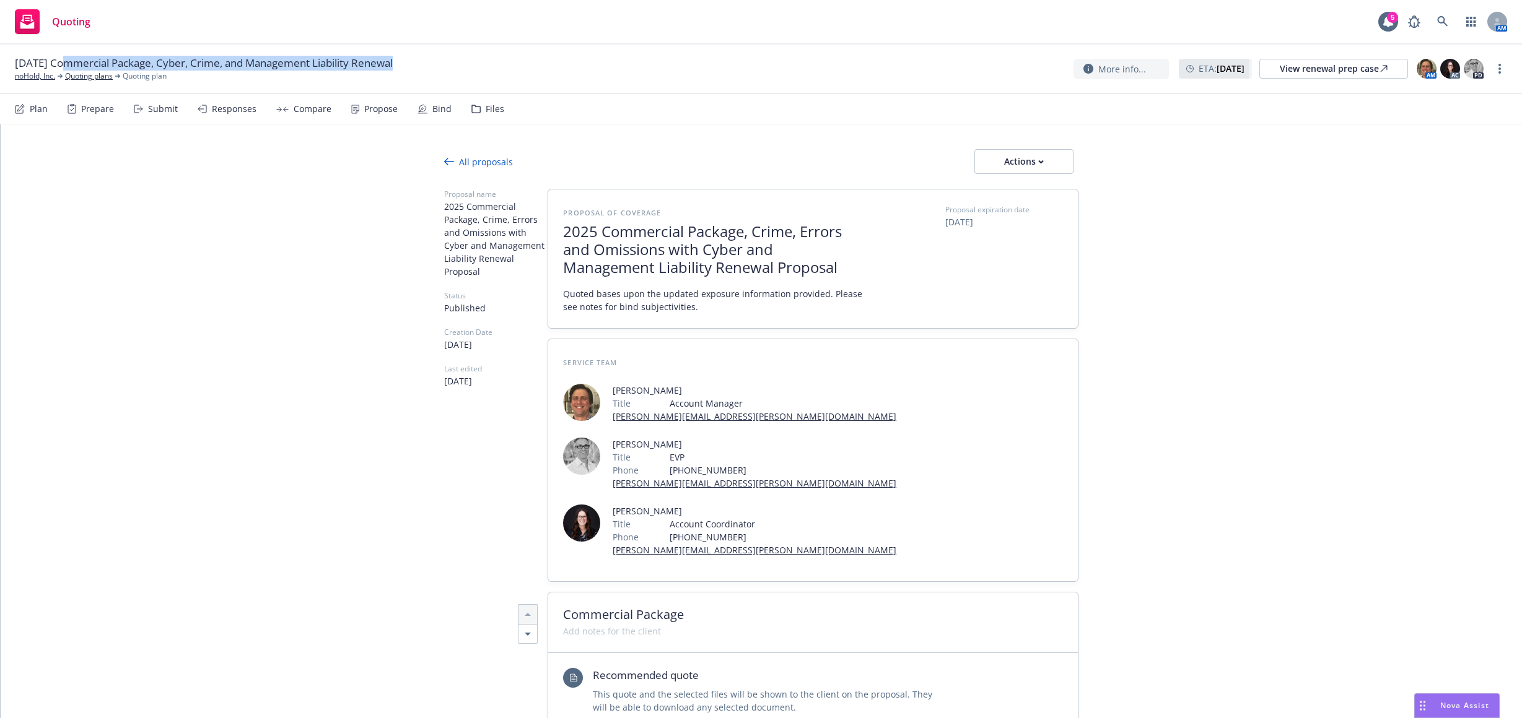
drag, startPoint x: 64, startPoint y: 65, endPoint x: 409, endPoint y: 71, distance: 345.6
click at [403, 71] on div "09/01/25 Commercial Package, Cyber, Crime, and Management Liability Renewal noH…" at bounding box center [209, 69] width 388 height 26
copy span "Commercial Package, Cyber, Crime, and Management Liability Renewal"
type textarea "x"
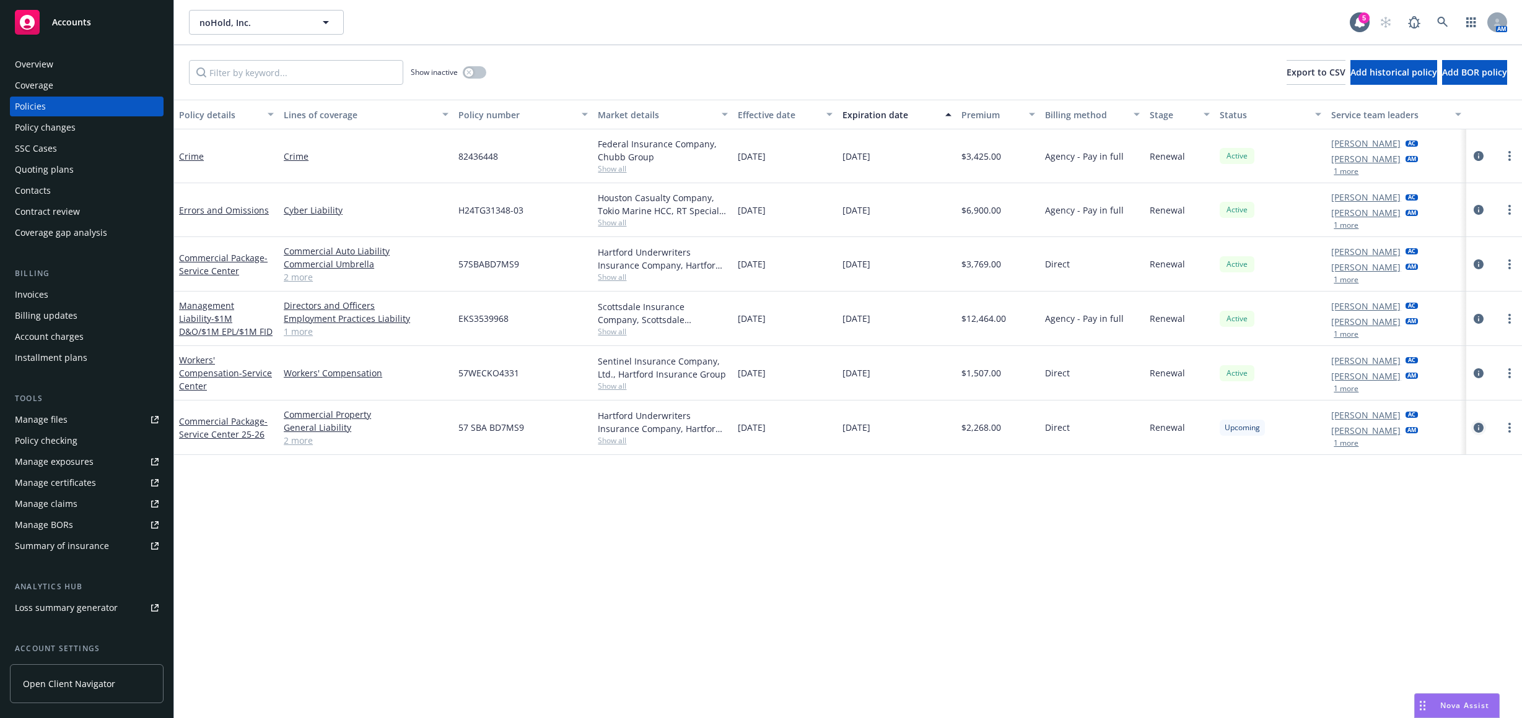
click at [1479, 427] on icon "circleInformation" at bounding box center [1478, 428] width 10 height 10
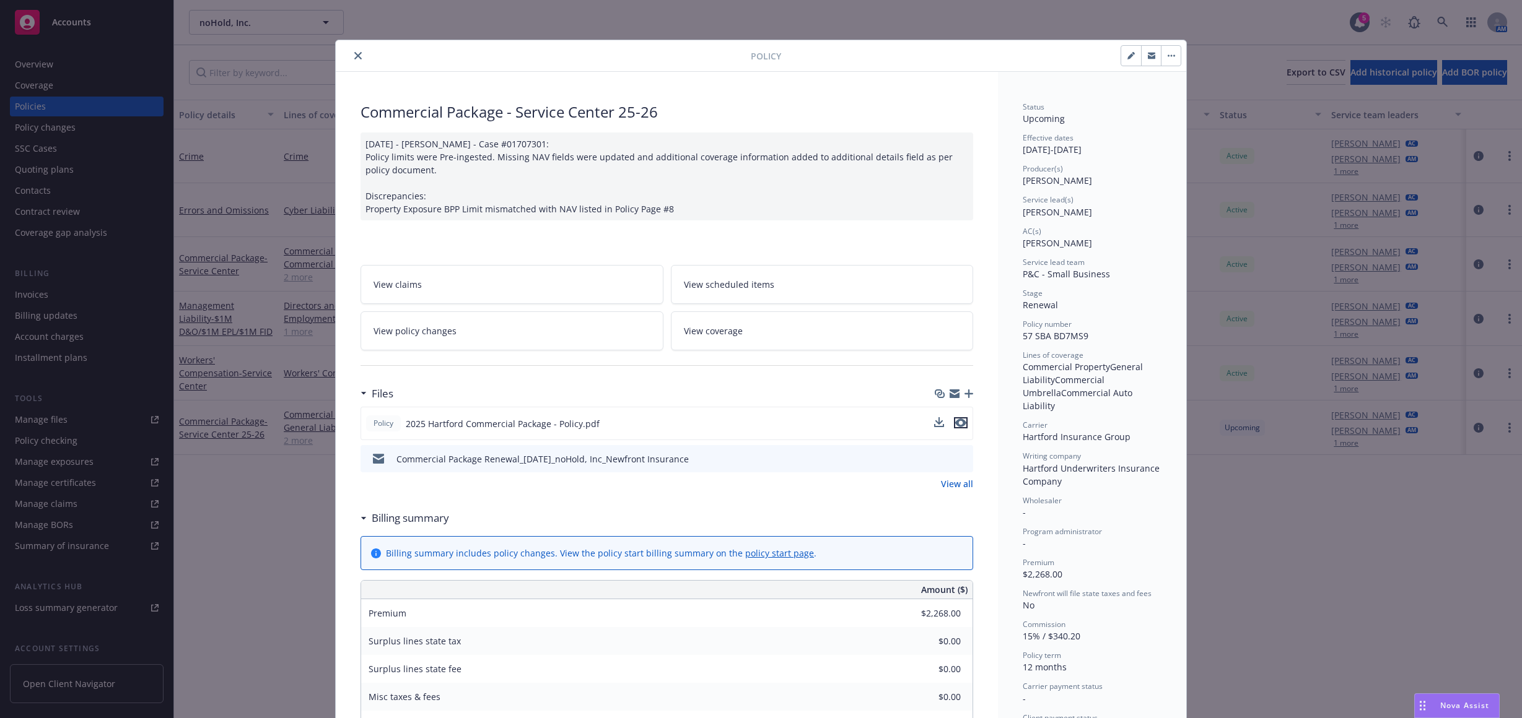
click at [959, 423] on icon "preview file" at bounding box center [960, 423] width 11 height 9
drag, startPoint x: 355, startPoint y: 56, endPoint x: 360, endPoint y: 66, distance: 11.4
click at [355, 56] on icon "close" at bounding box center [357, 55] width 7 height 7
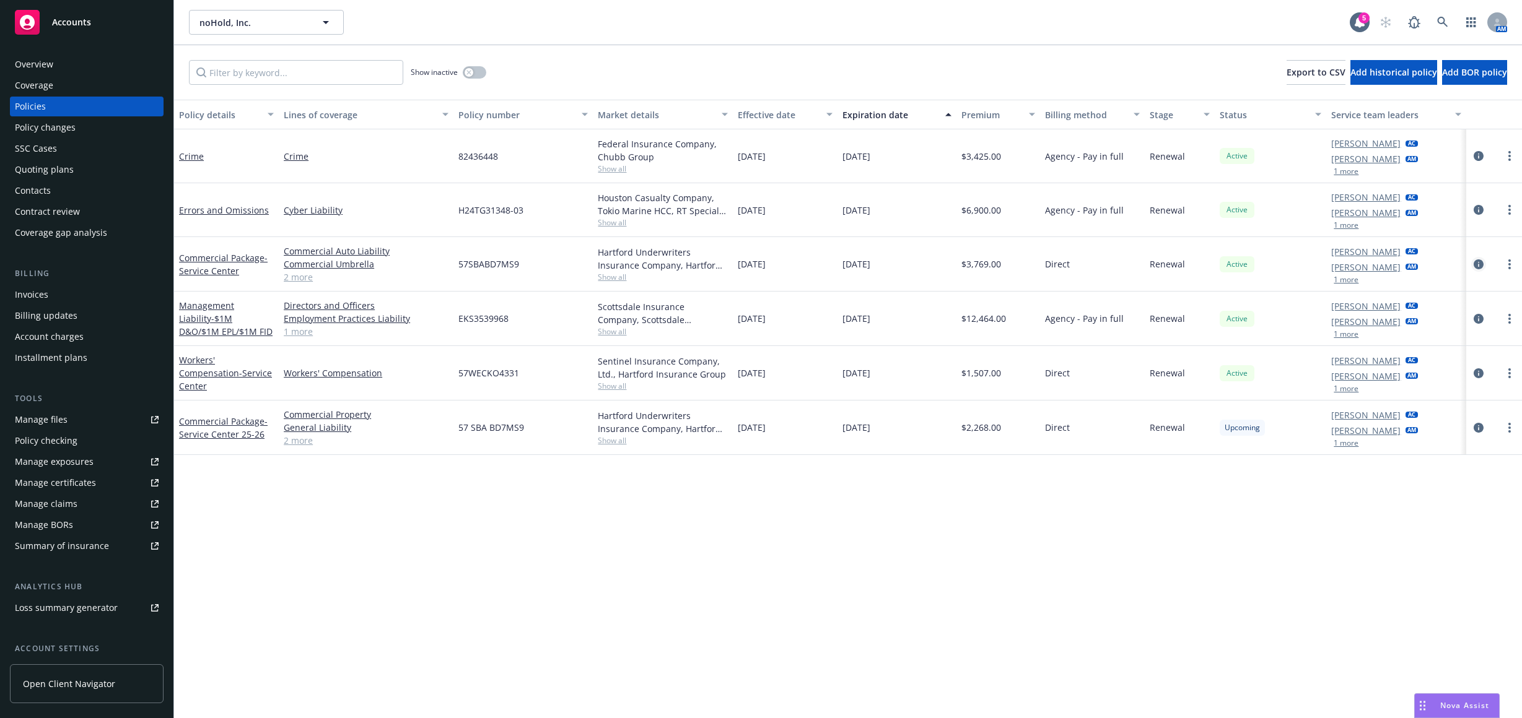
click at [1480, 266] on icon "circleInformation" at bounding box center [1478, 264] width 10 height 10
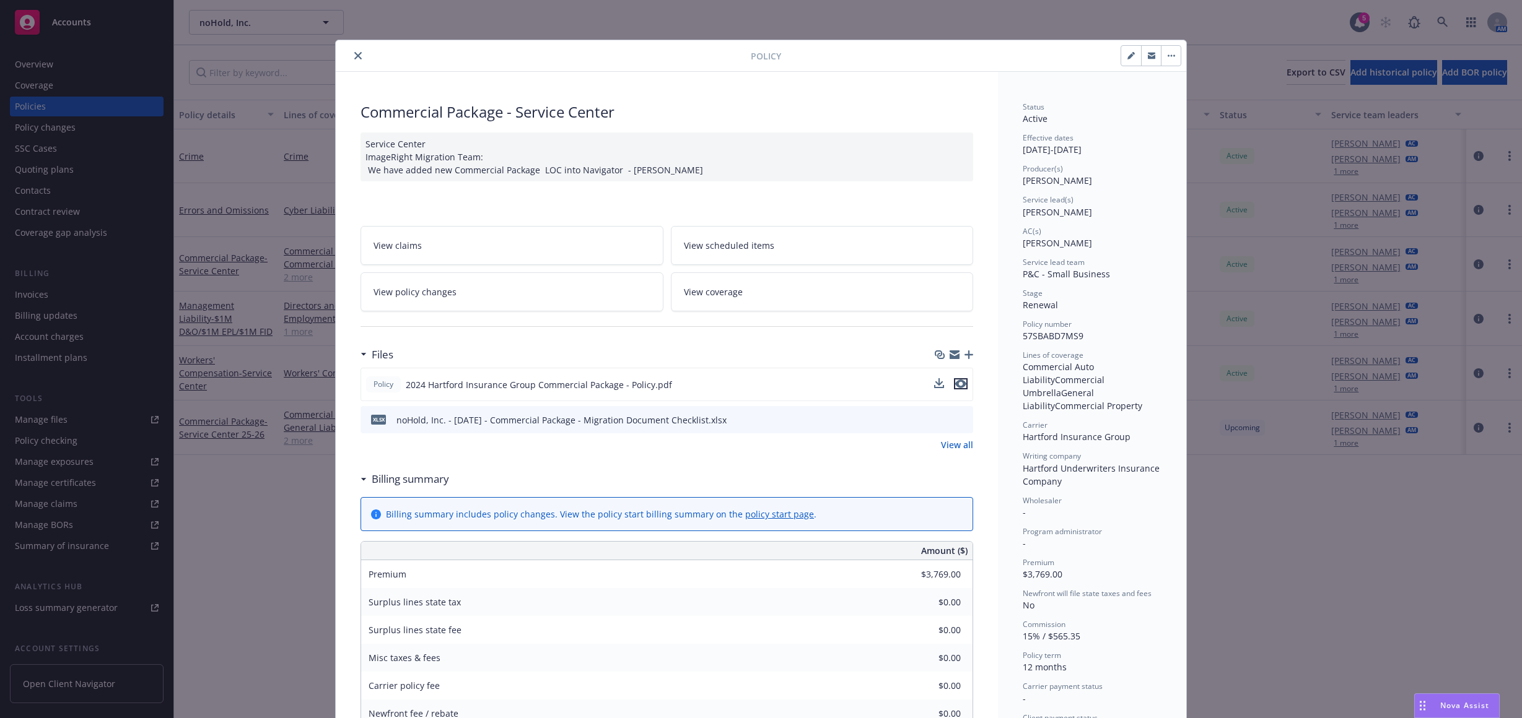
click at [958, 383] on icon "preview file" at bounding box center [960, 384] width 11 height 9
click at [351, 54] on button "close" at bounding box center [358, 55] width 15 height 15
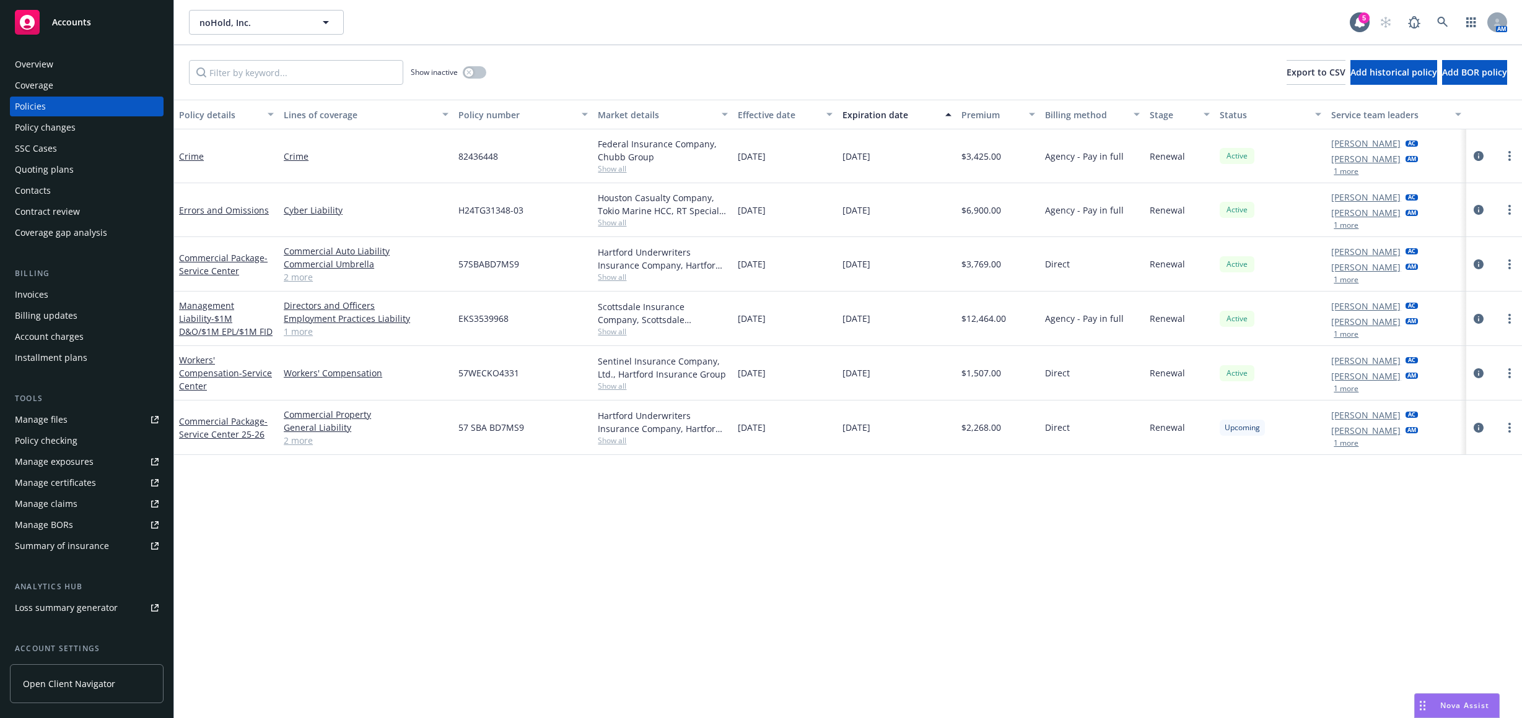
click at [74, 291] on div "Invoices" at bounding box center [87, 295] width 144 height 20
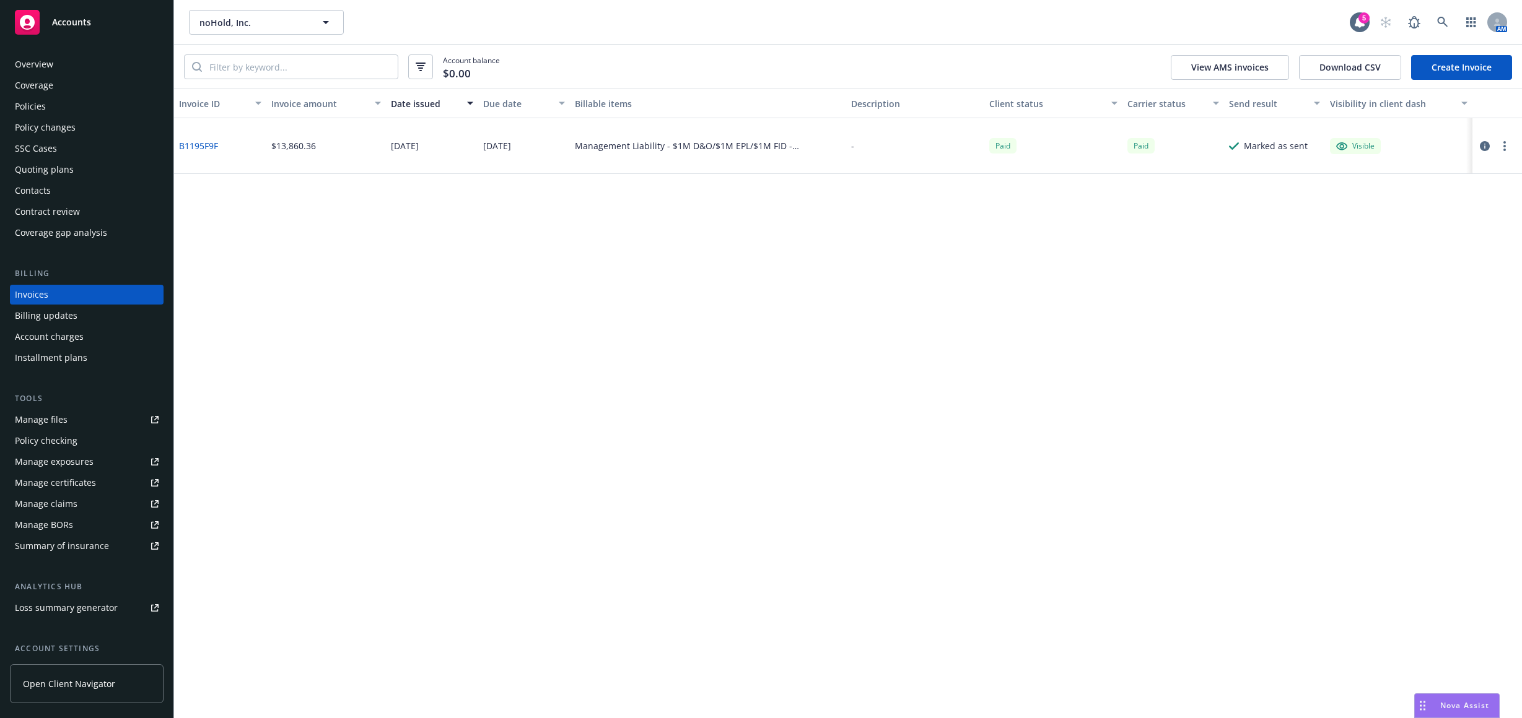
click at [1449, 71] on link "Create Invoice" at bounding box center [1461, 67] width 101 height 25
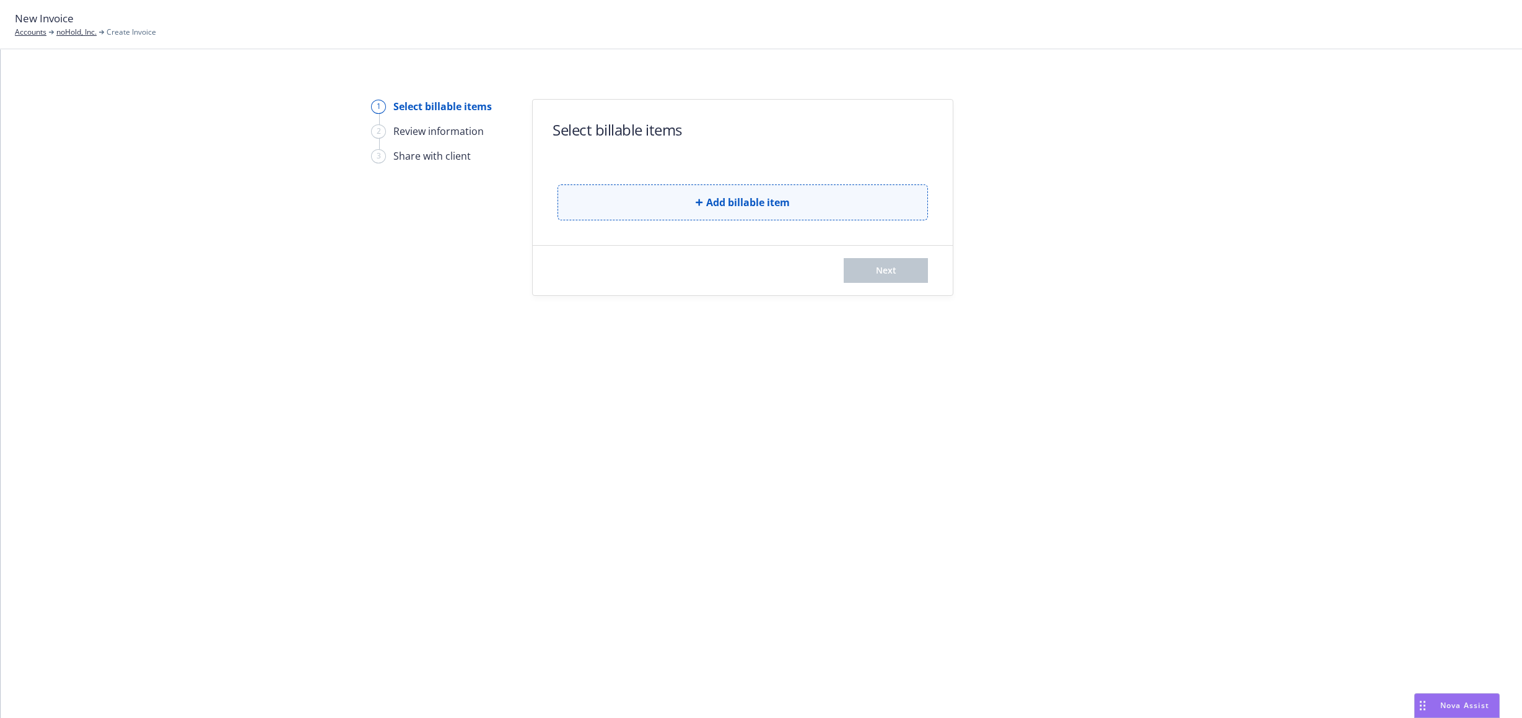
click at [702, 194] on button "Add billable item" at bounding box center [742, 203] width 370 height 36
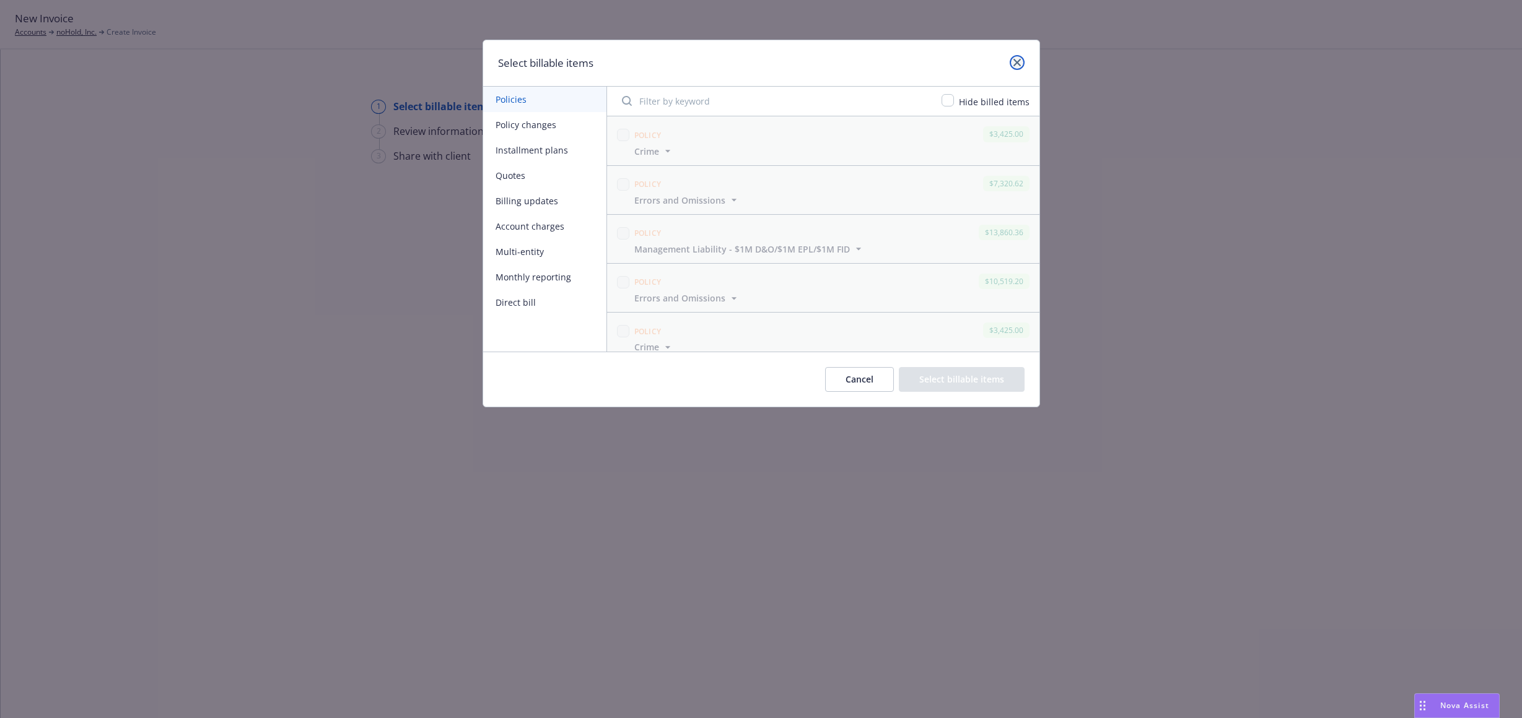
click at [1011, 62] on link "close" at bounding box center [1016, 62] width 15 height 15
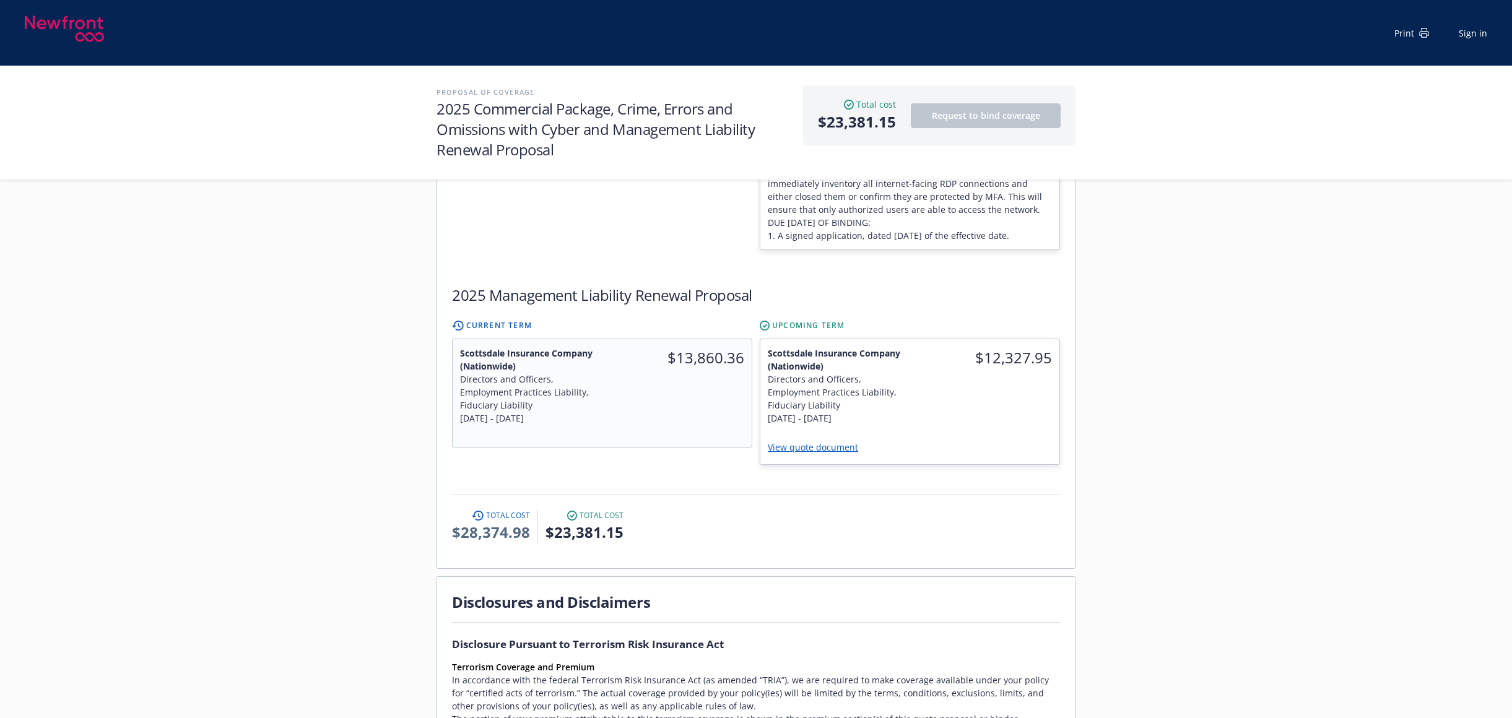
scroll to position [1053, 0]
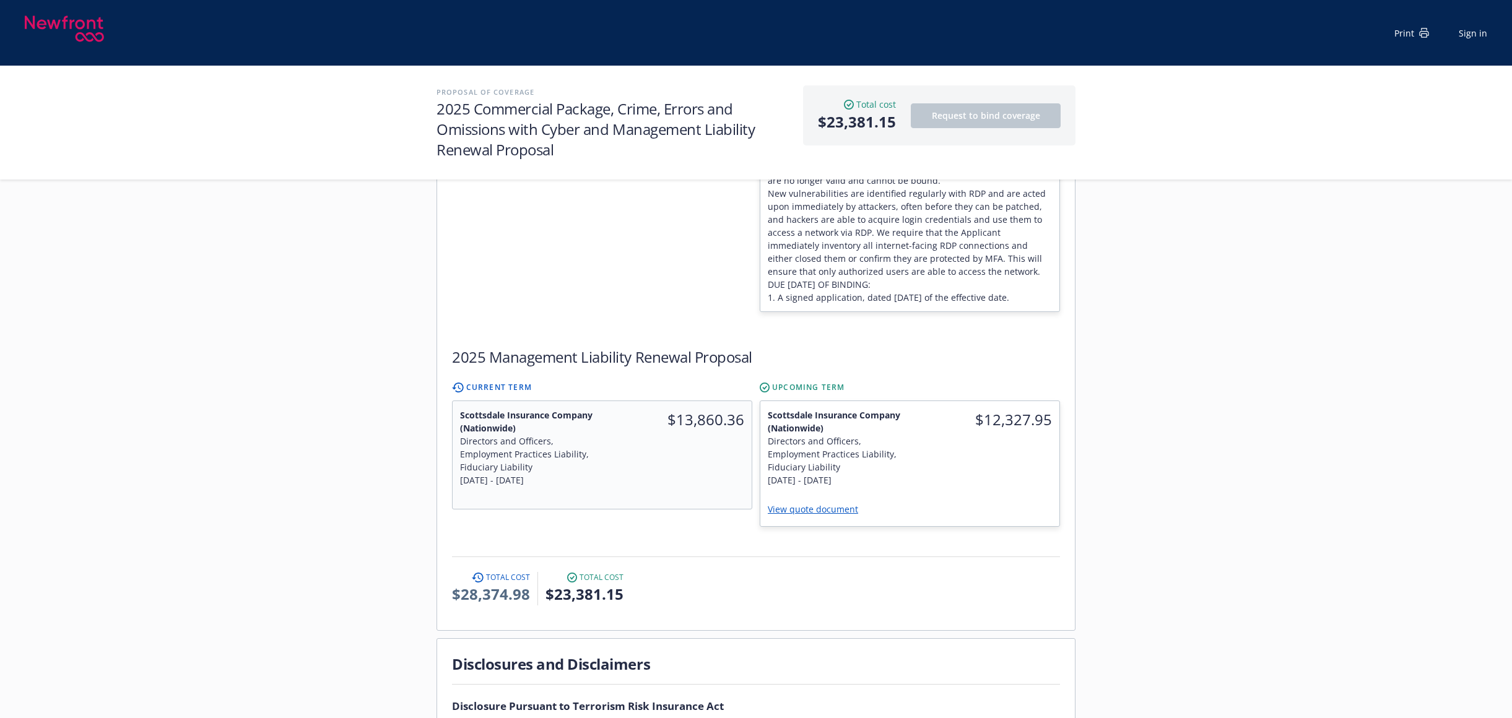
click at [1117, 319] on div "Servicing team Nicholas Baldwin Title Account Manager nicholas.baldwin@newfront…" at bounding box center [756, 129] width 1512 height 1927
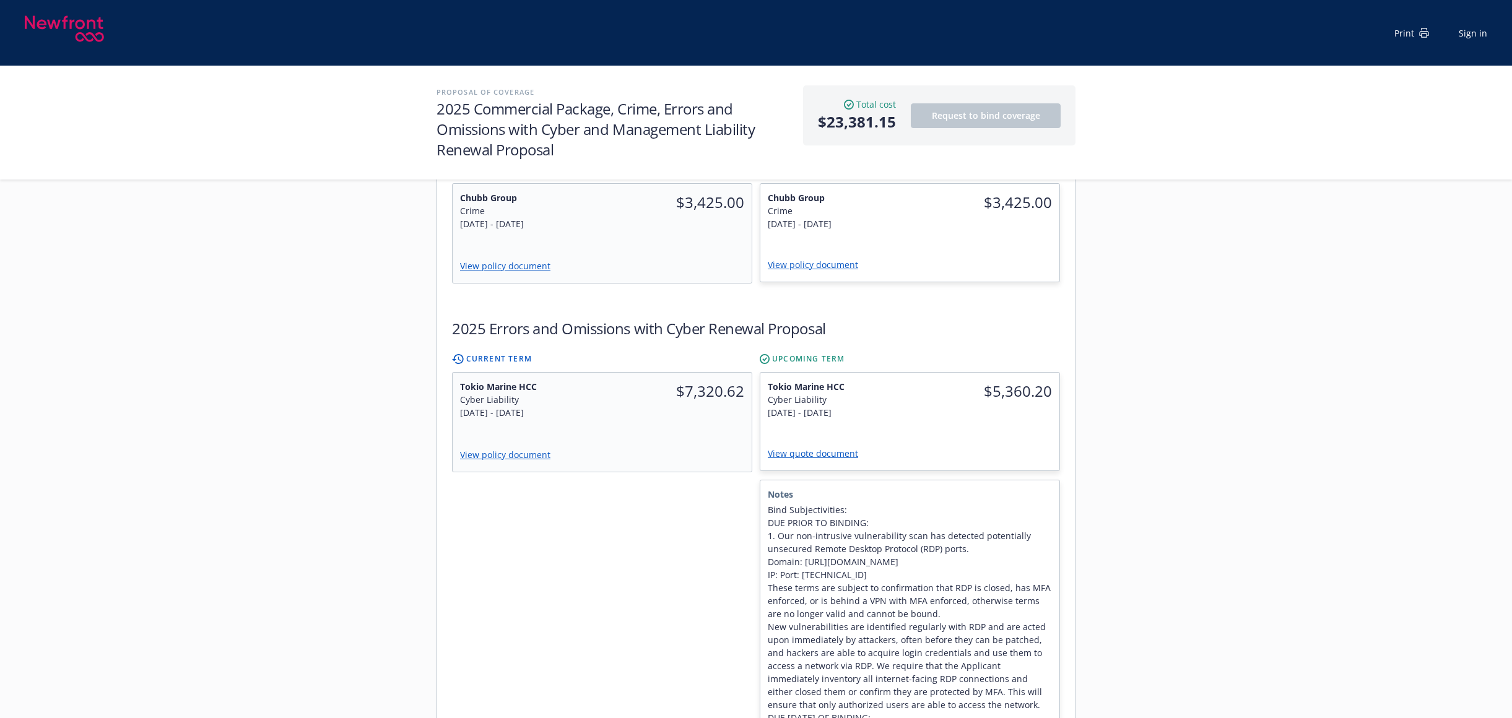
scroll to position [248, 0]
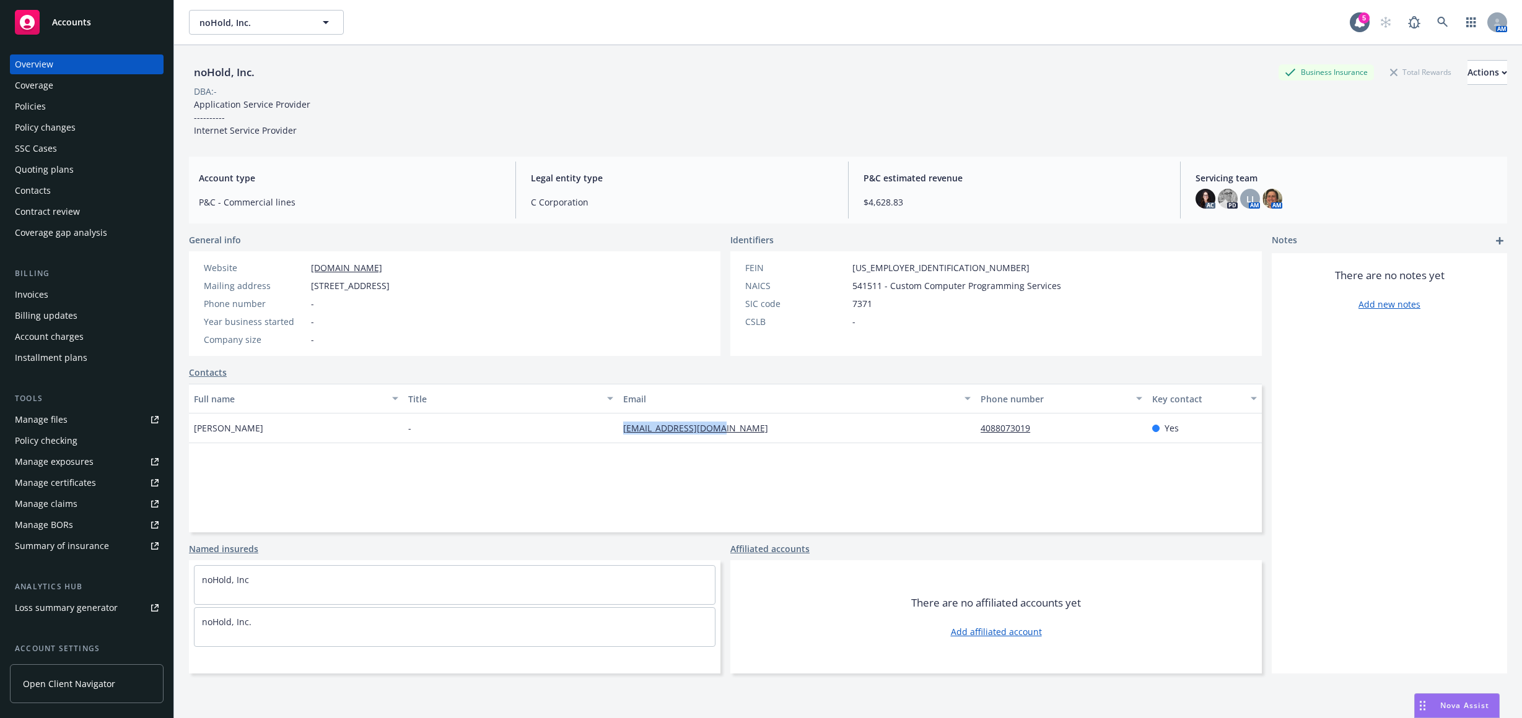
drag, startPoint x: 722, startPoint y: 429, endPoint x: 616, endPoint y: 440, distance: 106.4
click at [618, 440] on div "[EMAIL_ADDRESS][DOMAIN_NAME]" at bounding box center [796, 429] width 357 height 30
copy link "[EMAIL_ADDRESS][DOMAIN_NAME]"
click at [71, 105] on div "Policies" at bounding box center [87, 107] width 144 height 20
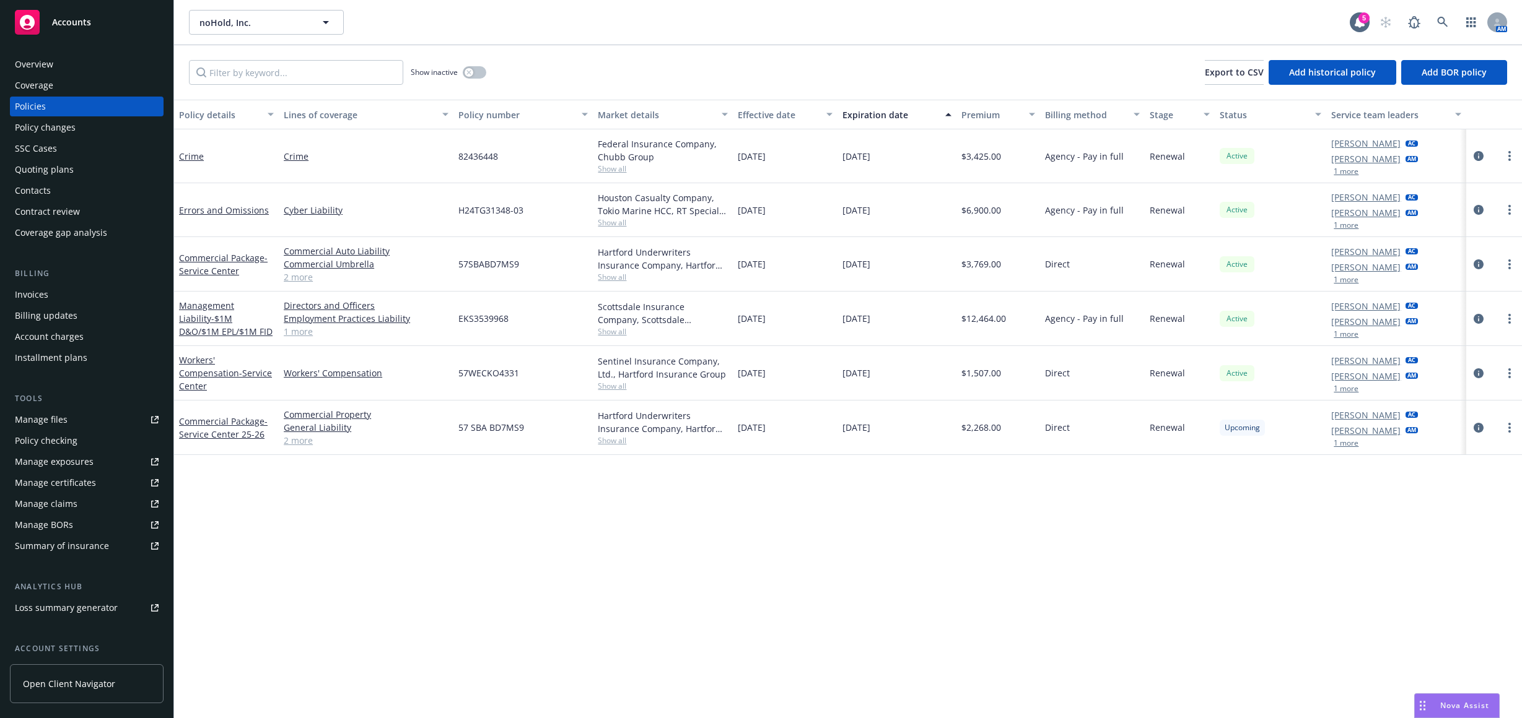
click at [80, 186] on div "Contacts" at bounding box center [87, 191] width 144 height 20
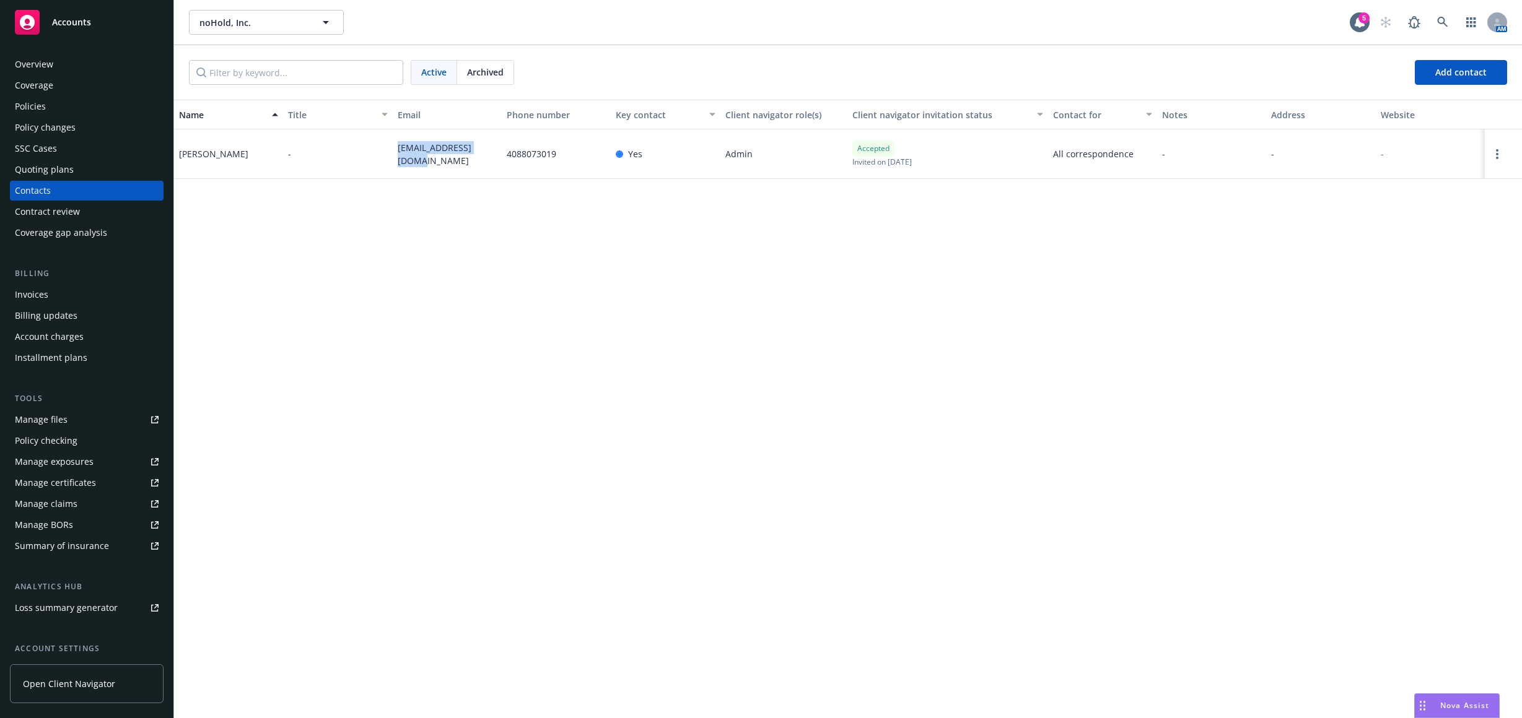
drag, startPoint x: 491, startPoint y: 155, endPoint x: 396, endPoint y: 160, distance: 94.9
click at [396, 160] on div "[EMAIL_ADDRESS][DOMAIN_NAME]" at bounding box center [447, 154] width 109 height 50
copy span "[EMAIL_ADDRESS][DOMAIN_NAME]"
click at [48, 107] on div "Policies" at bounding box center [87, 107] width 144 height 20
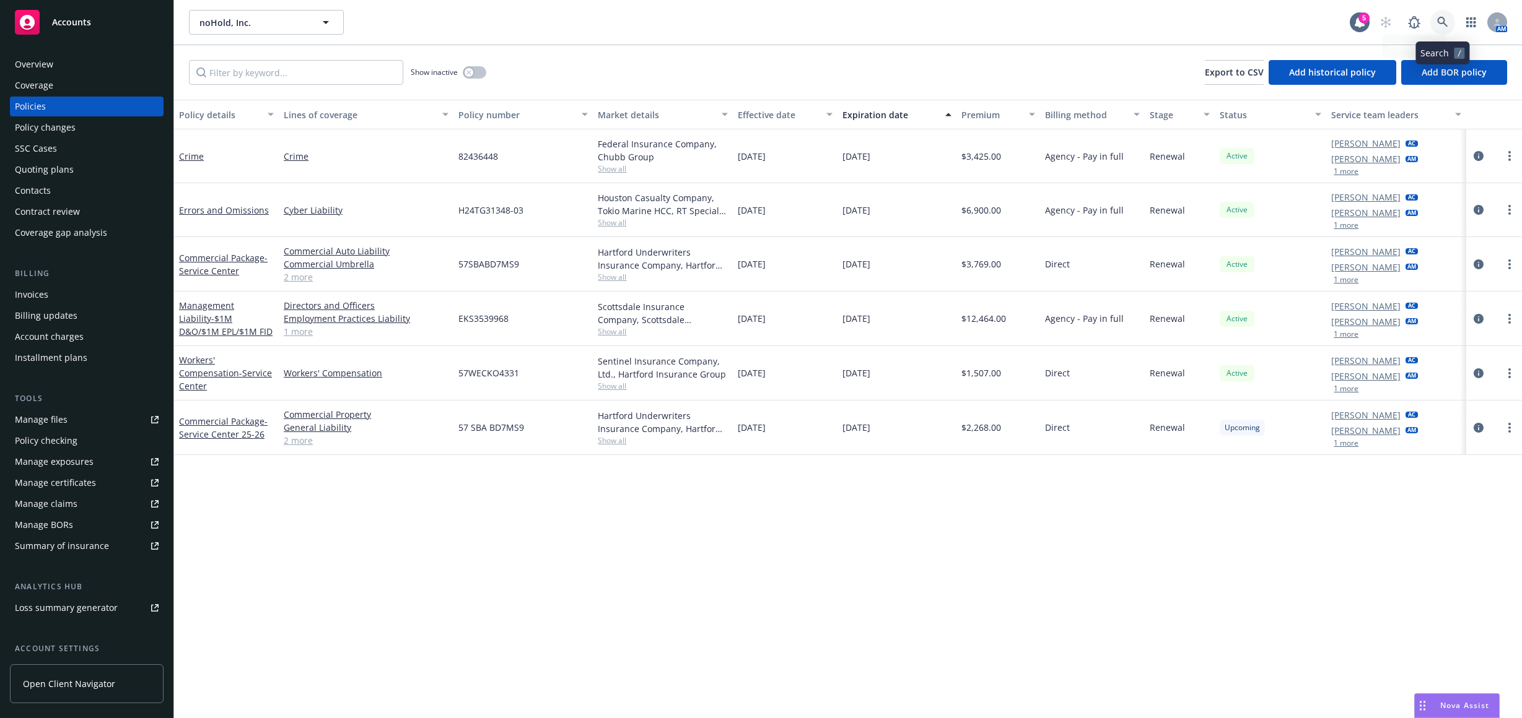
click at [1445, 19] on icon at bounding box center [1442, 22] width 11 height 11
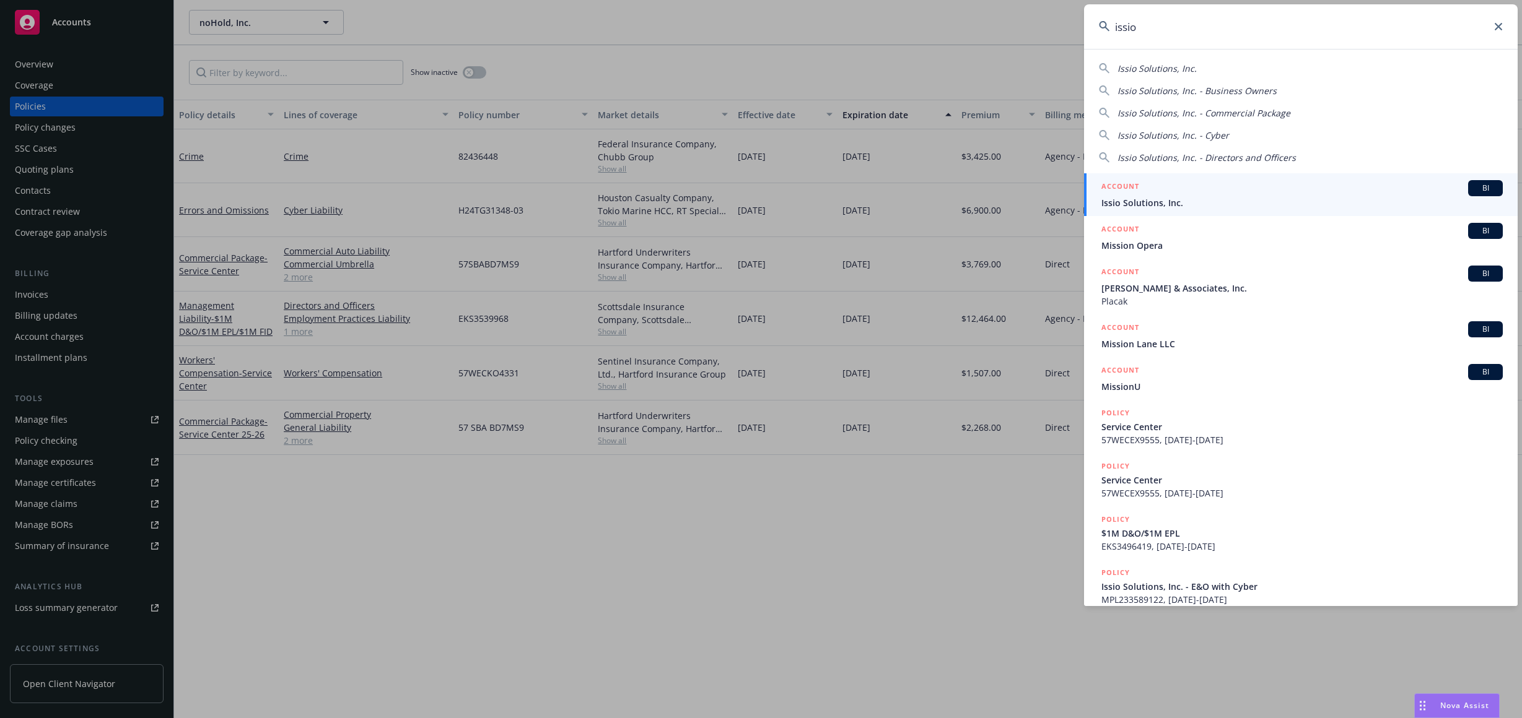
type input "issio"
click at [1207, 197] on span "Issio Solutions, Inc." at bounding box center [1301, 202] width 401 height 13
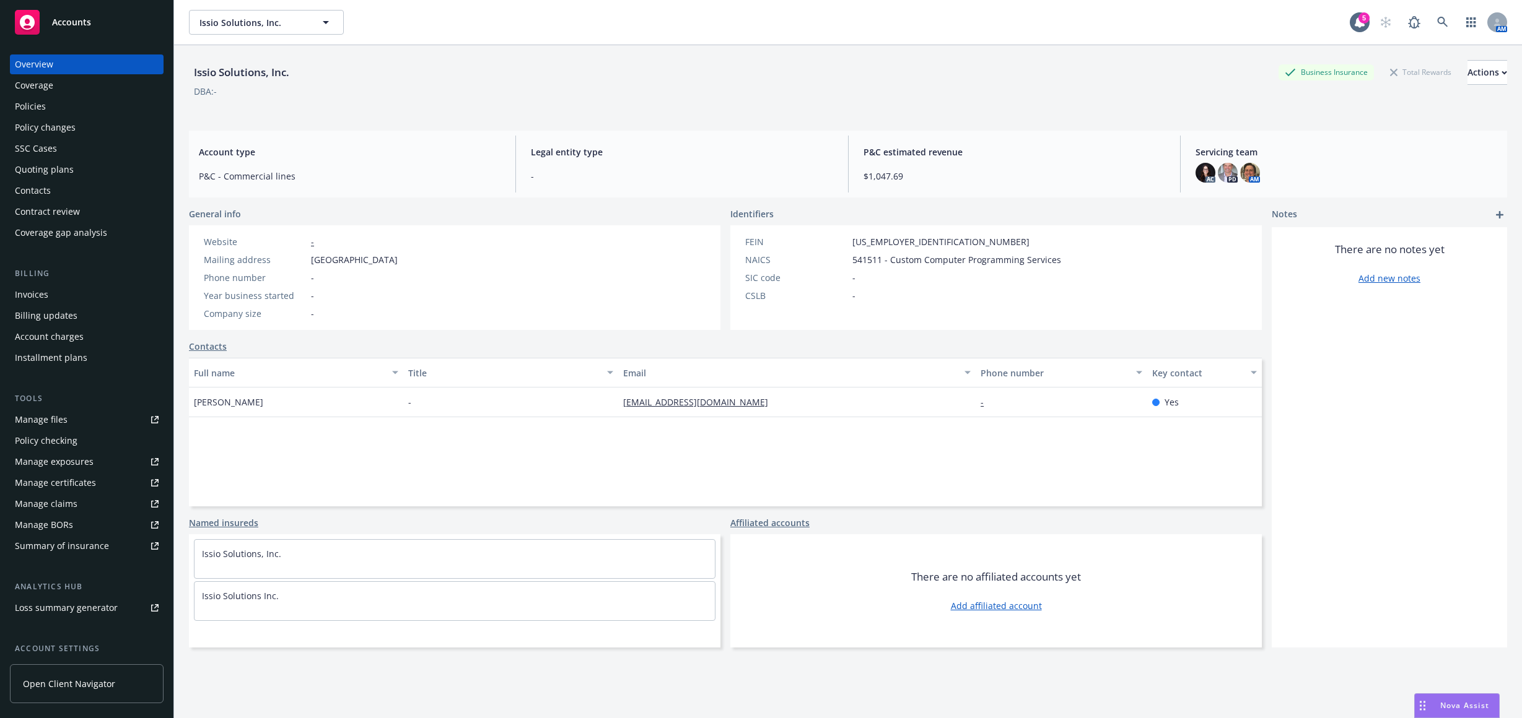
click at [525, 661] on div "Issio Solutions, Inc. Business Insurance Total Rewards Actions DBA: - Account t…" at bounding box center [848, 397] width 1318 height 704
click at [102, 110] on div "Policies" at bounding box center [87, 107] width 144 height 20
